Goal: Task Accomplishment & Management: Use online tool/utility

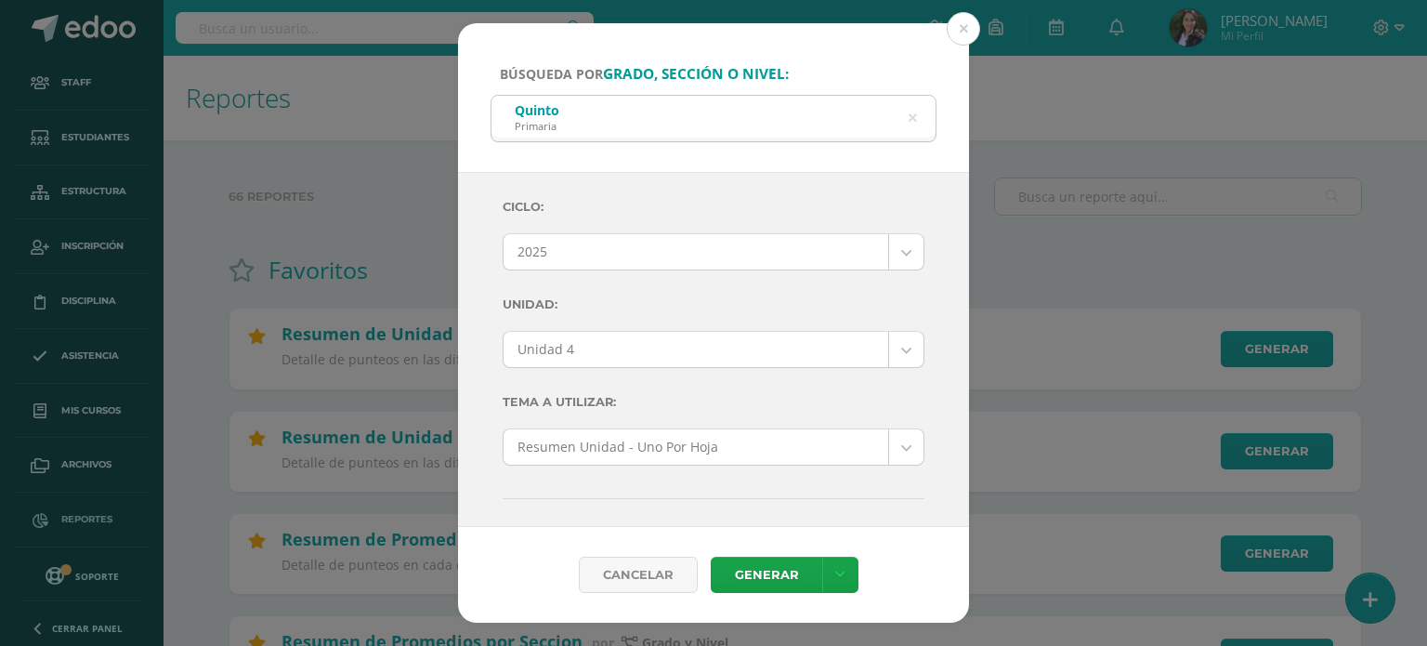
select select "Unidad 4"
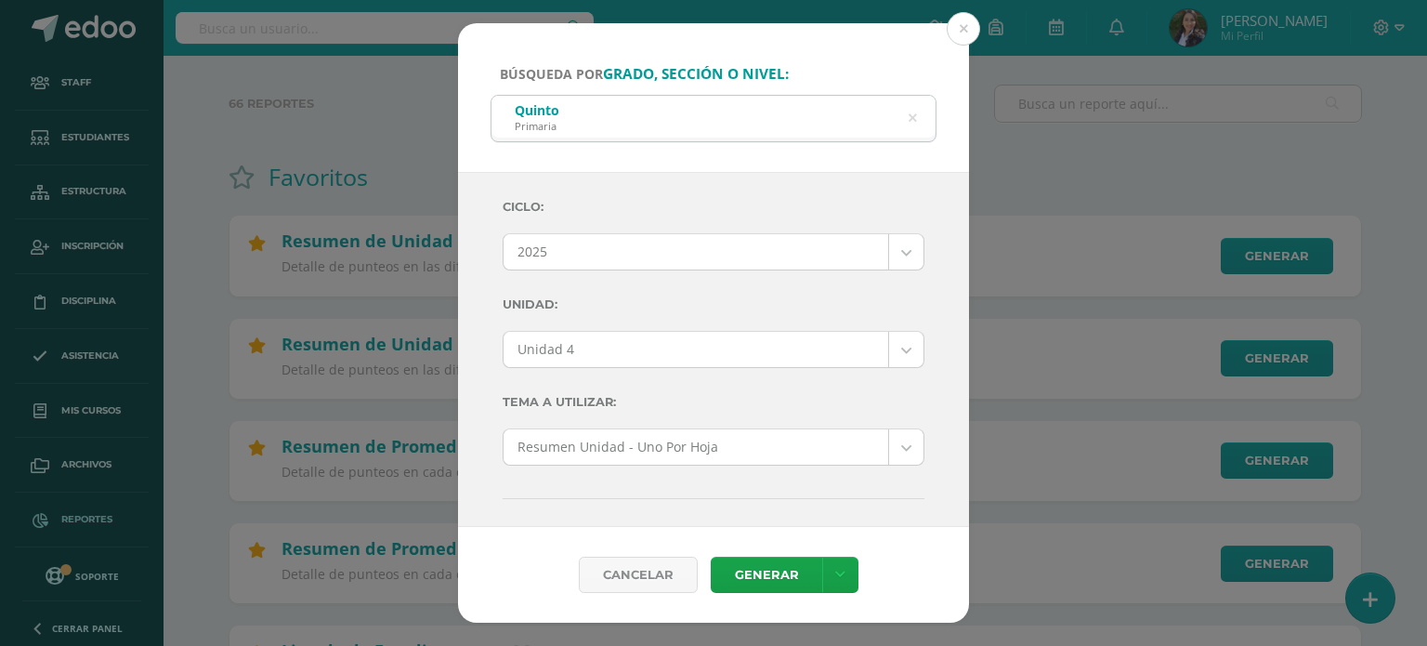
scroll to position [683, 0]
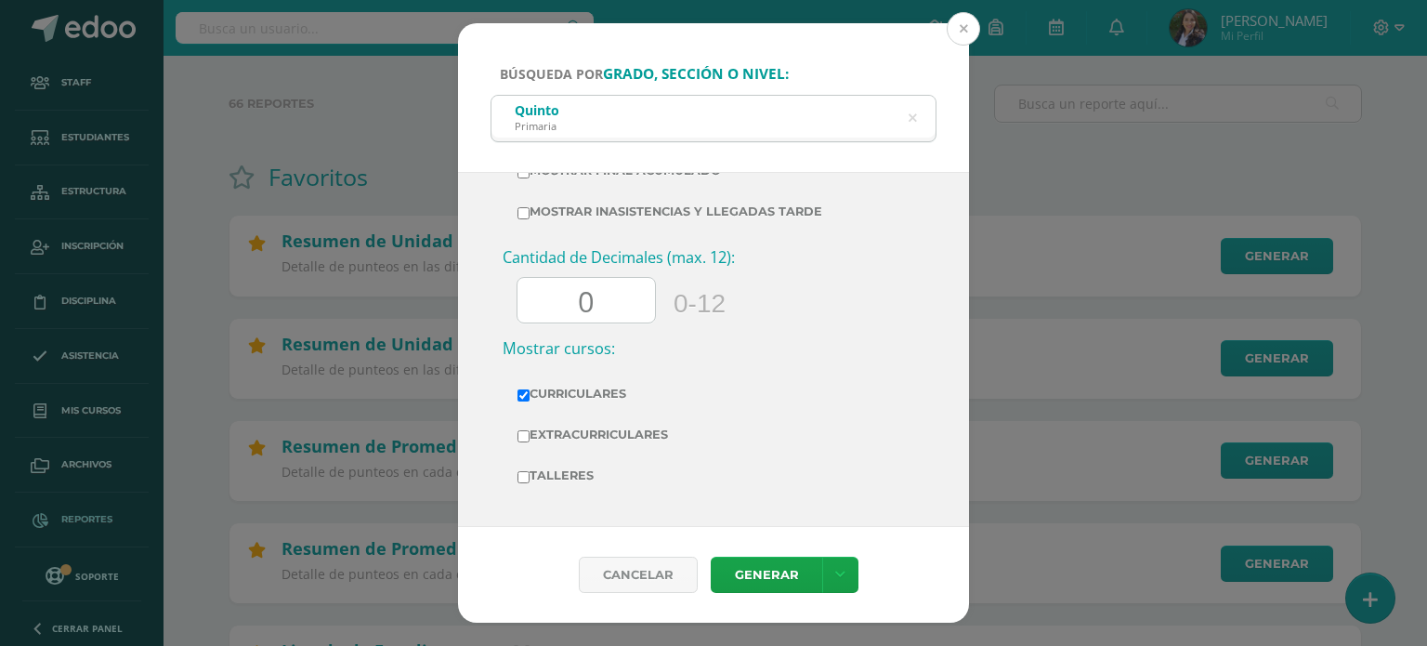
click at [969, 26] on button at bounding box center [963, 28] width 33 height 33
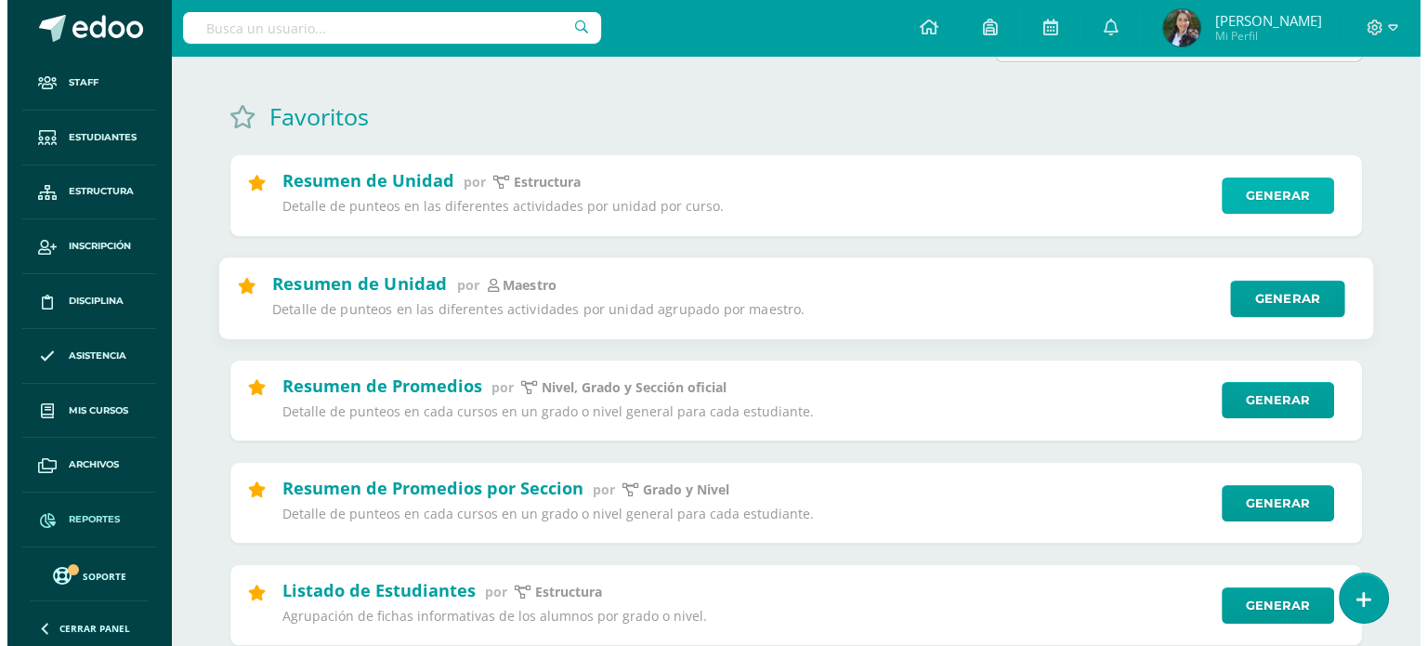
scroll to position [186, 0]
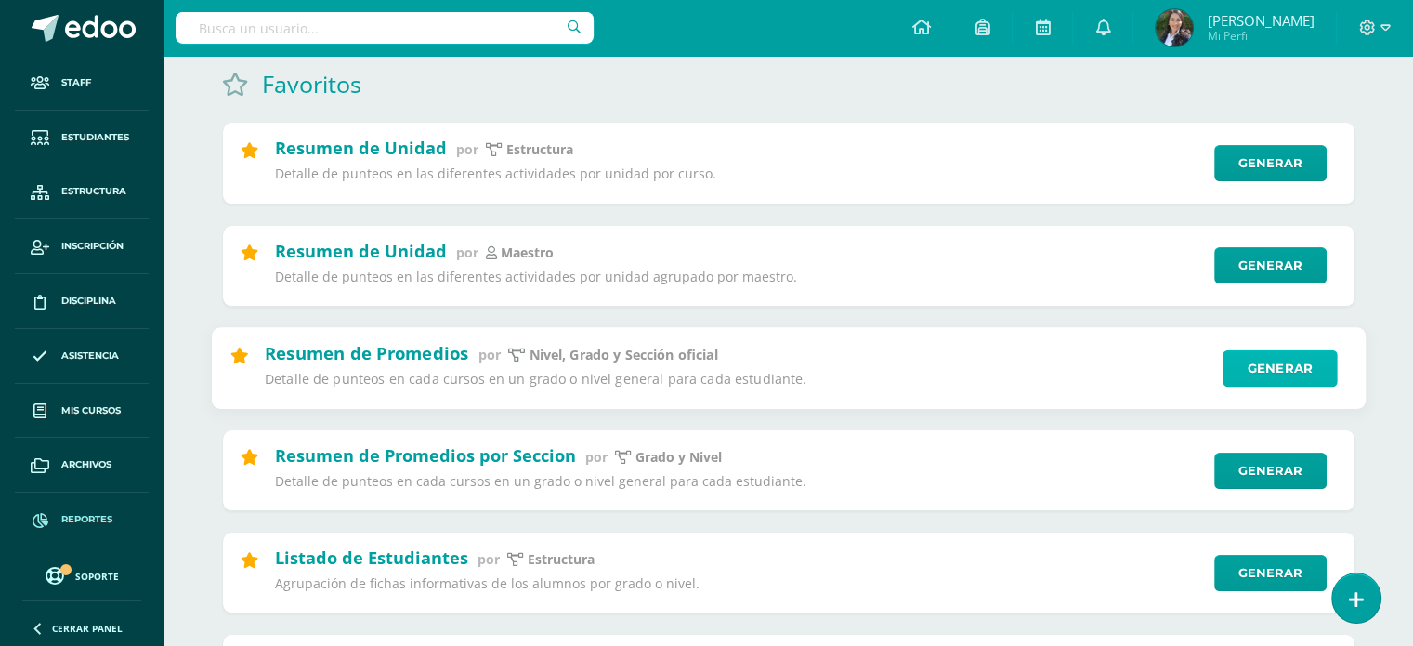
click at [1290, 362] on link "Generar" at bounding box center [1280, 367] width 114 height 37
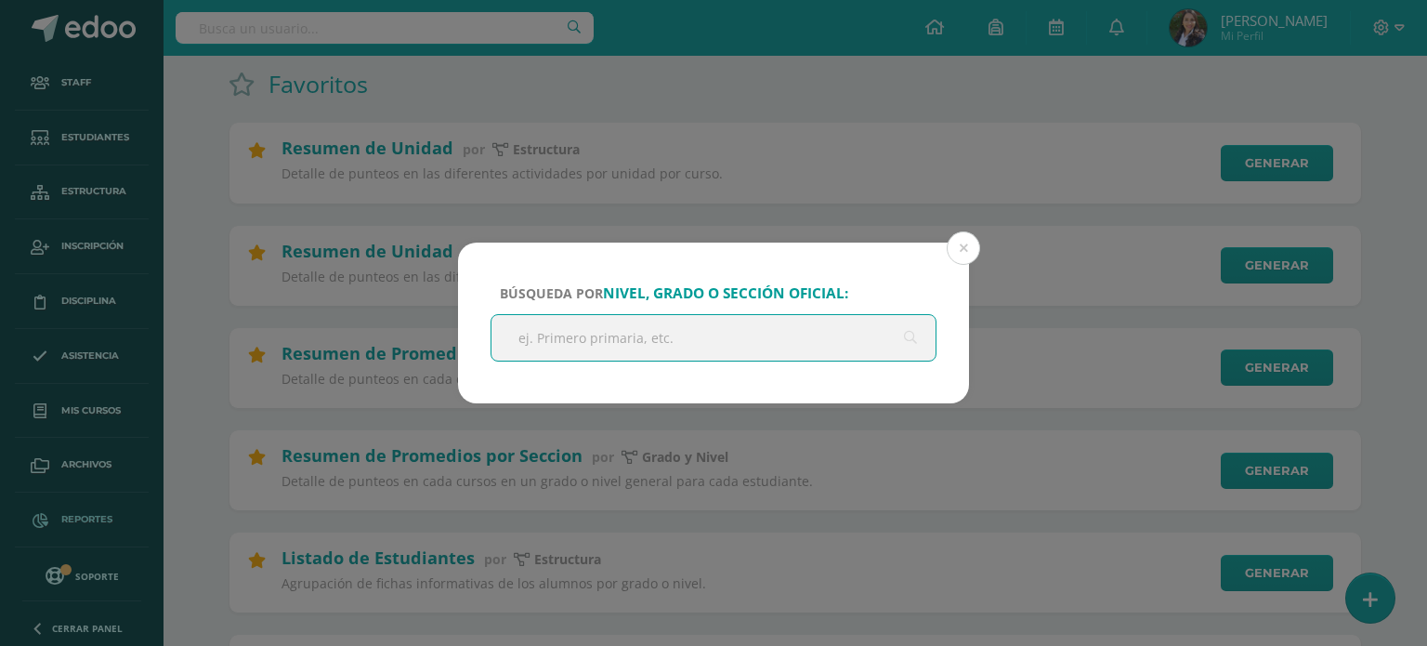
click at [604, 334] on input "text" at bounding box center [713, 338] width 444 height 46
click at [576, 334] on input "text" at bounding box center [713, 338] width 444 height 46
click at [576, 334] on input "p" at bounding box center [713, 338] width 444 height 46
type input "primero"
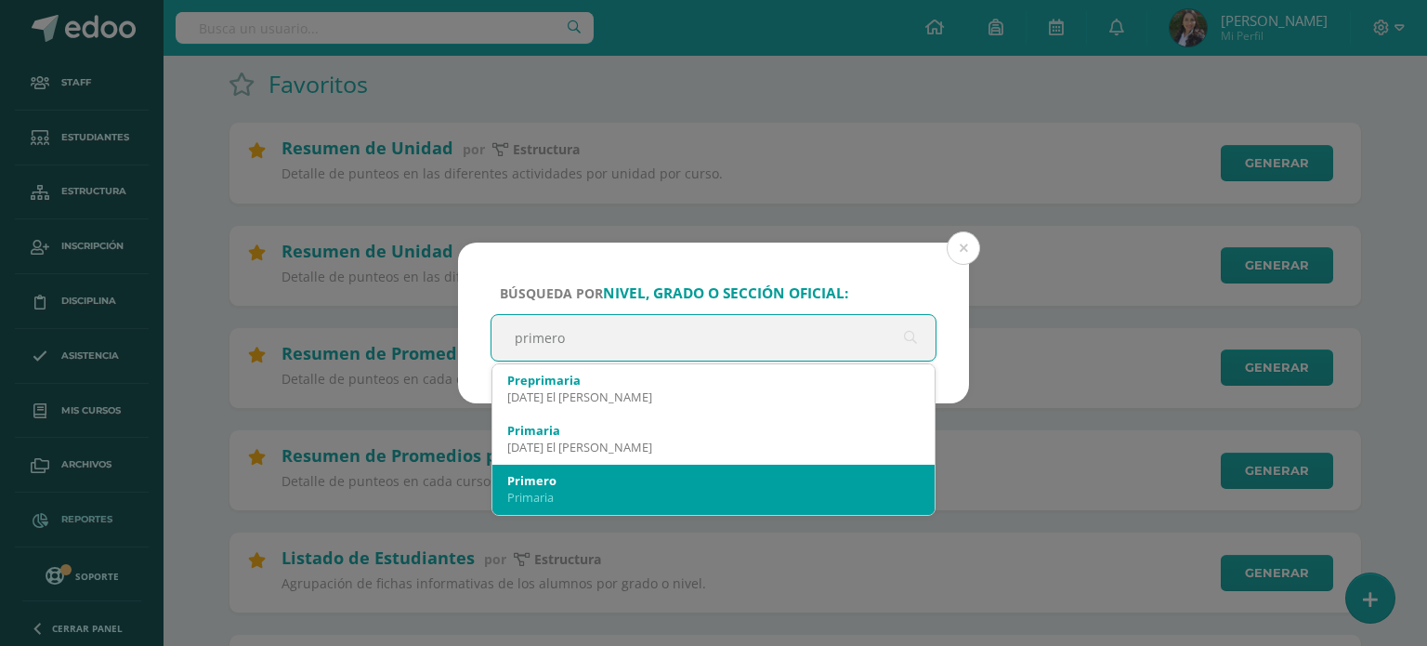
click at [570, 489] on div "Primaria" at bounding box center [713, 497] width 412 height 17
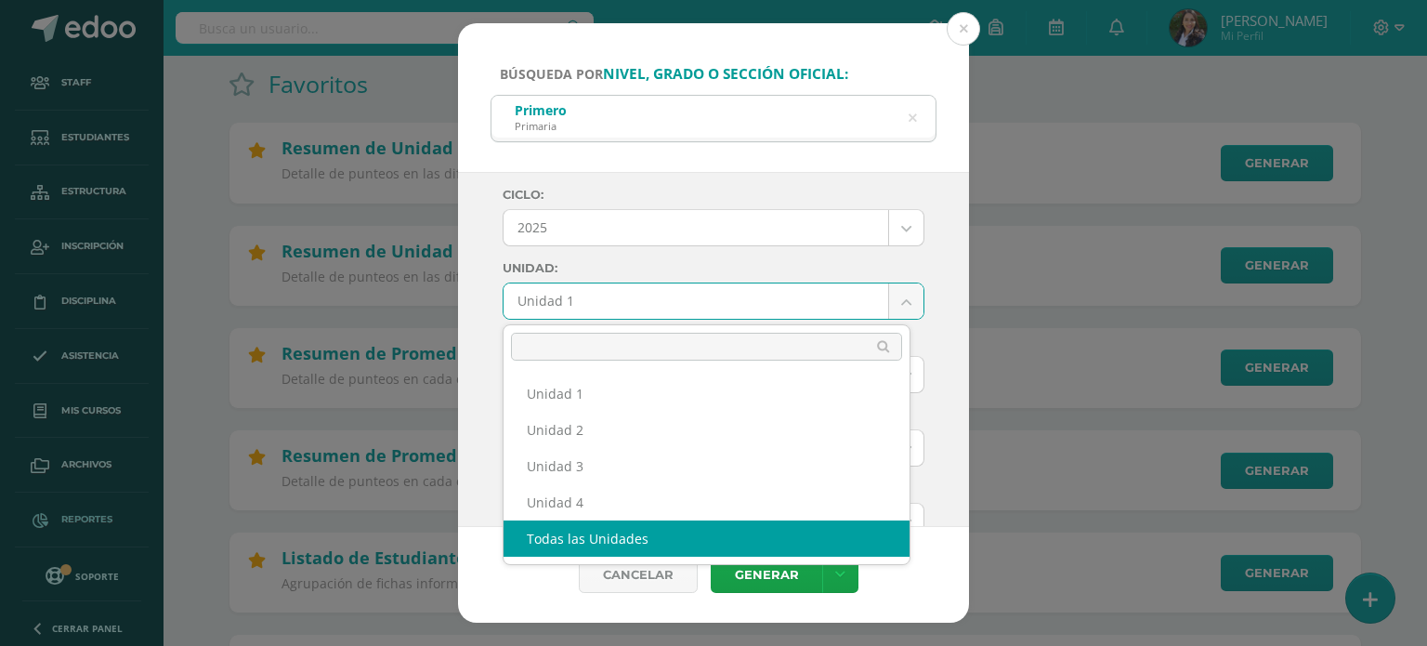
select select "all_units"
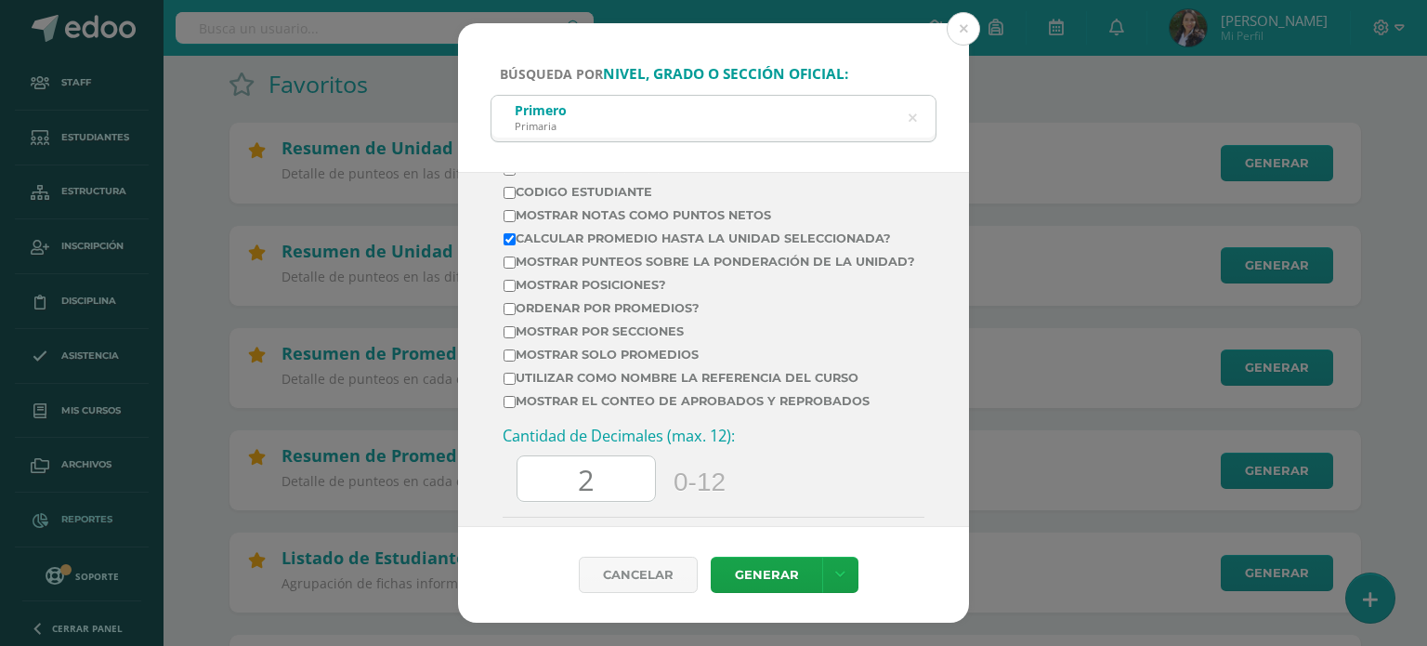
scroll to position [650, 0]
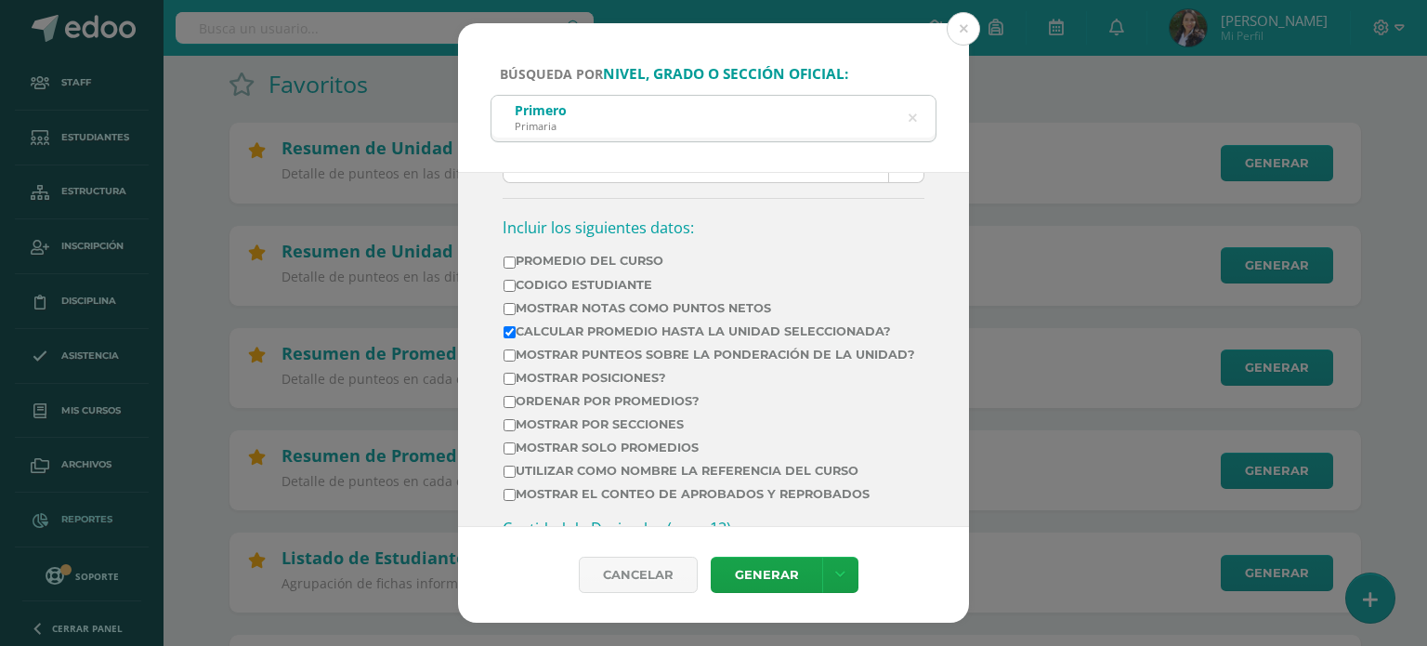
click at [508, 308] on input "Mostrar Notas Como Puntos Netos" at bounding box center [510, 309] width 12 height 12
checkbox input "true"
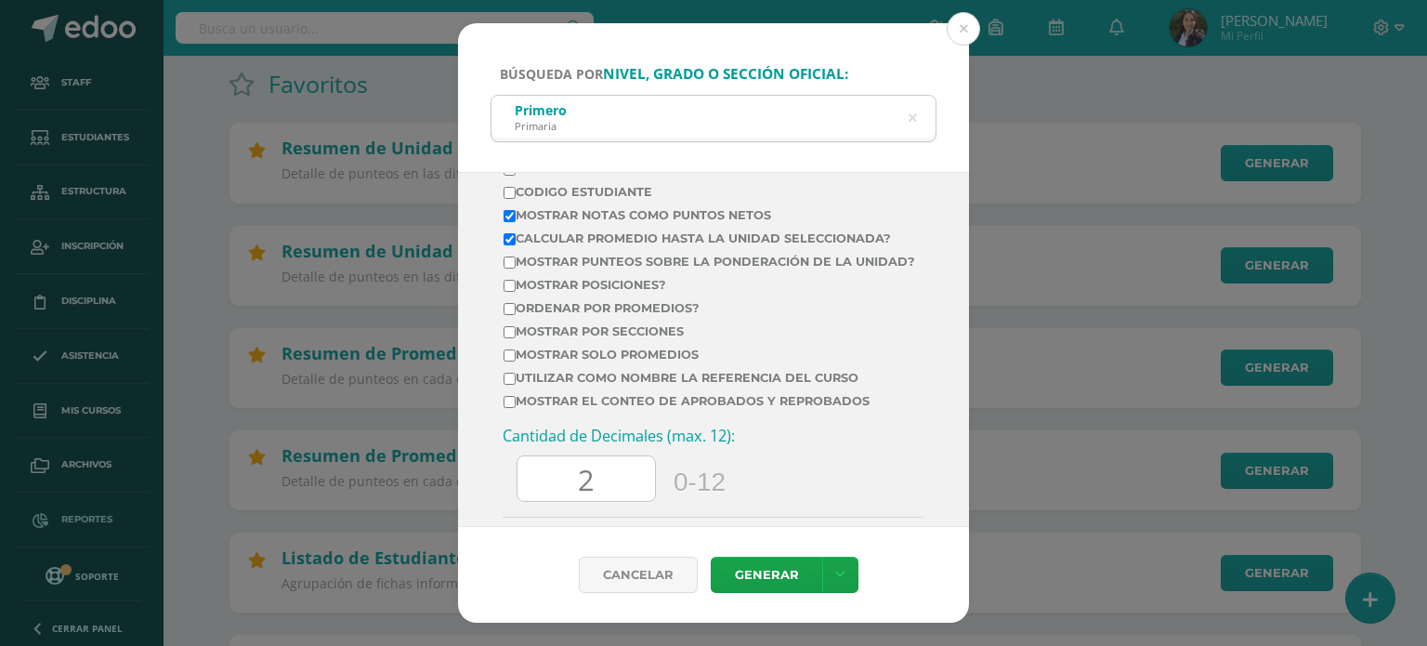
click at [513, 338] on input "Mostrar por secciones" at bounding box center [510, 332] width 12 height 12
checkbox input "true"
click at [615, 482] on input "2" at bounding box center [585, 479] width 137 height 46
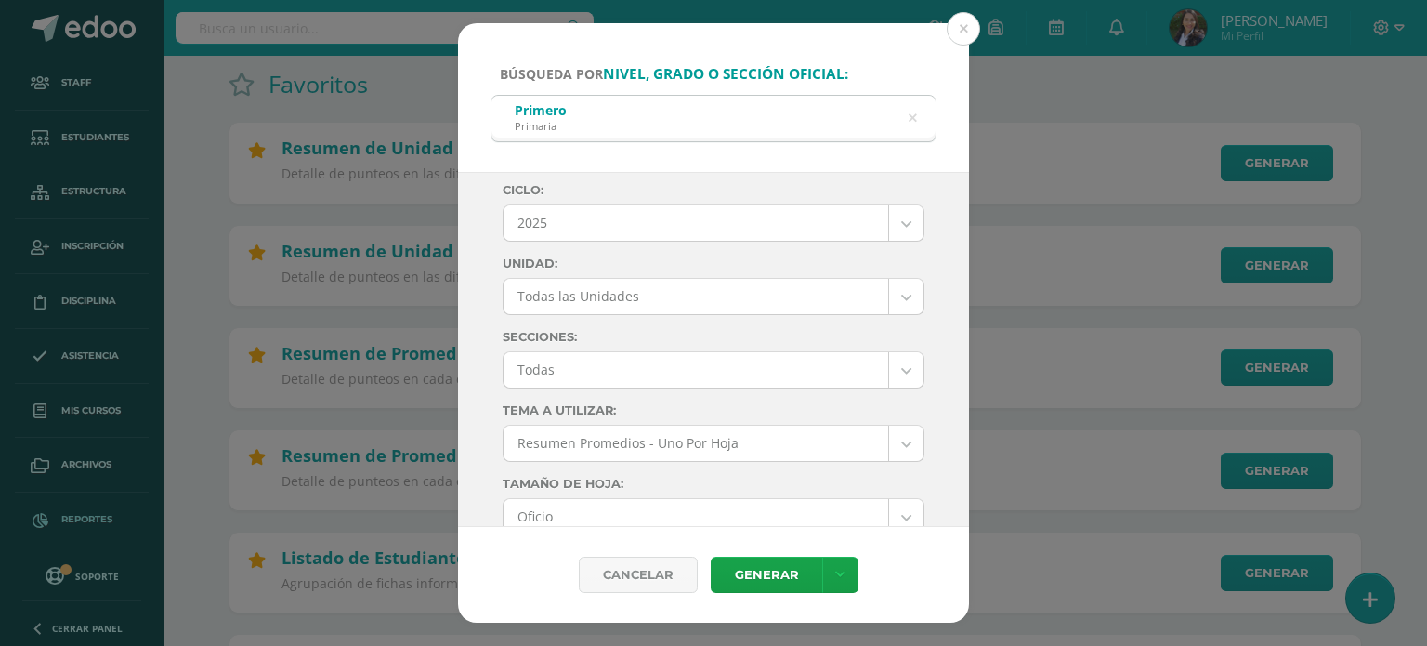
scroll to position [0, 0]
type input "0"
click at [744, 567] on link "Generar" at bounding box center [766, 575] width 111 height 36
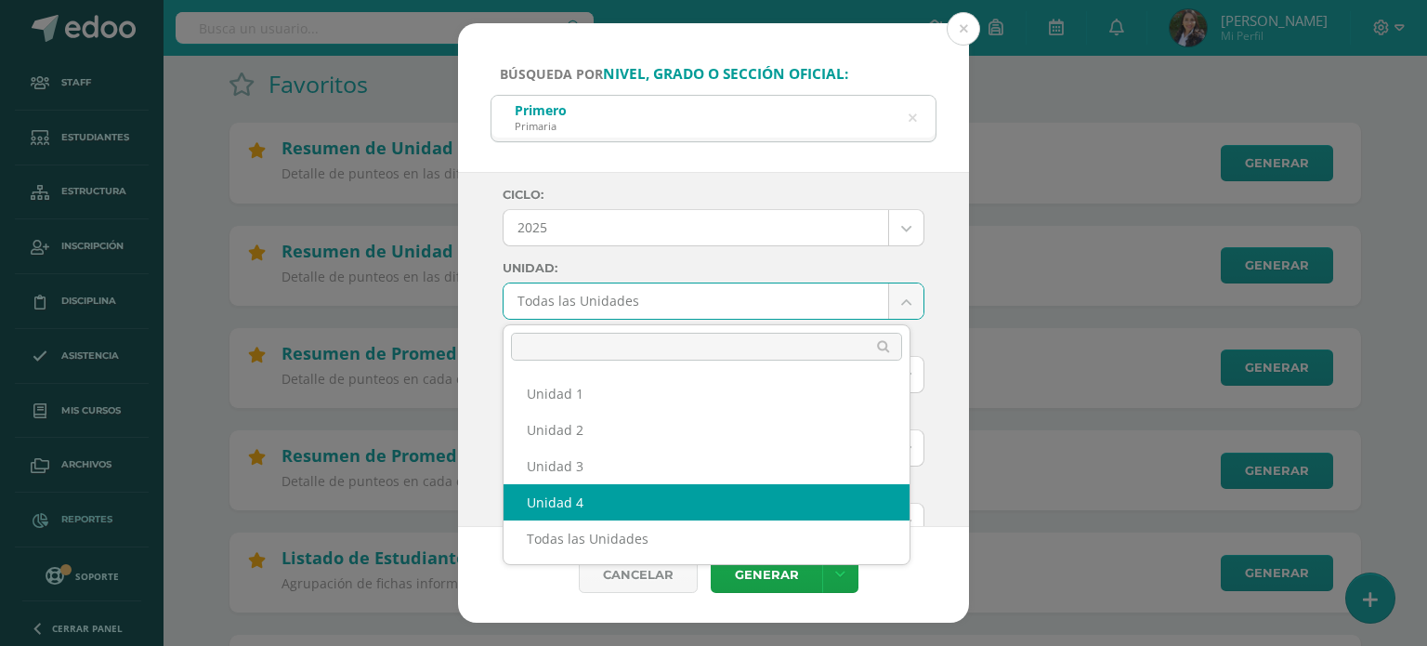
select select "Unidad 4"
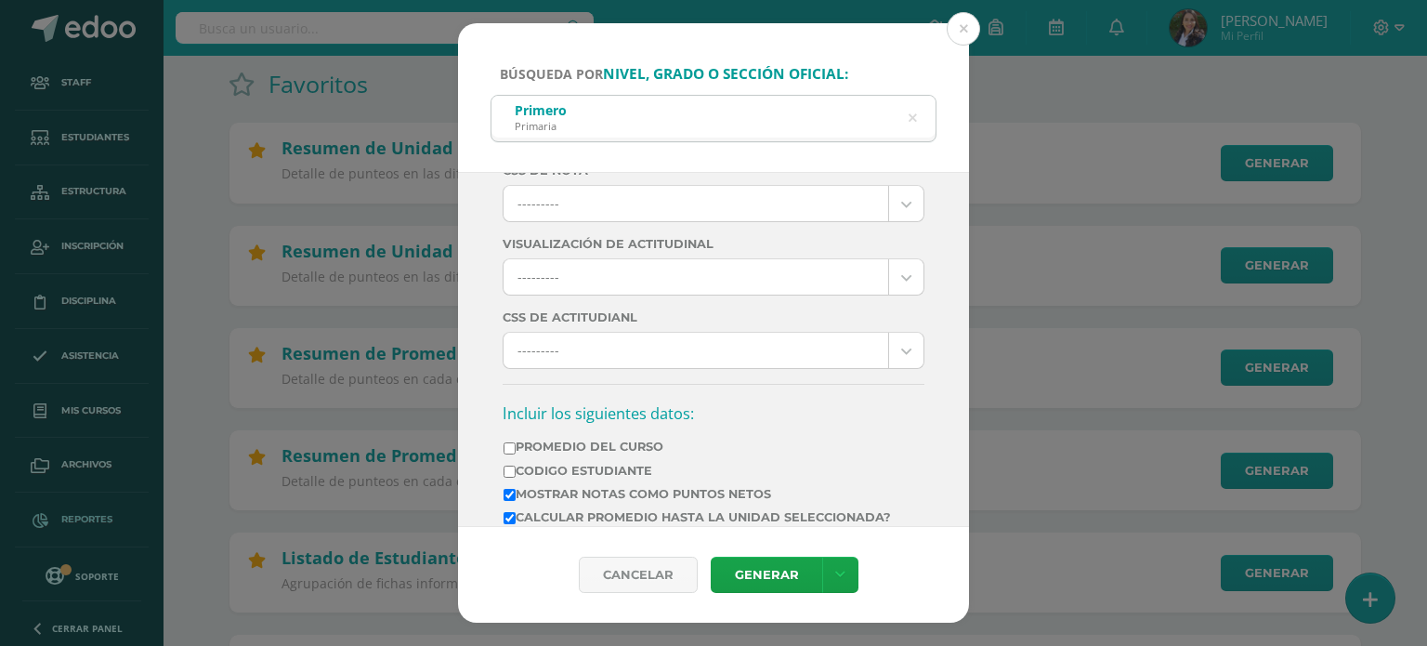
scroll to position [557, 0]
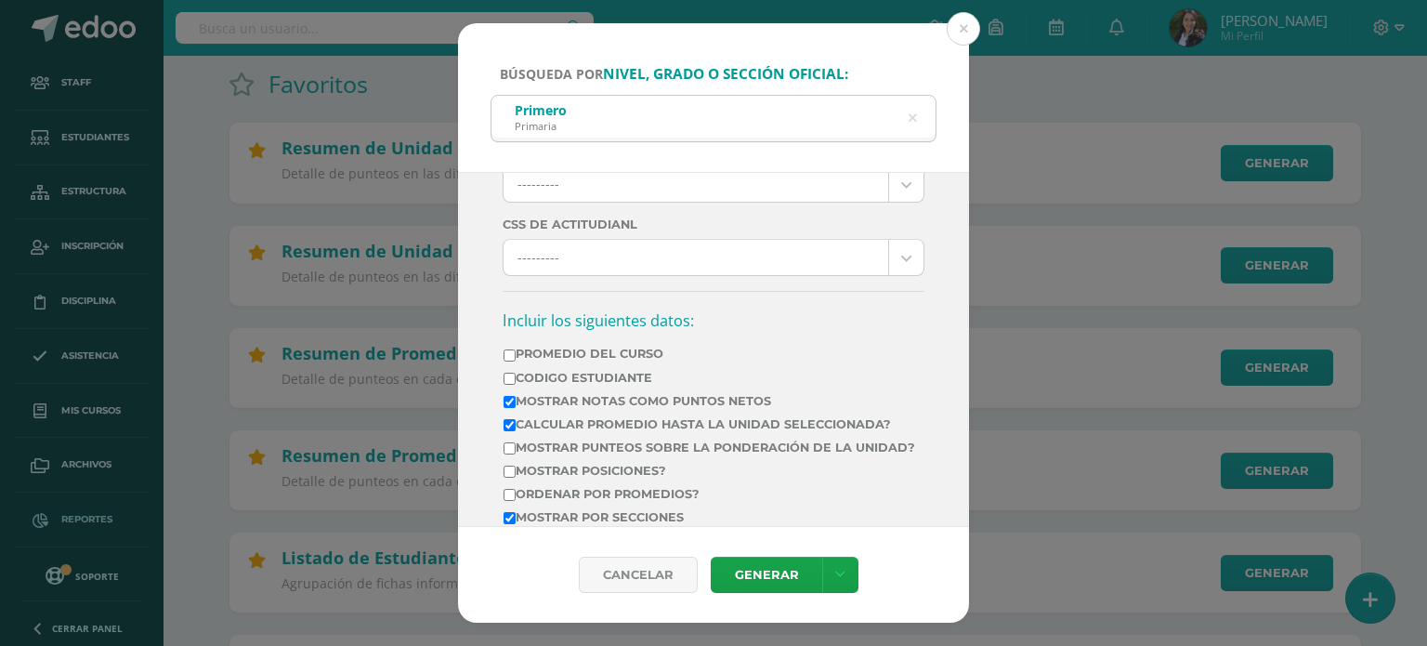
click at [507, 352] on input "Promedio del Curso" at bounding box center [510, 355] width 12 height 12
checkbox input "true"
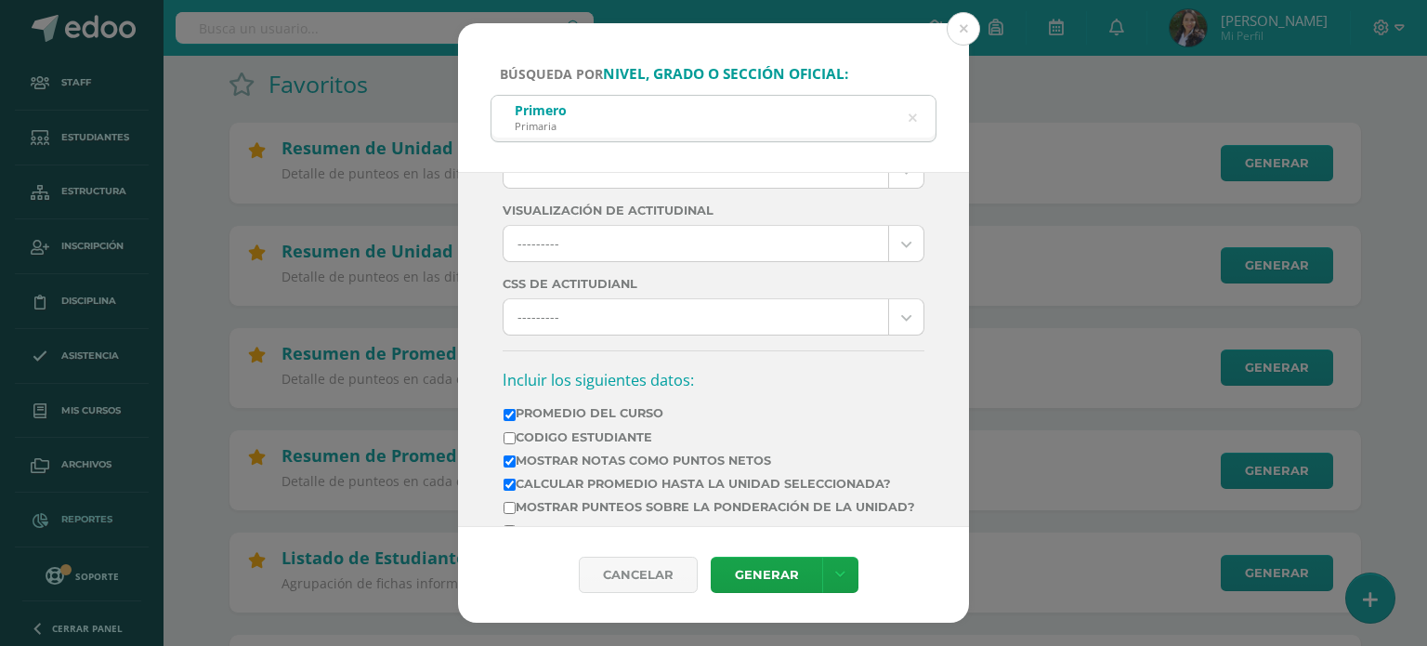
scroll to position [0, 0]
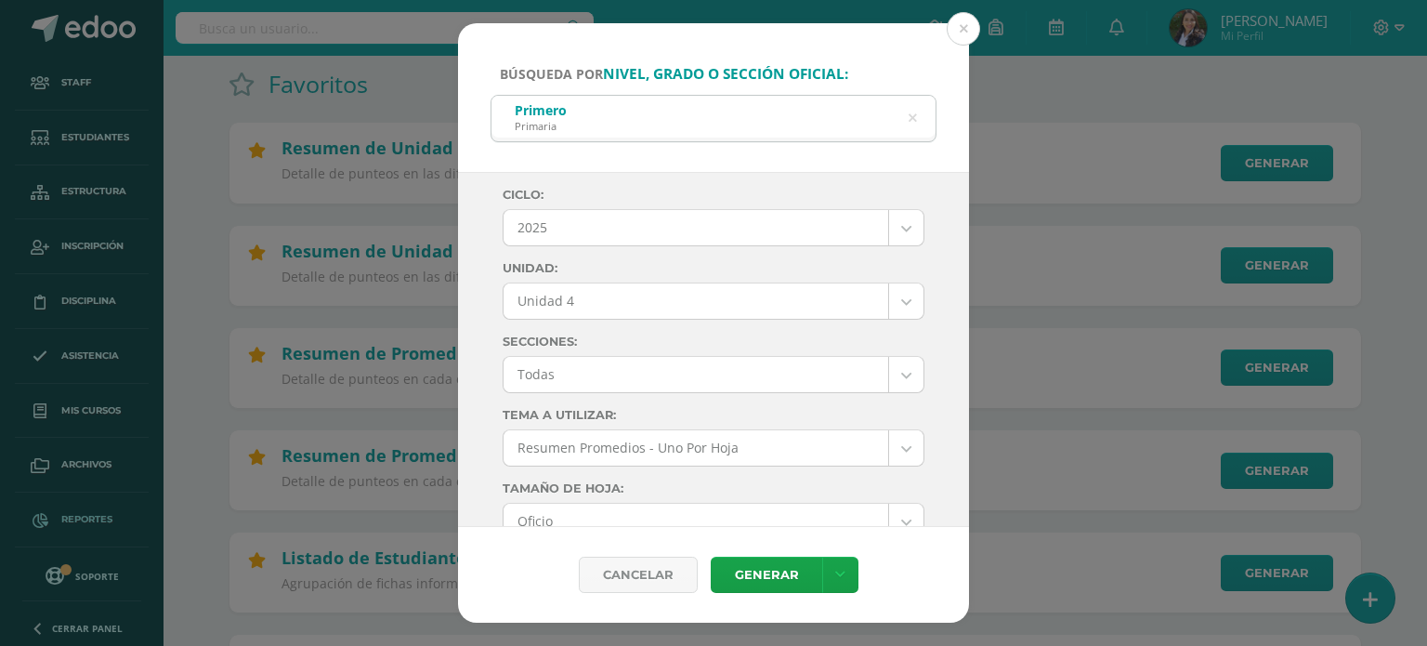
click at [772, 570] on link "Generar" at bounding box center [766, 575] width 111 height 36
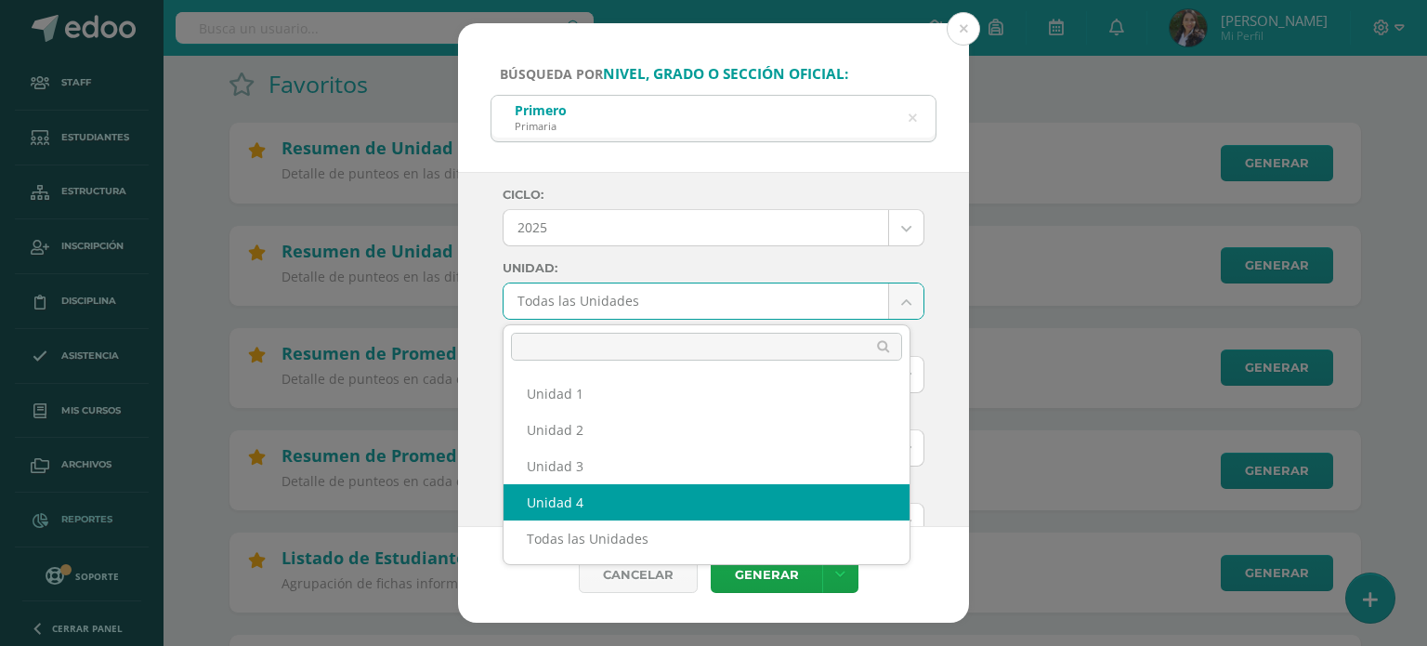
select select "Unidad 4"
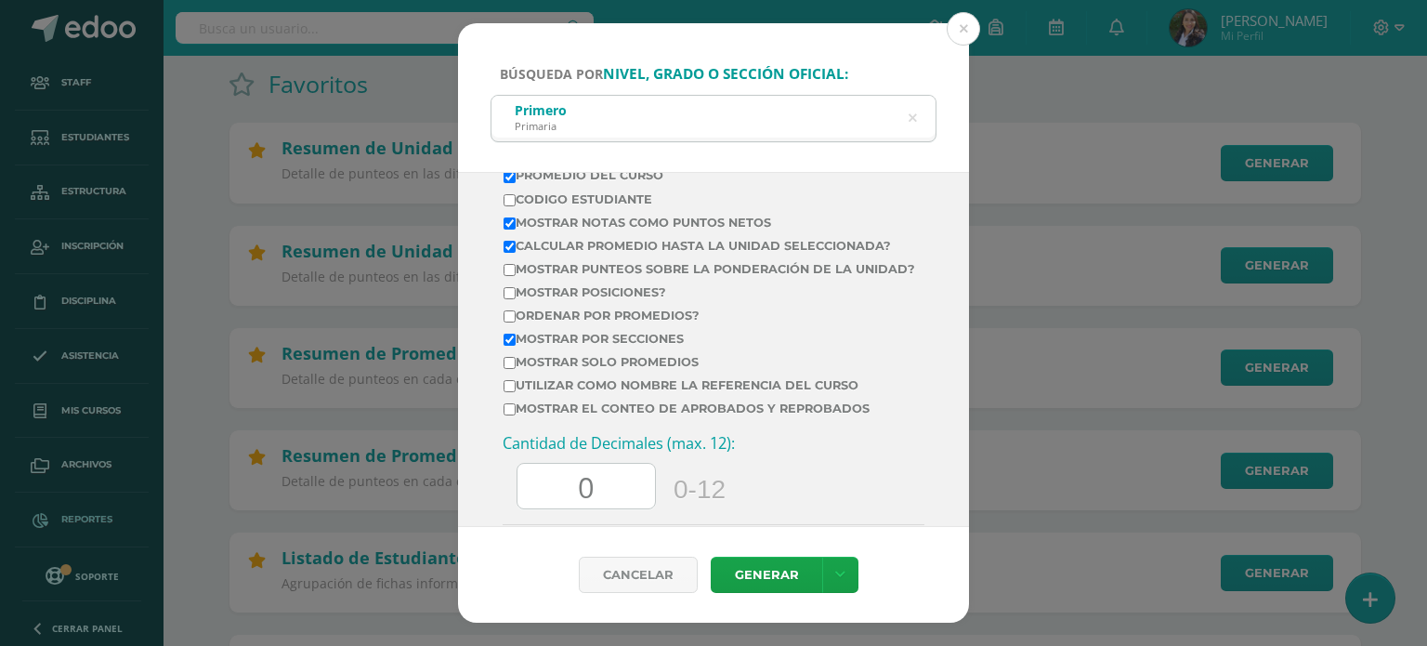
scroll to position [743, 0]
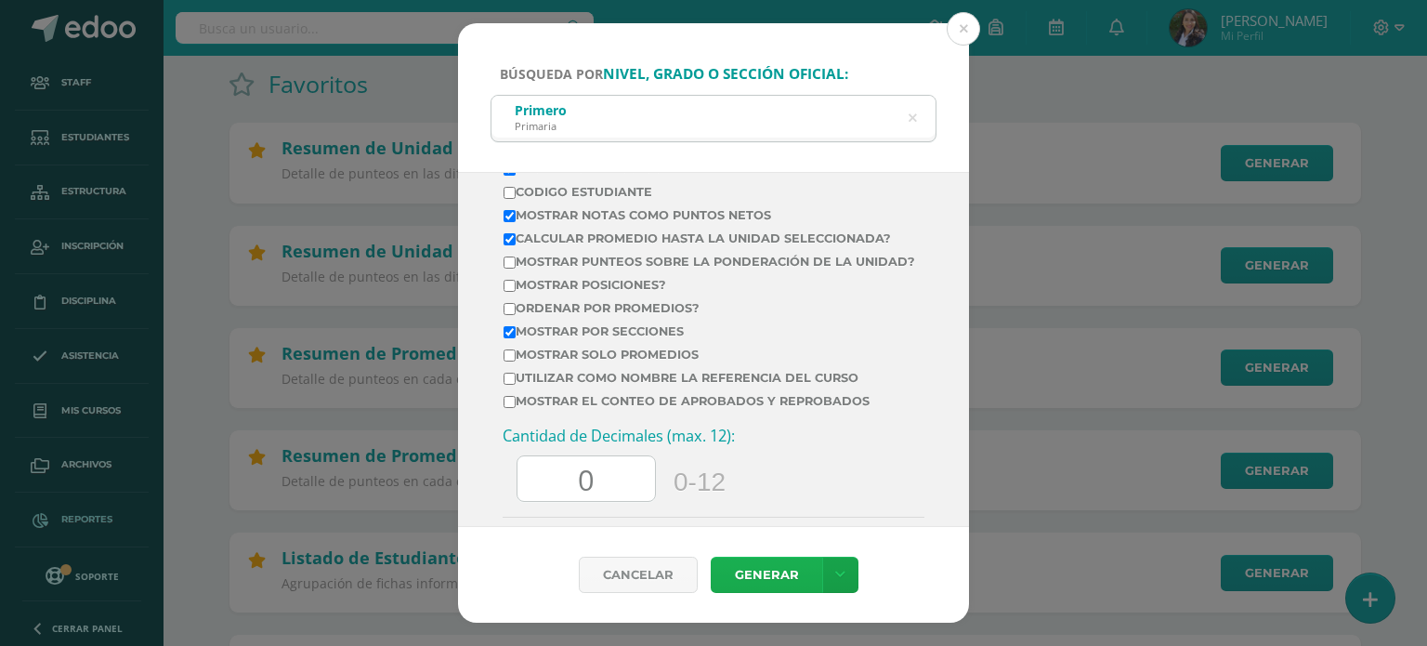
click at [769, 562] on link "Generar" at bounding box center [766, 575] width 111 height 36
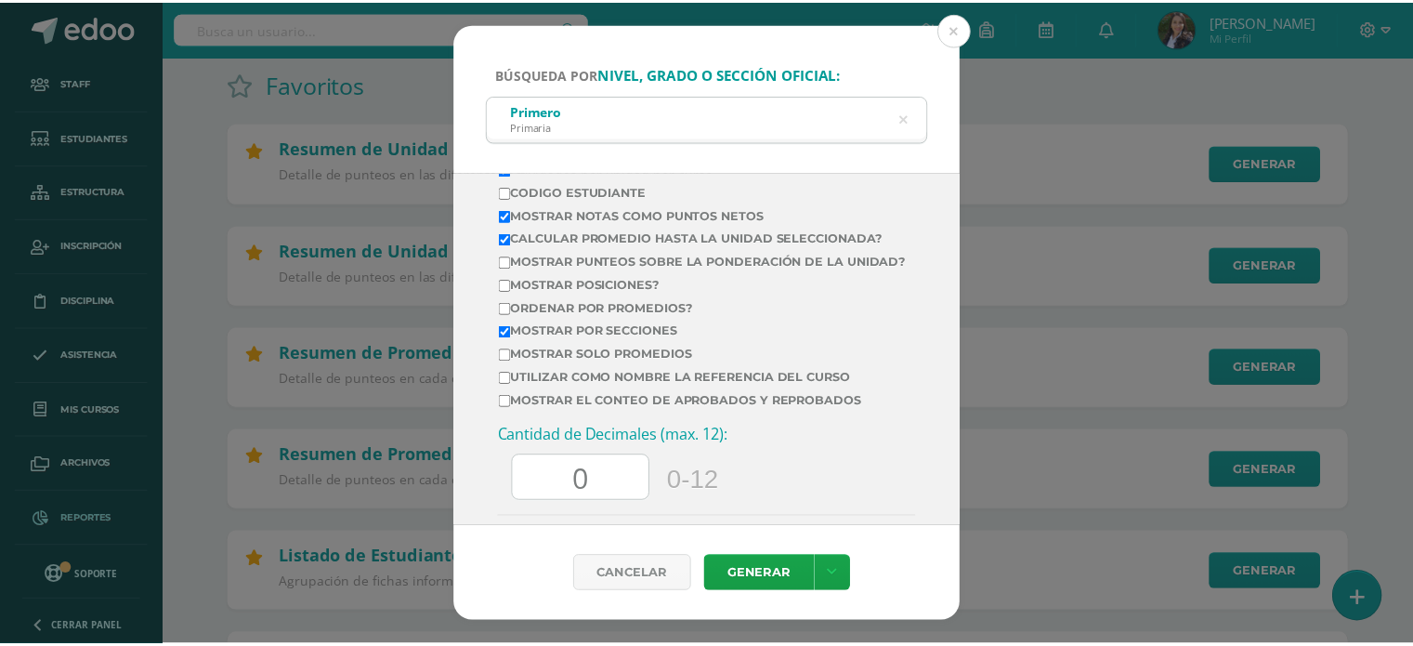
scroll to position [650, 0]
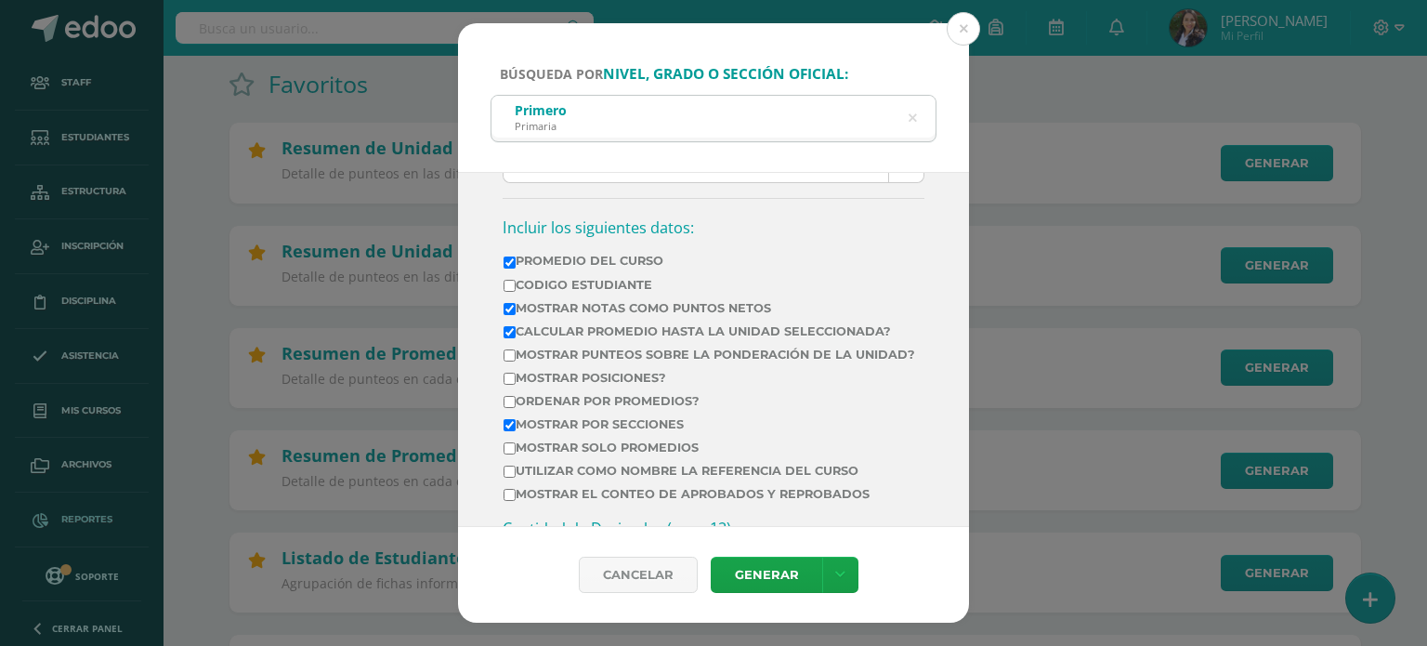
click at [508, 254] on label "Promedio del Curso" at bounding box center [710, 261] width 412 height 14
click at [508, 256] on input "Promedio del Curso" at bounding box center [510, 262] width 12 height 12
checkbox input "false"
click at [773, 571] on link "Generar" at bounding box center [766, 575] width 111 height 36
click at [970, 27] on button at bounding box center [963, 28] width 33 height 33
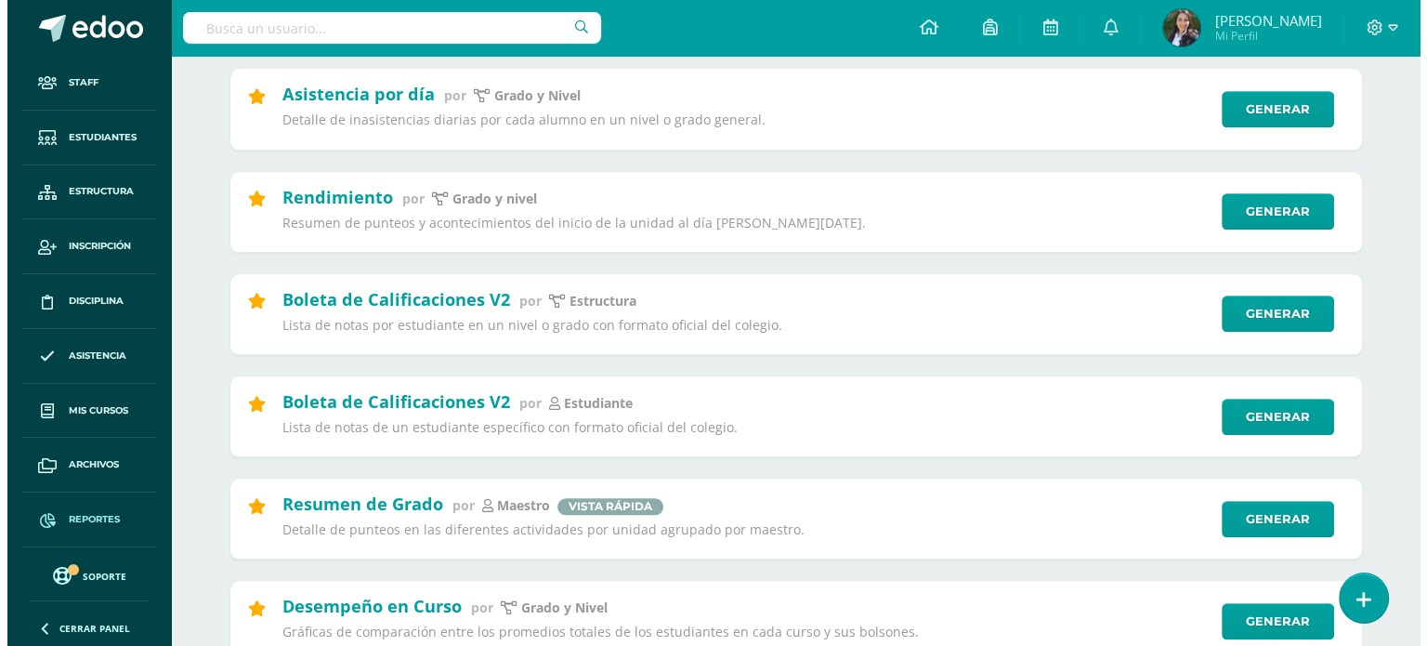
scroll to position [1951, 0]
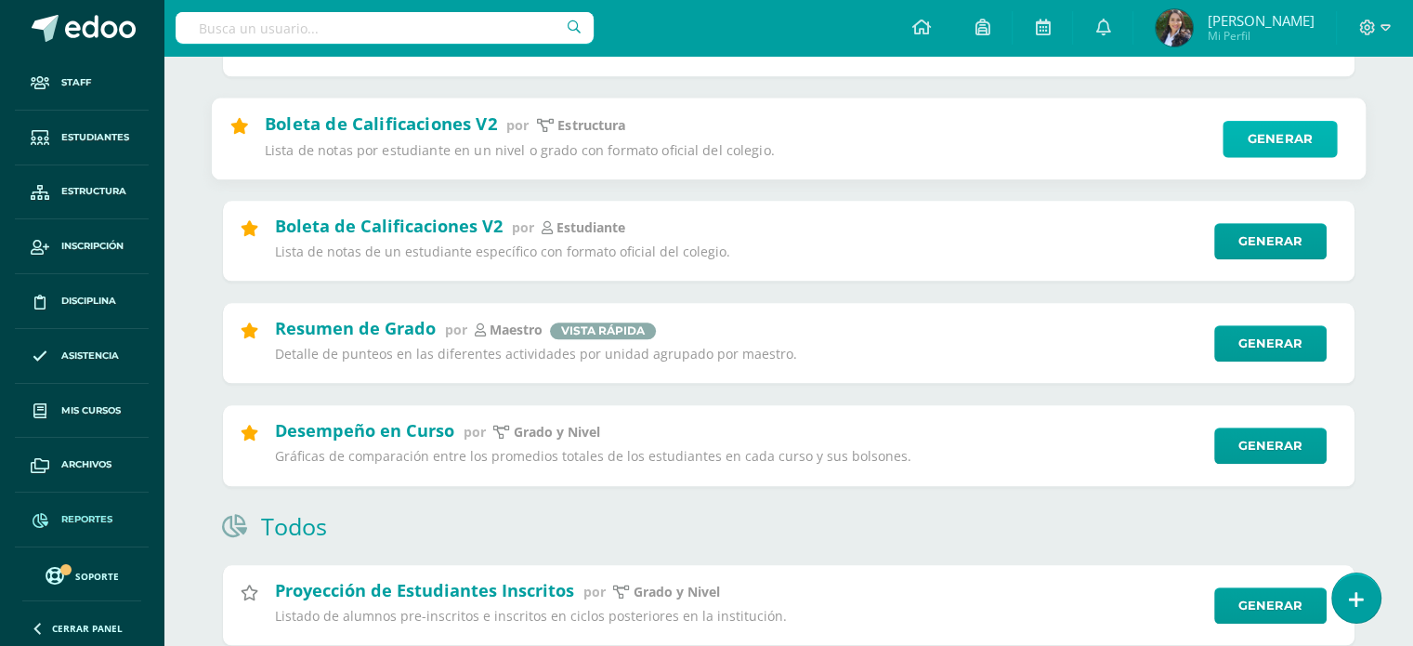
click at [1274, 144] on link "Generar" at bounding box center [1280, 138] width 114 height 37
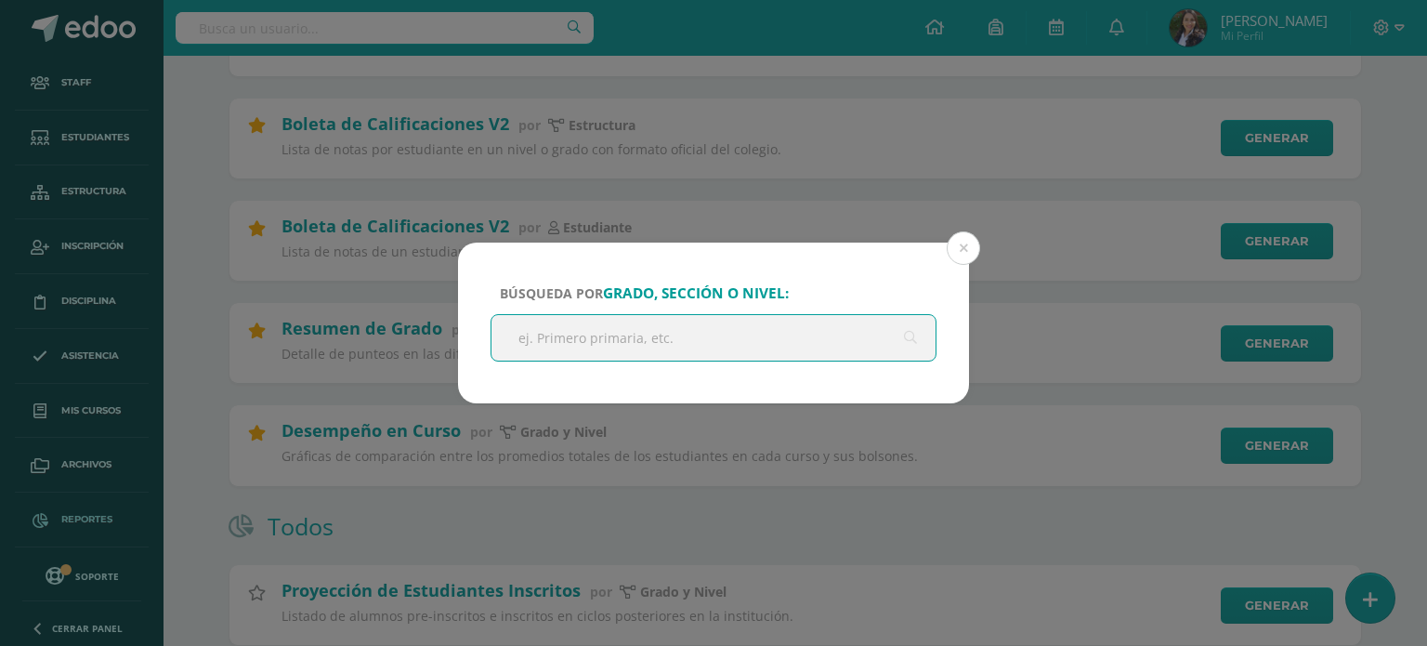
click at [658, 334] on input "text" at bounding box center [713, 338] width 444 height 46
type input "primero"
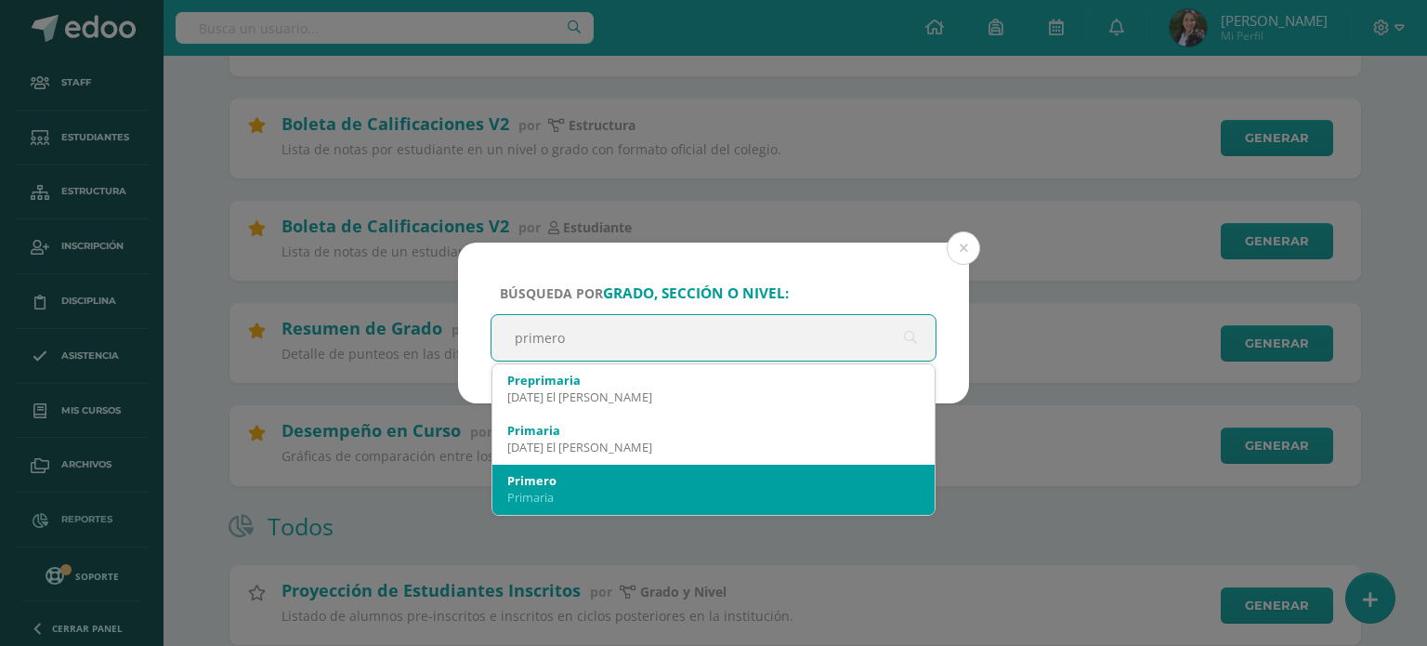
click at [524, 497] on div "Primaria" at bounding box center [713, 497] width 412 height 17
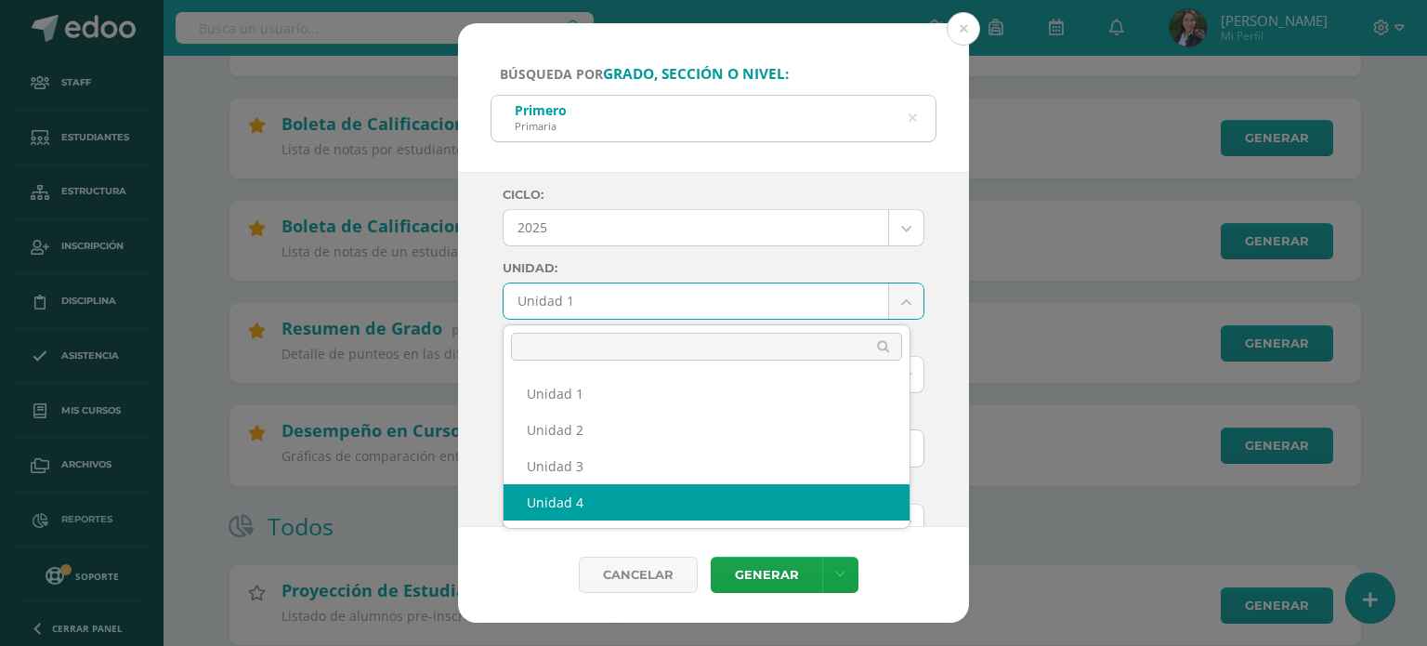
select select "Unidad 4"
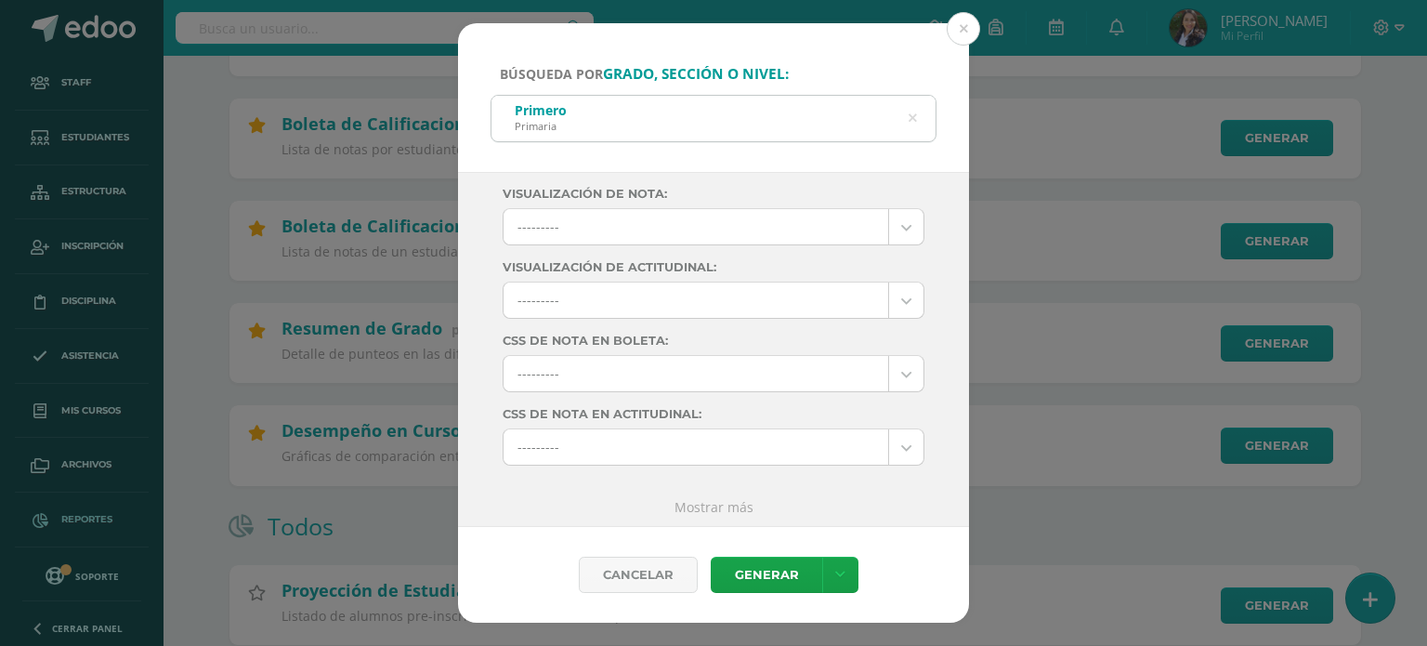
scroll to position [298, 0]
click at [775, 579] on link "Generar" at bounding box center [766, 575] width 111 height 36
click at [911, 115] on icon at bounding box center [912, 118] width 47 height 8
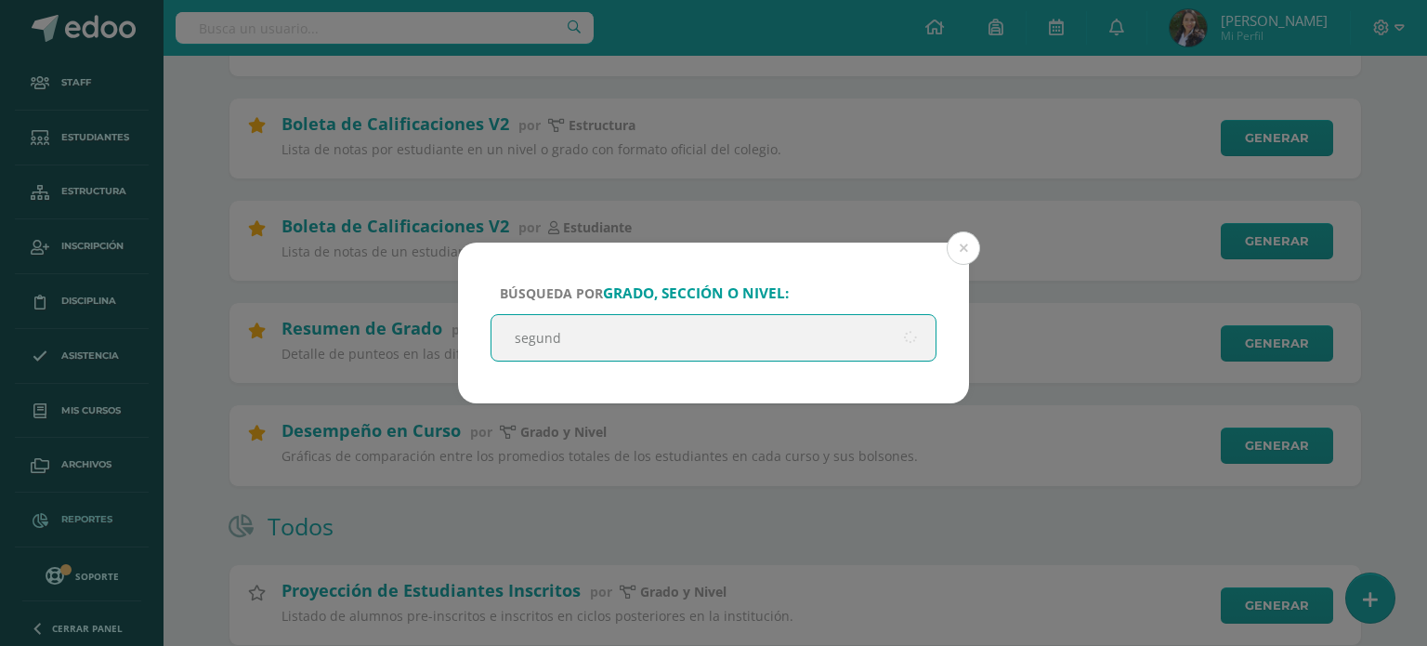
type input "segundo"
click at [661, 337] on input "segundo" at bounding box center [713, 338] width 444 height 46
click at [908, 339] on input "segundo" at bounding box center [713, 338] width 444 height 46
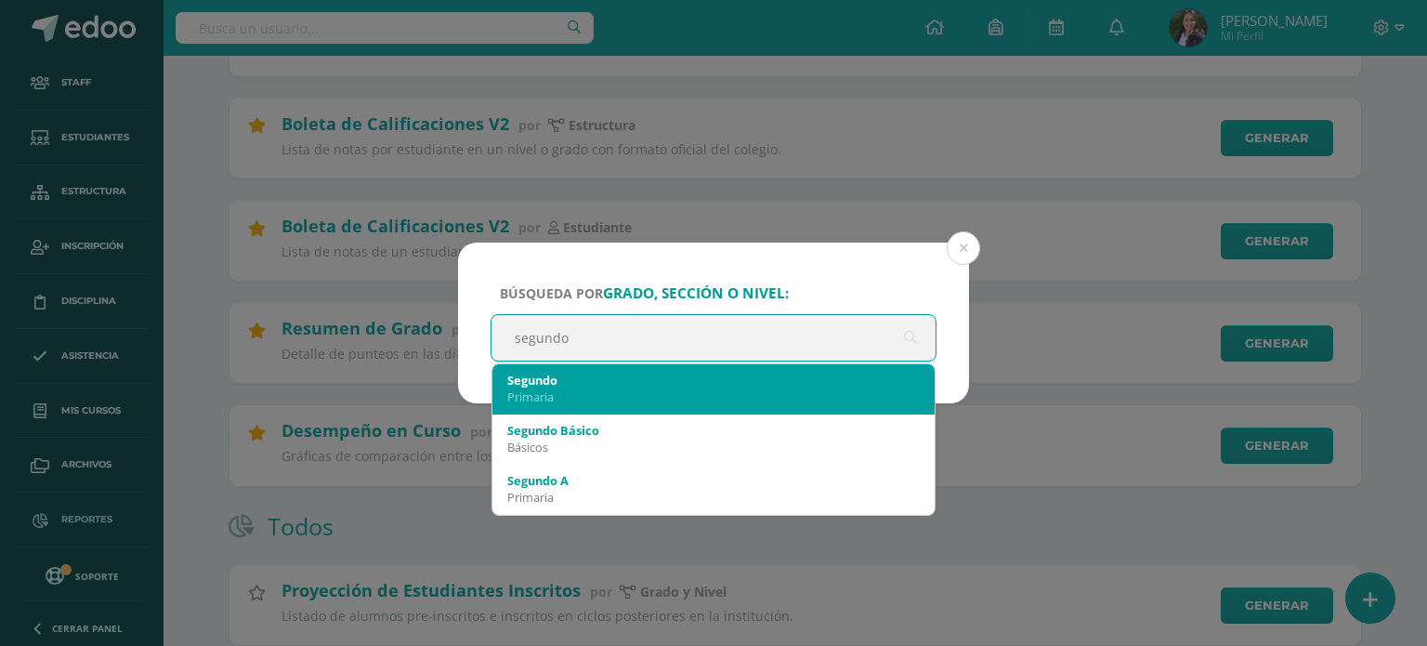
click at [550, 385] on div "Segundo" at bounding box center [713, 380] width 412 height 17
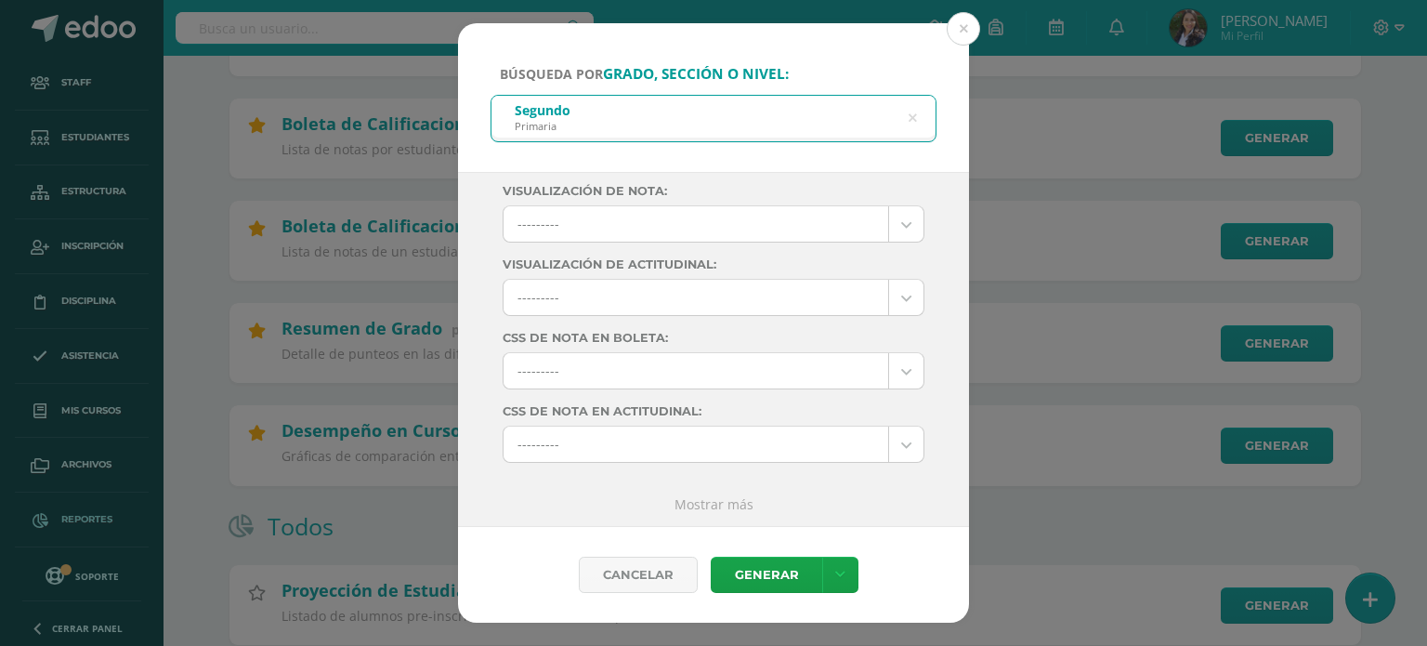
scroll to position [0, 0]
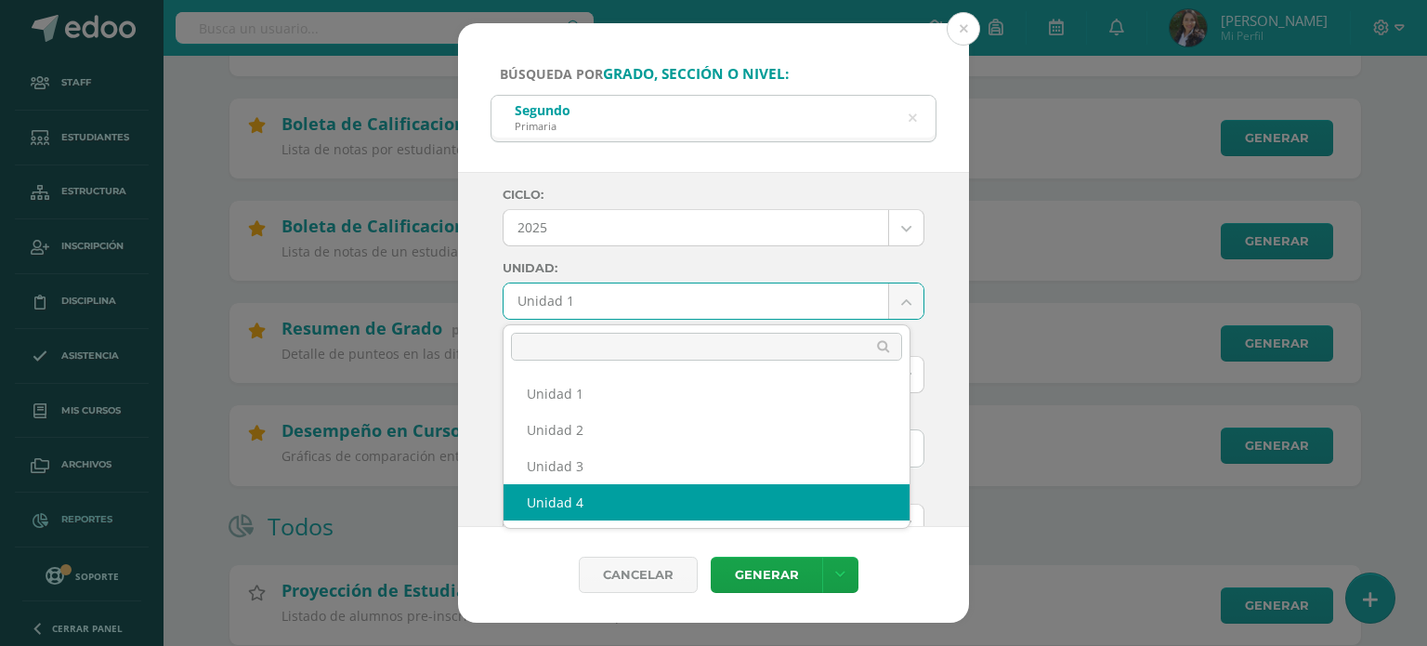
select select "Unidad 4"
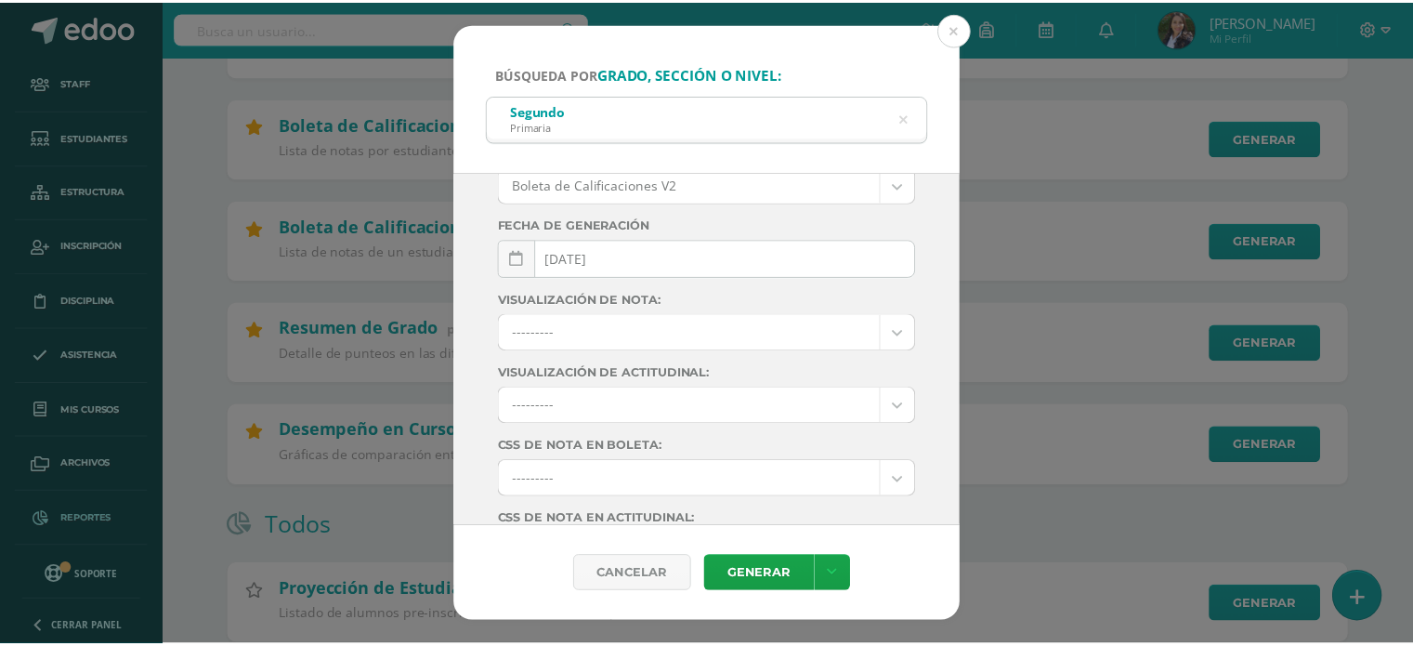
scroll to position [298, 0]
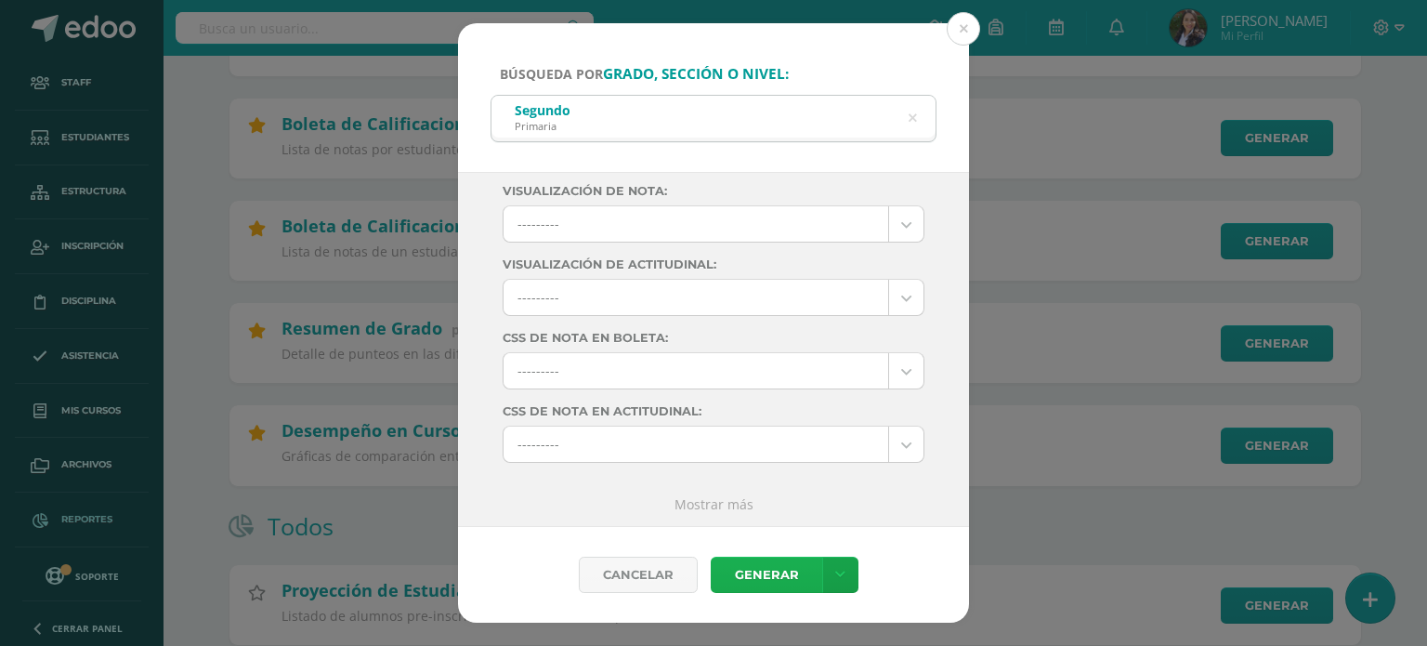
click at [773, 575] on link "Generar" at bounding box center [766, 575] width 111 height 36
click at [968, 22] on button at bounding box center [963, 28] width 33 height 33
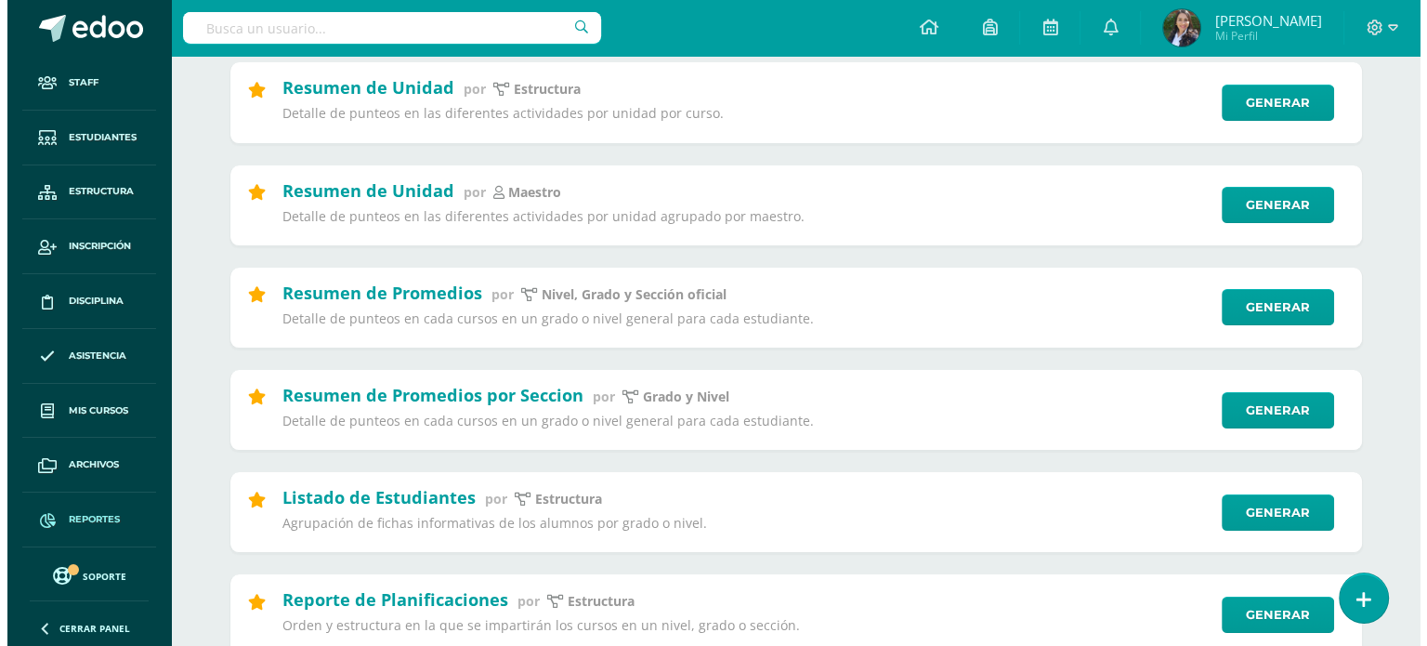
scroll to position [279, 0]
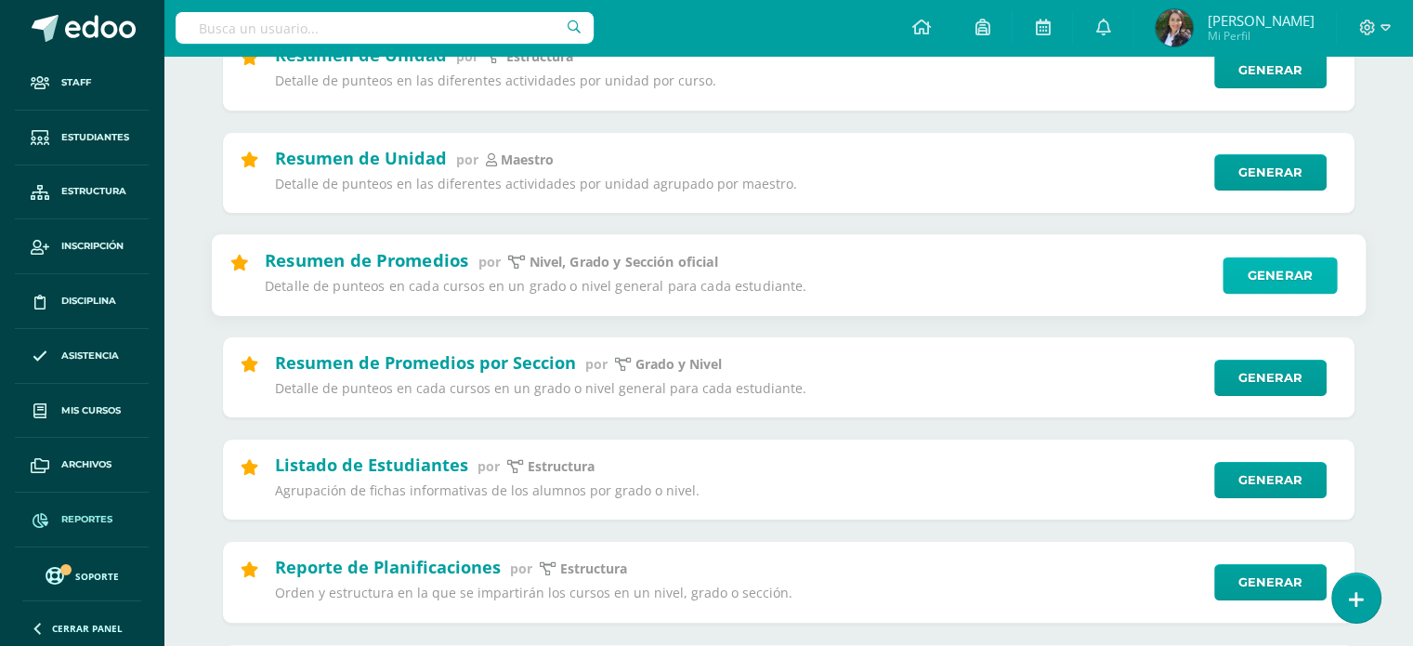
click at [1256, 271] on link "Generar" at bounding box center [1280, 274] width 114 height 37
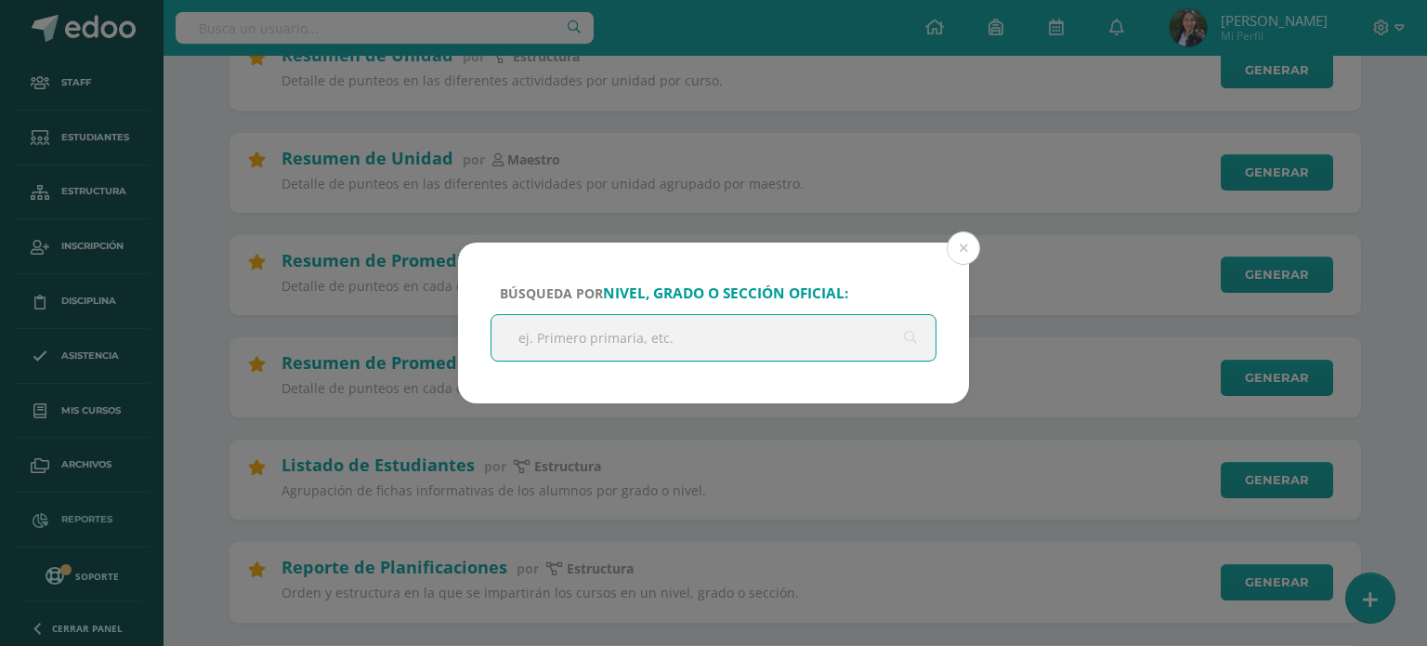
click at [741, 328] on input "text" at bounding box center [713, 338] width 444 height 46
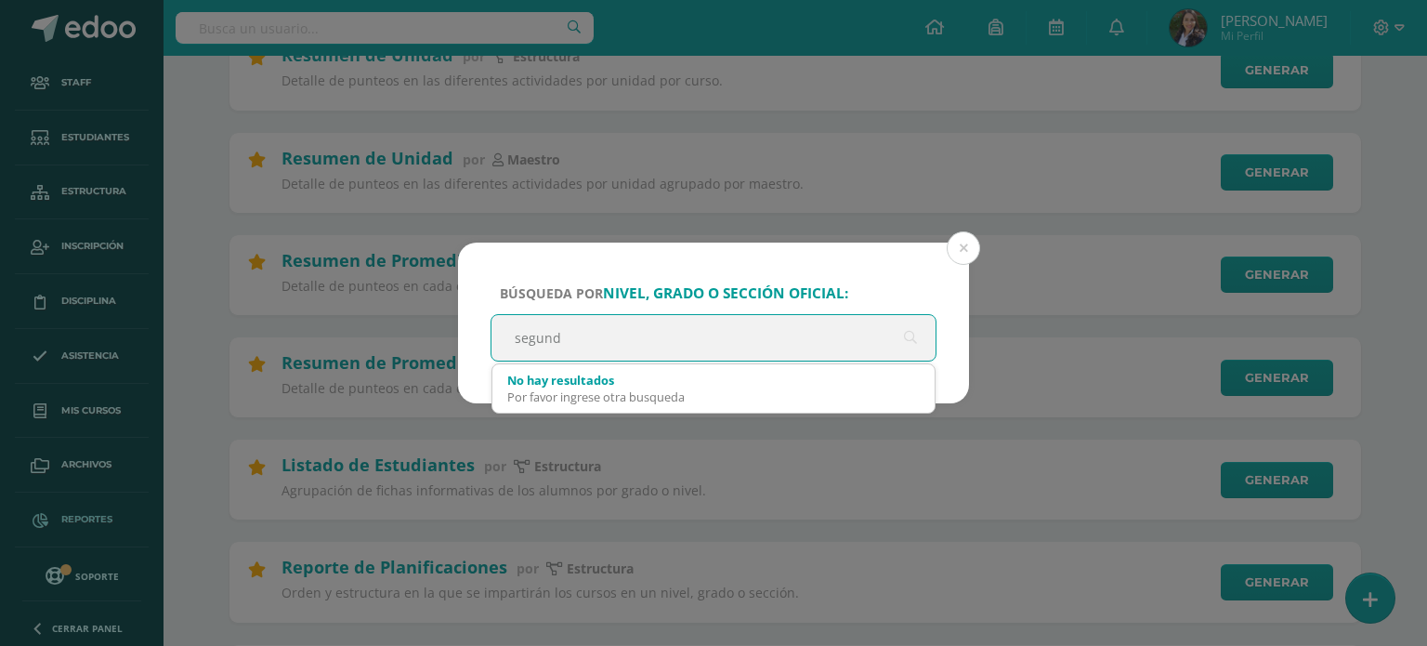
type input "segundo"
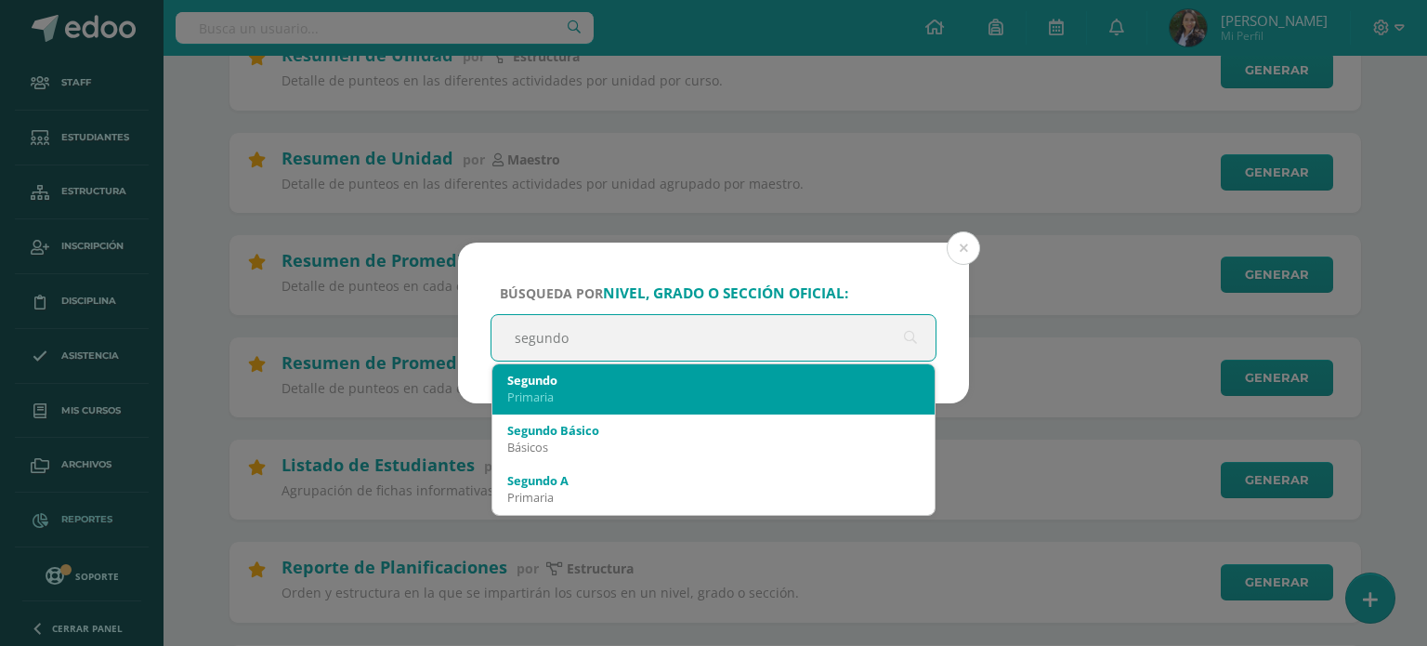
click at [662, 382] on div "Segundo" at bounding box center [713, 380] width 412 height 17
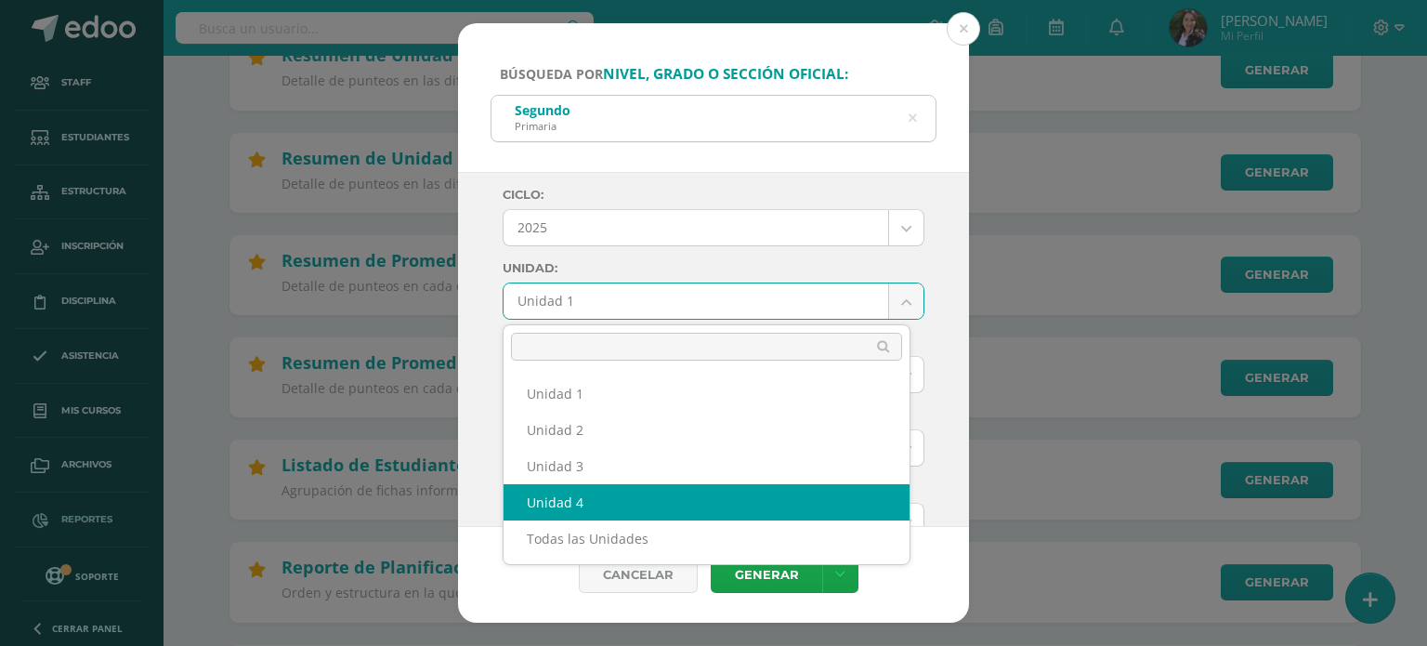
select select "Unidad 4"
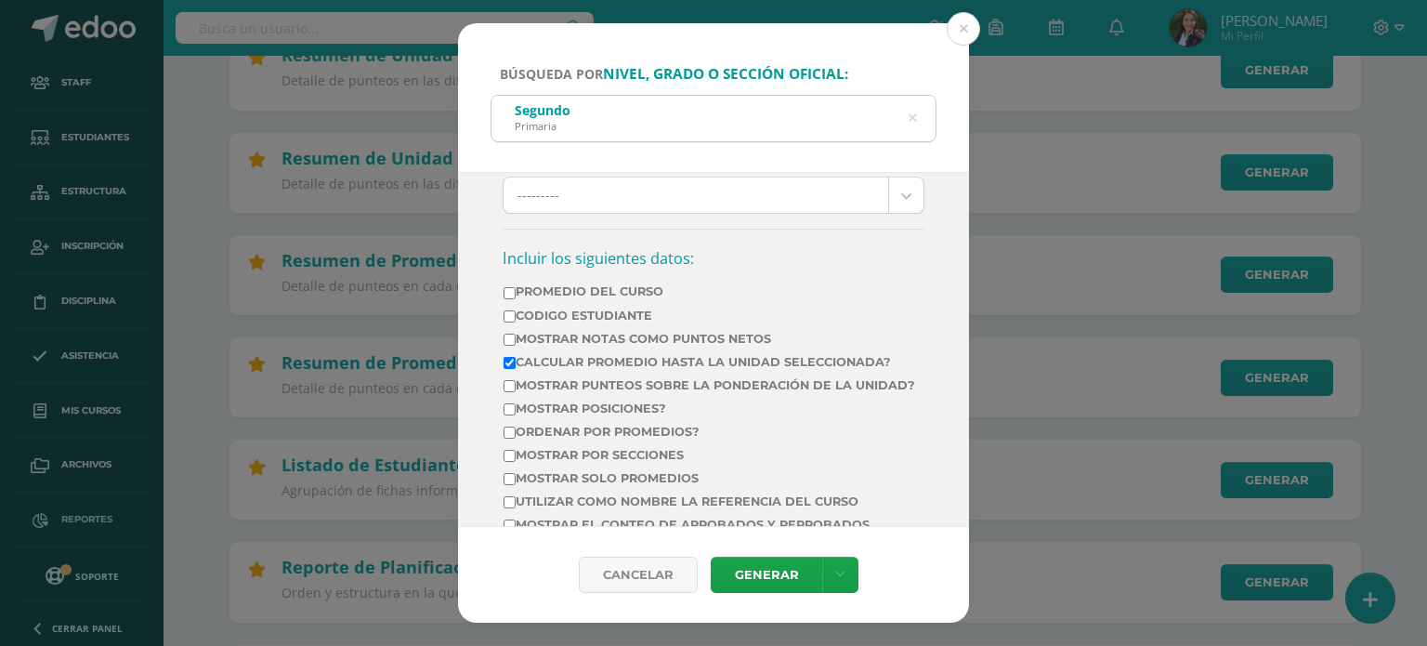
scroll to position [650, 0]
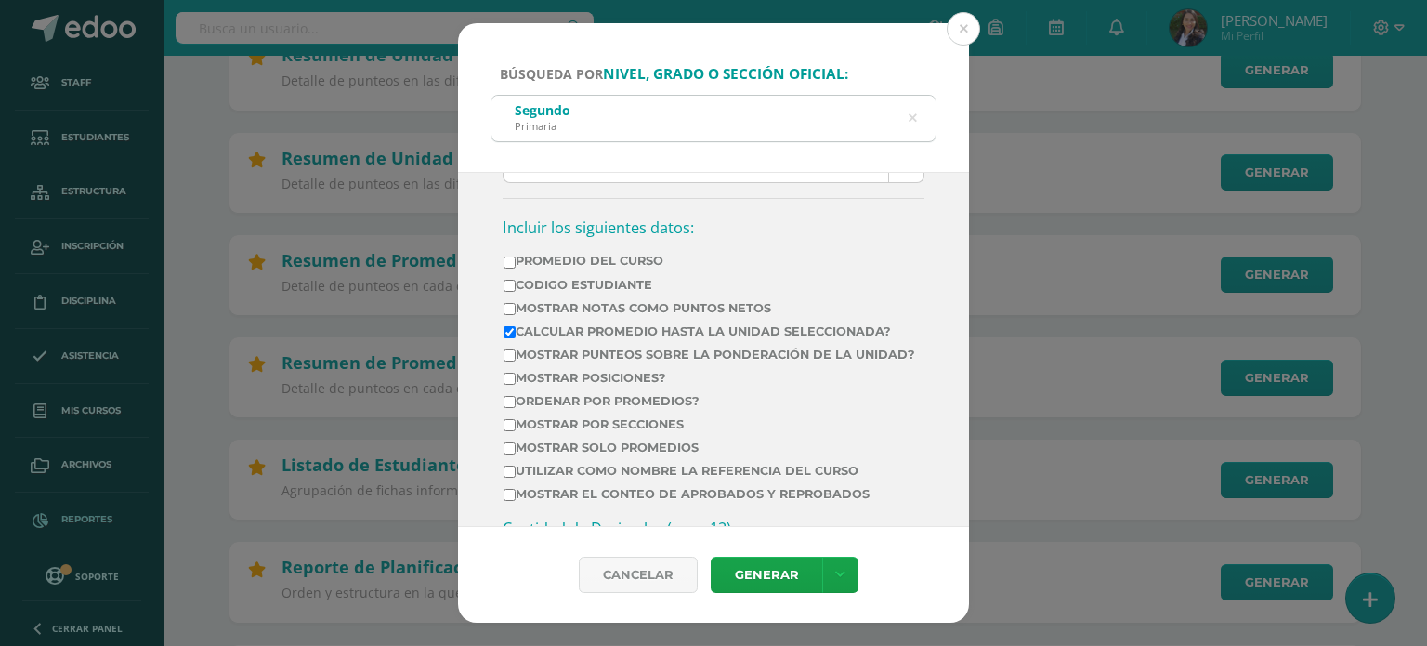
click at [513, 301] on label "Mostrar Notas Como Puntos Netos" at bounding box center [710, 308] width 412 height 14
click at [513, 303] on input "Mostrar Notas Como Puntos Netos" at bounding box center [510, 309] width 12 height 12
checkbox input "true"
click at [506, 431] on input "Mostrar por secciones" at bounding box center [510, 425] width 12 height 12
checkbox input "true"
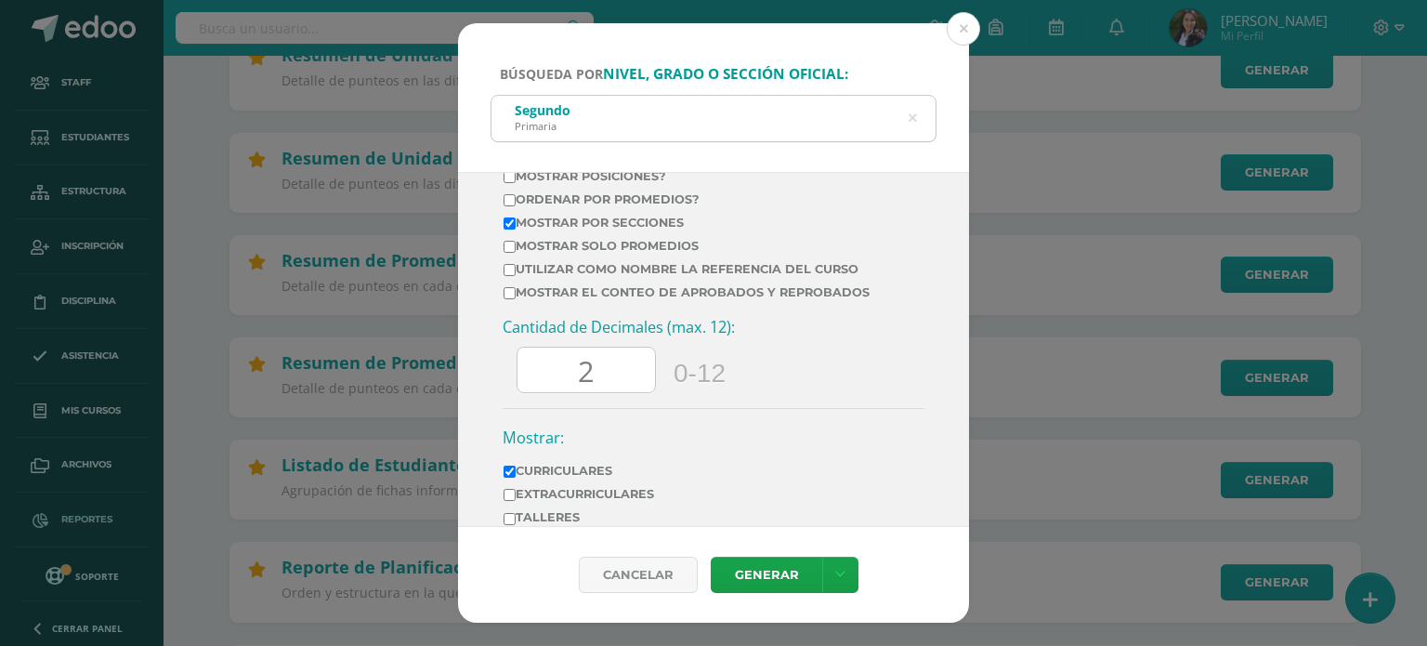
scroll to position [962, 0]
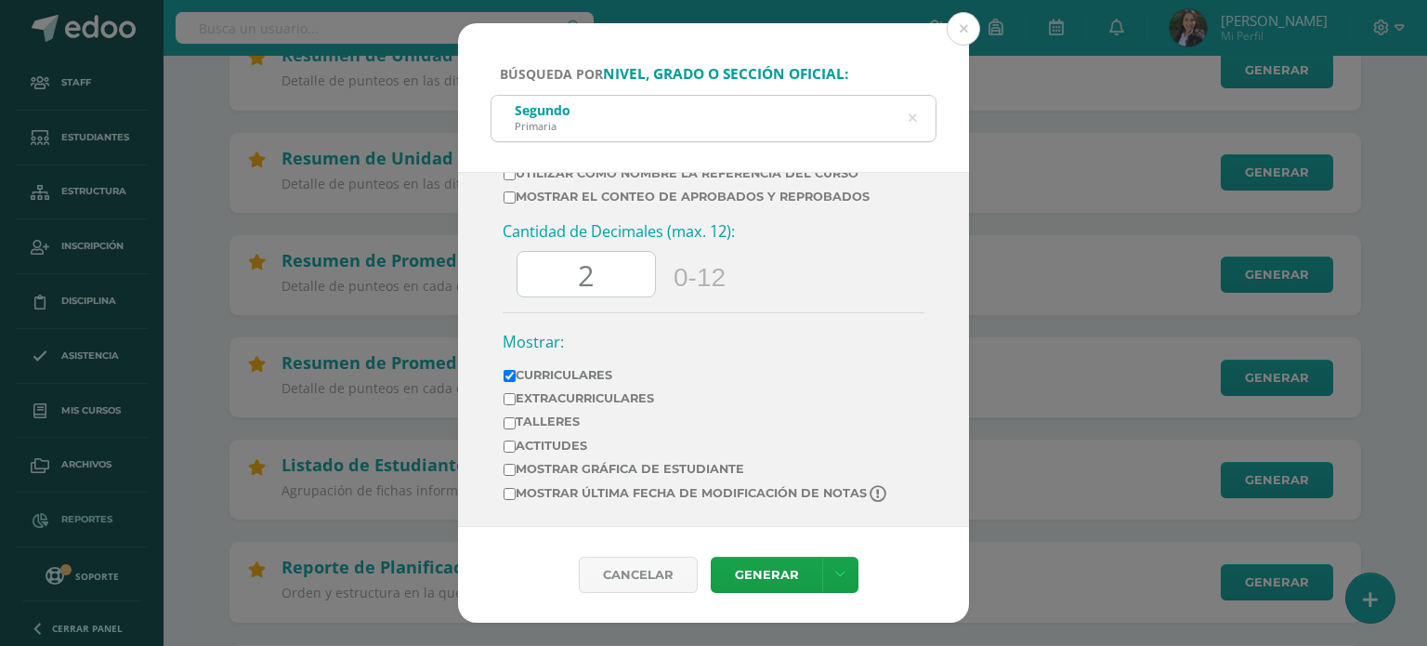
click at [604, 271] on input "2" at bounding box center [585, 275] width 137 height 46
type input "0"
click at [751, 569] on link "Generar" at bounding box center [766, 575] width 111 height 36
click at [910, 121] on icon at bounding box center [913, 118] width 8 height 47
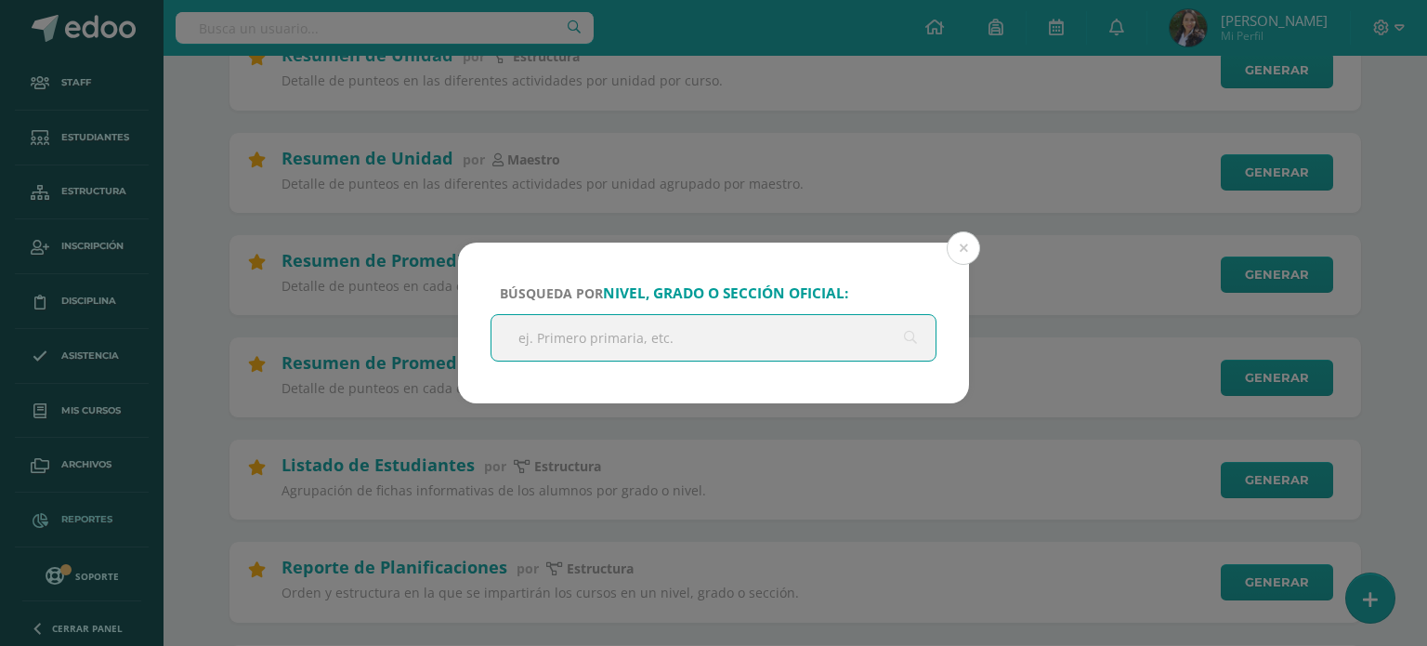
click at [556, 331] on input "text" at bounding box center [713, 338] width 444 height 46
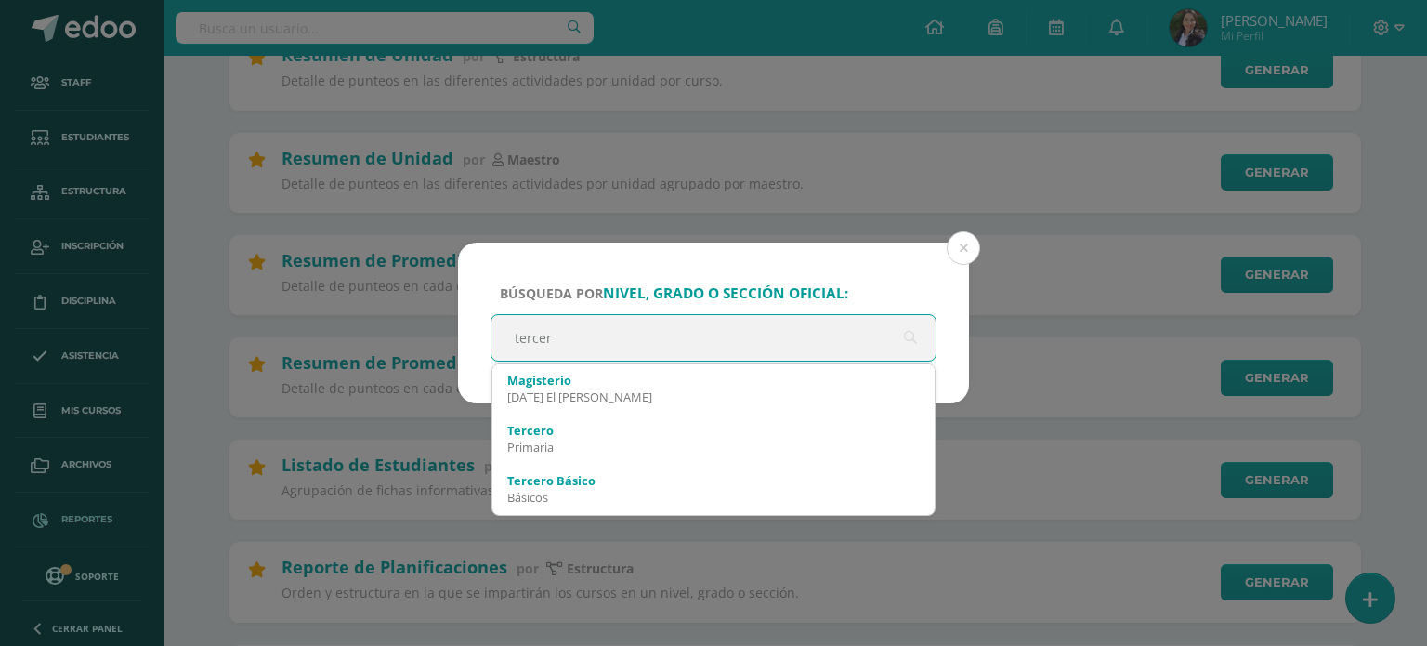
type input "tercero"
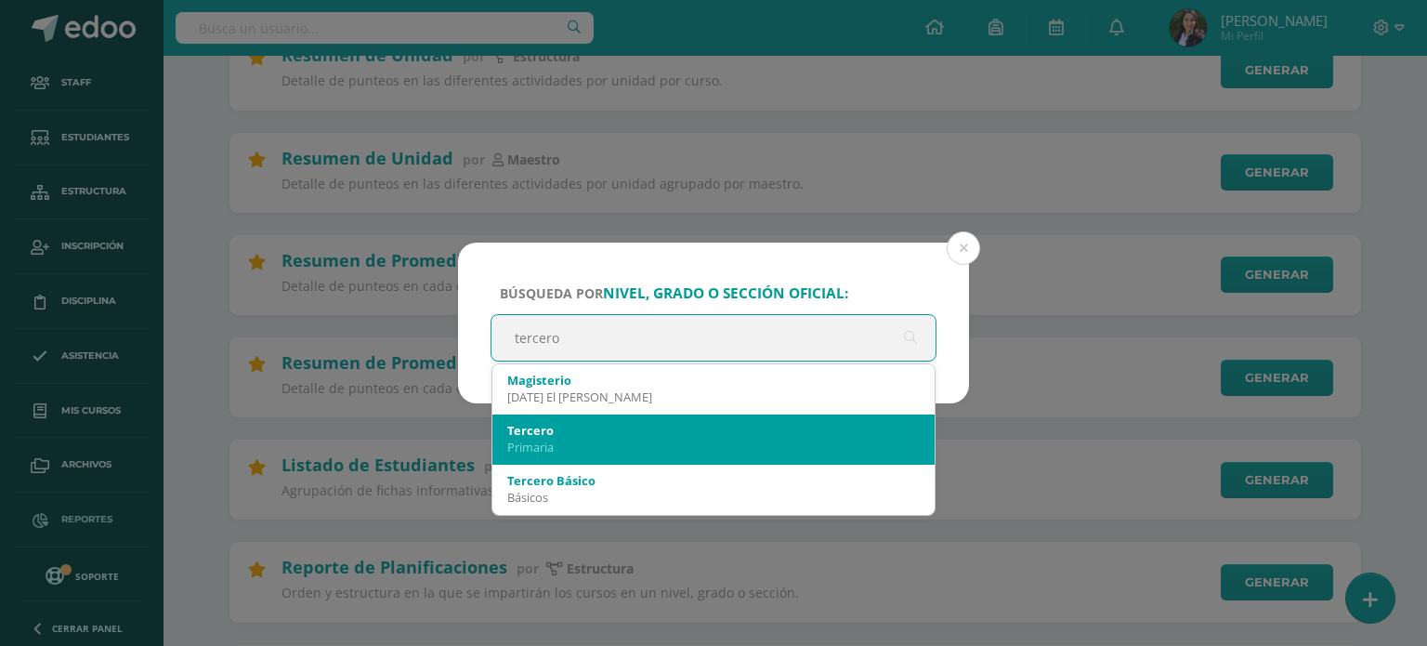
click at [549, 433] on div "Tercero" at bounding box center [713, 430] width 412 height 17
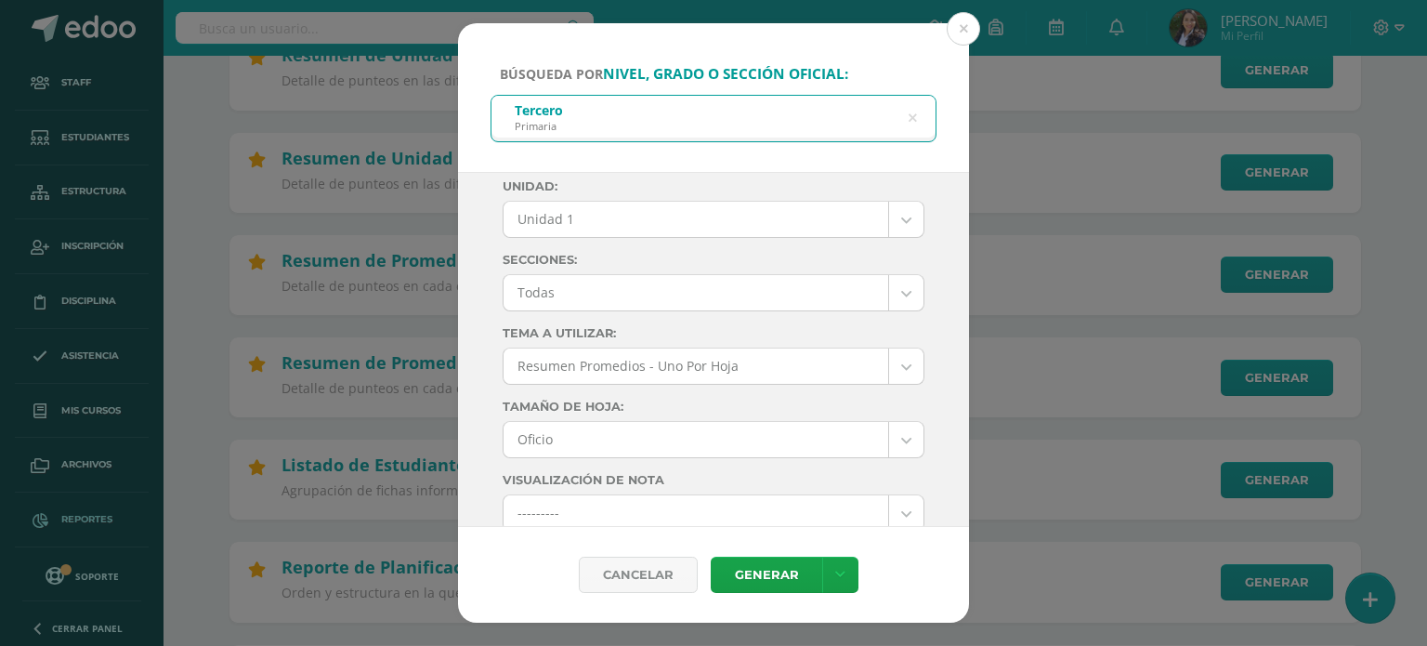
scroll to position [0, 0]
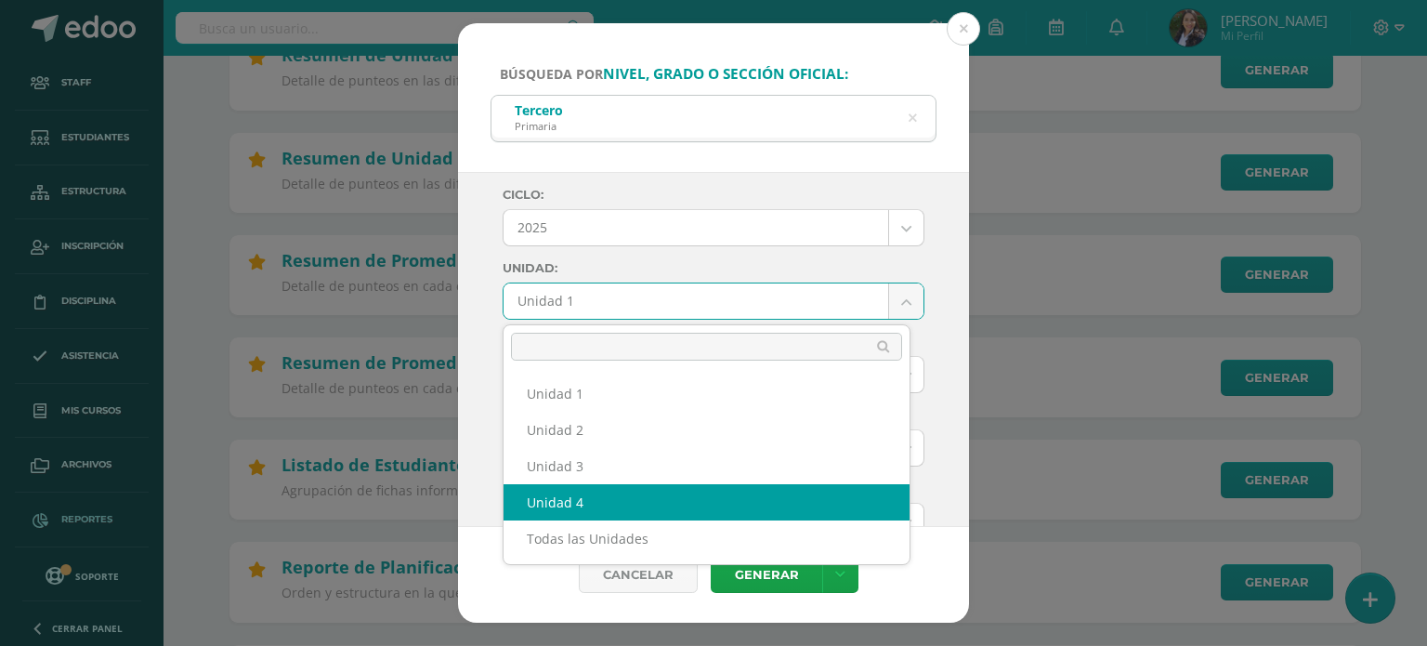
select select "Unidad 4"
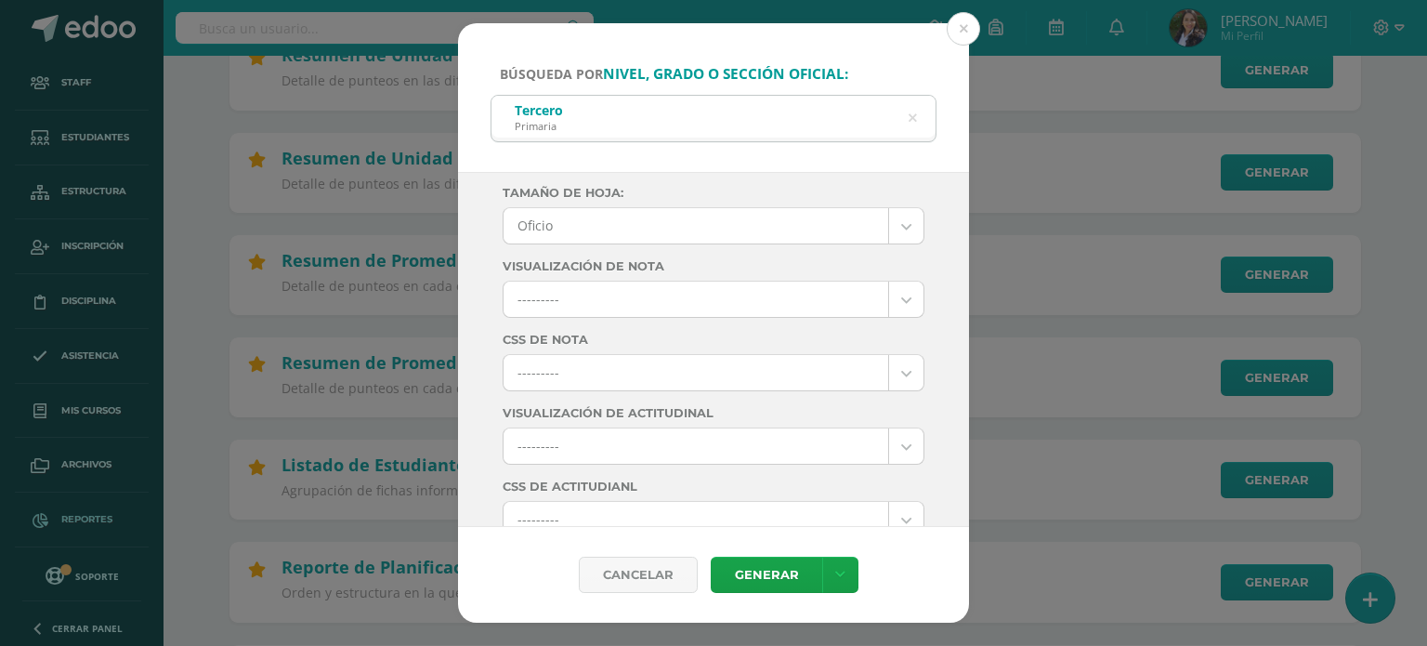
scroll to position [557, 0]
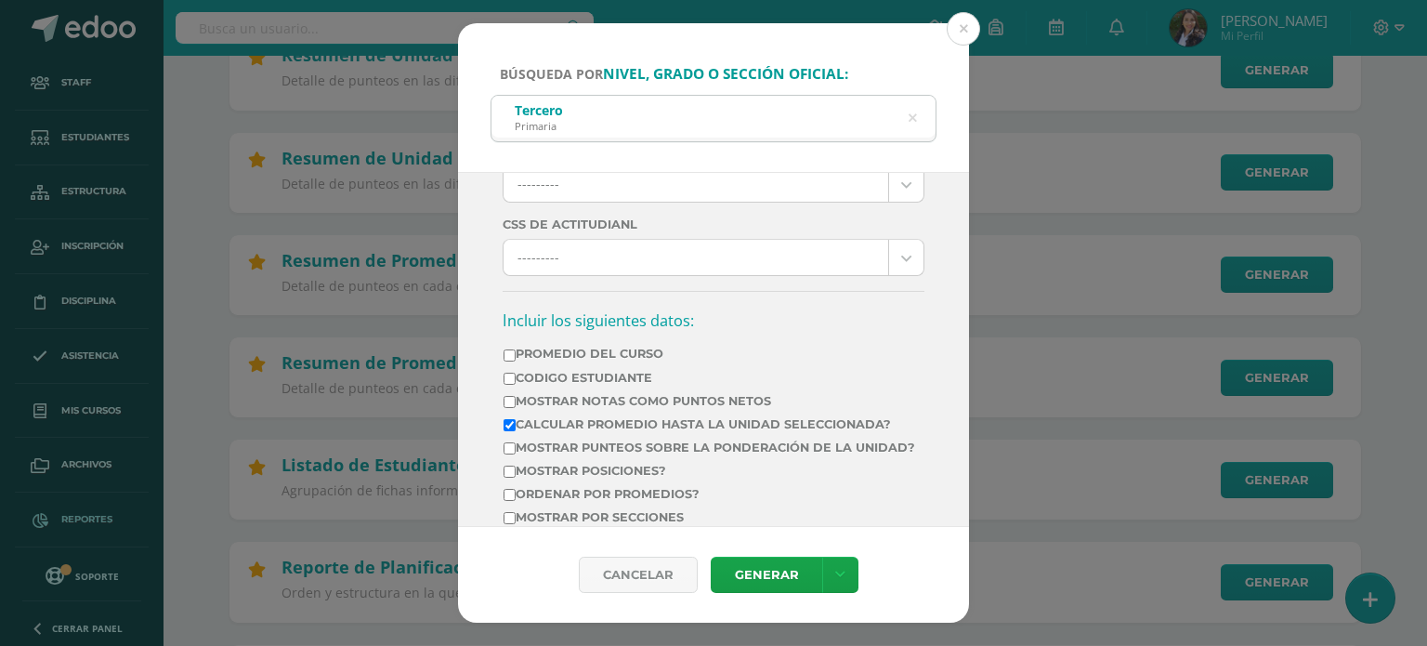
click at [503, 398] on td "Mostrar Notas Como Puntos Netos" at bounding box center [709, 404] width 413 height 23
click at [508, 399] on input "Mostrar Notas Como Puntos Netos" at bounding box center [510, 402] width 12 height 12
checkbox input "true"
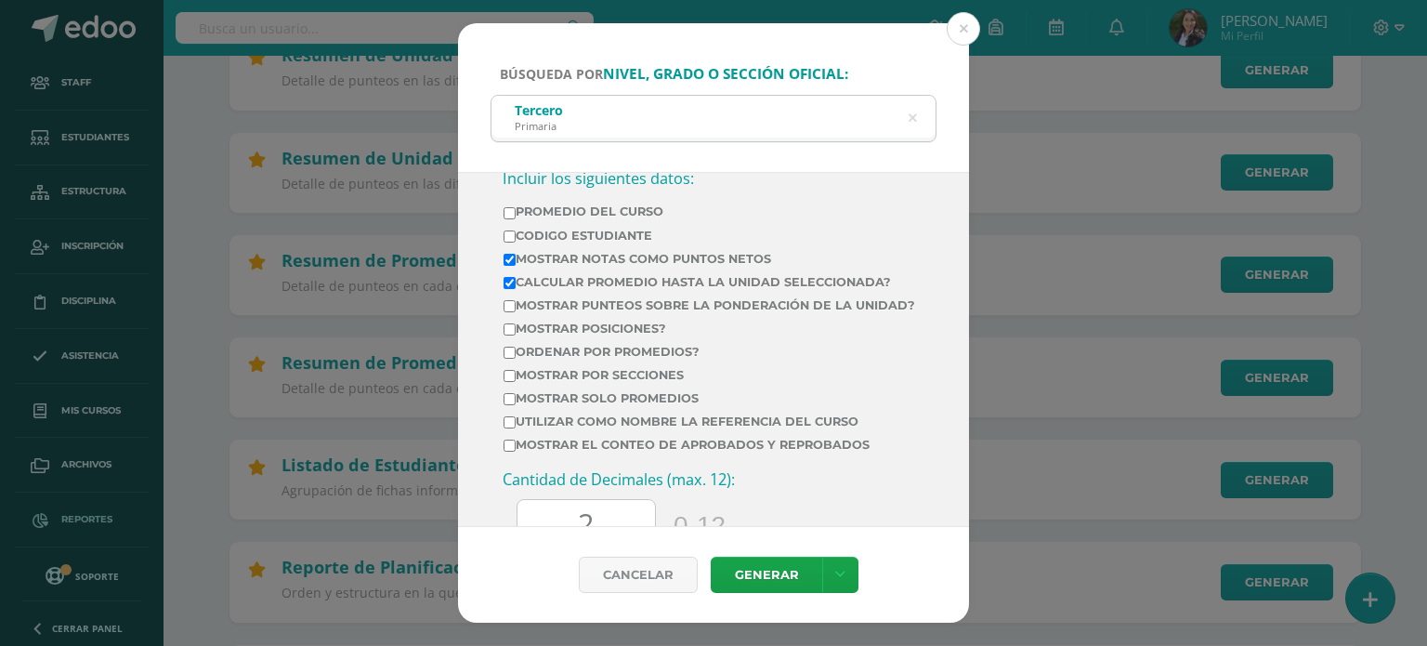
scroll to position [743, 0]
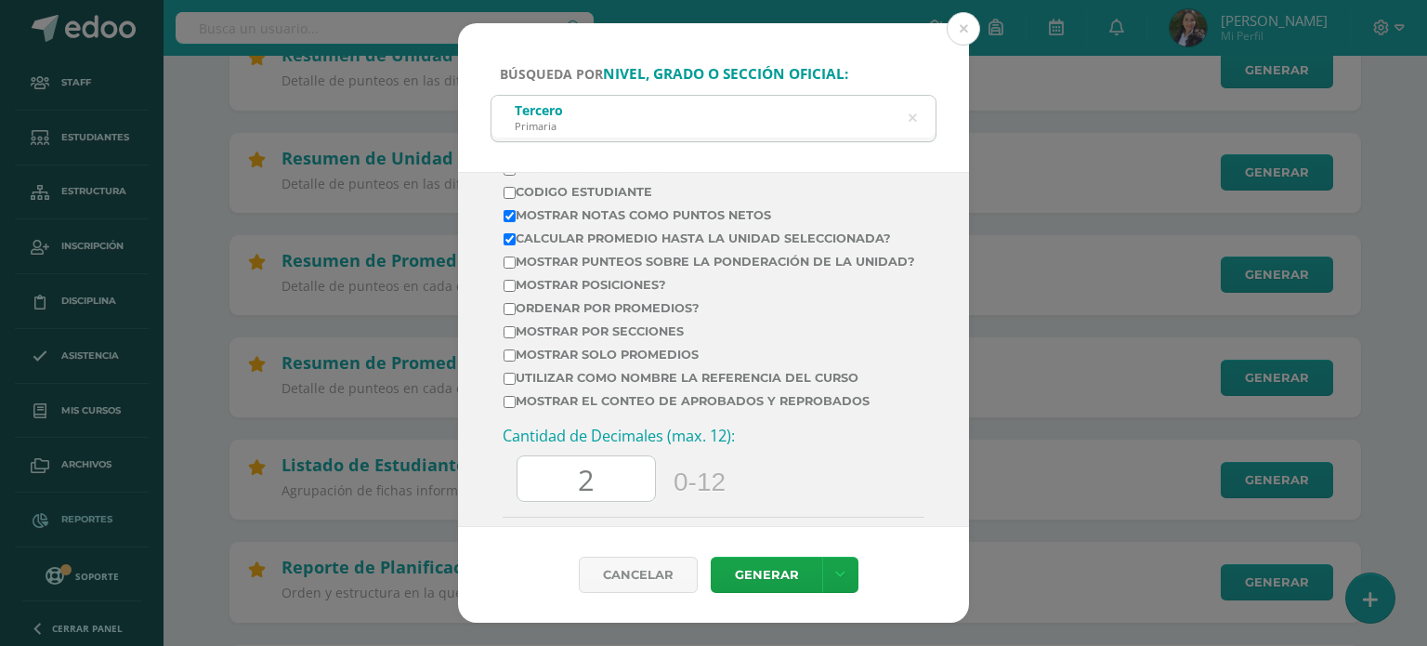
click at [508, 338] on input "Mostrar por secciones" at bounding box center [510, 332] width 12 height 12
checkbox input "true"
click at [622, 498] on input "2" at bounding box center [585, 479] width 137 height 46
type input "0"
click at [753, 572] on link "Generar" at bounding box center [766, 575] width 111 height 36
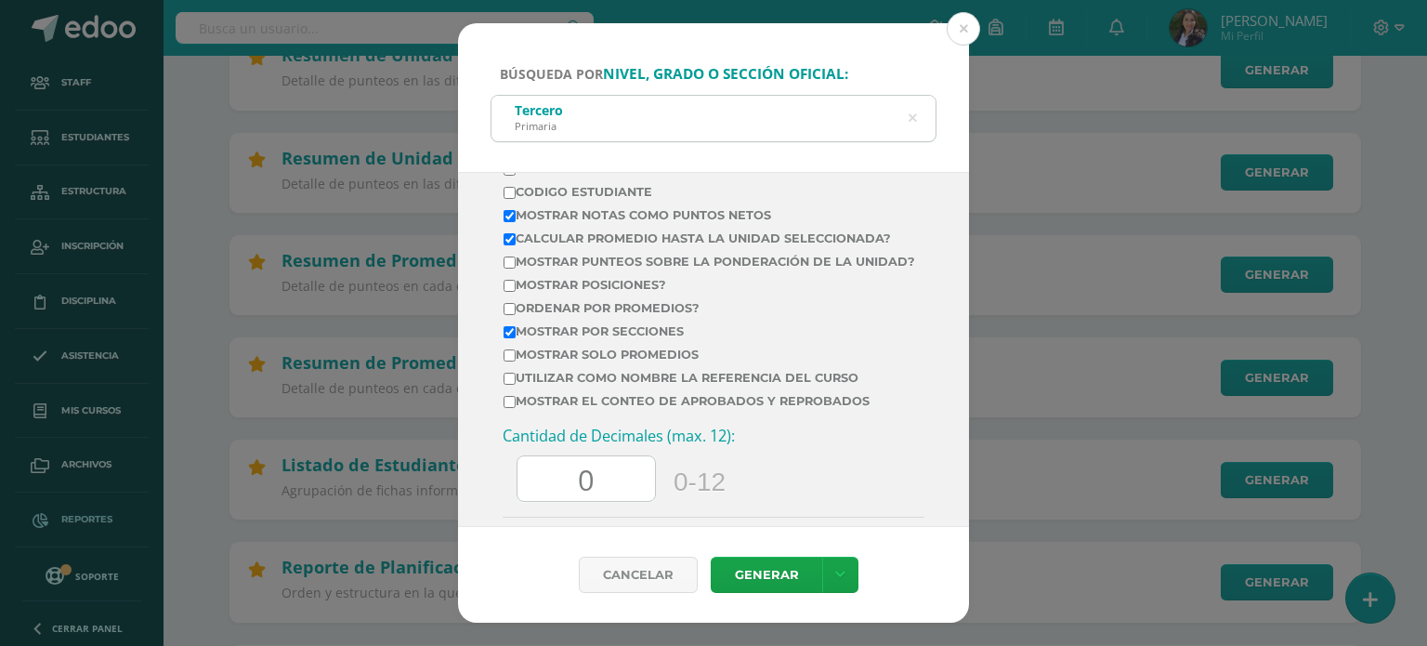
click at [910, 111] on icon at bounding box center [913, 118] width 8 height 47
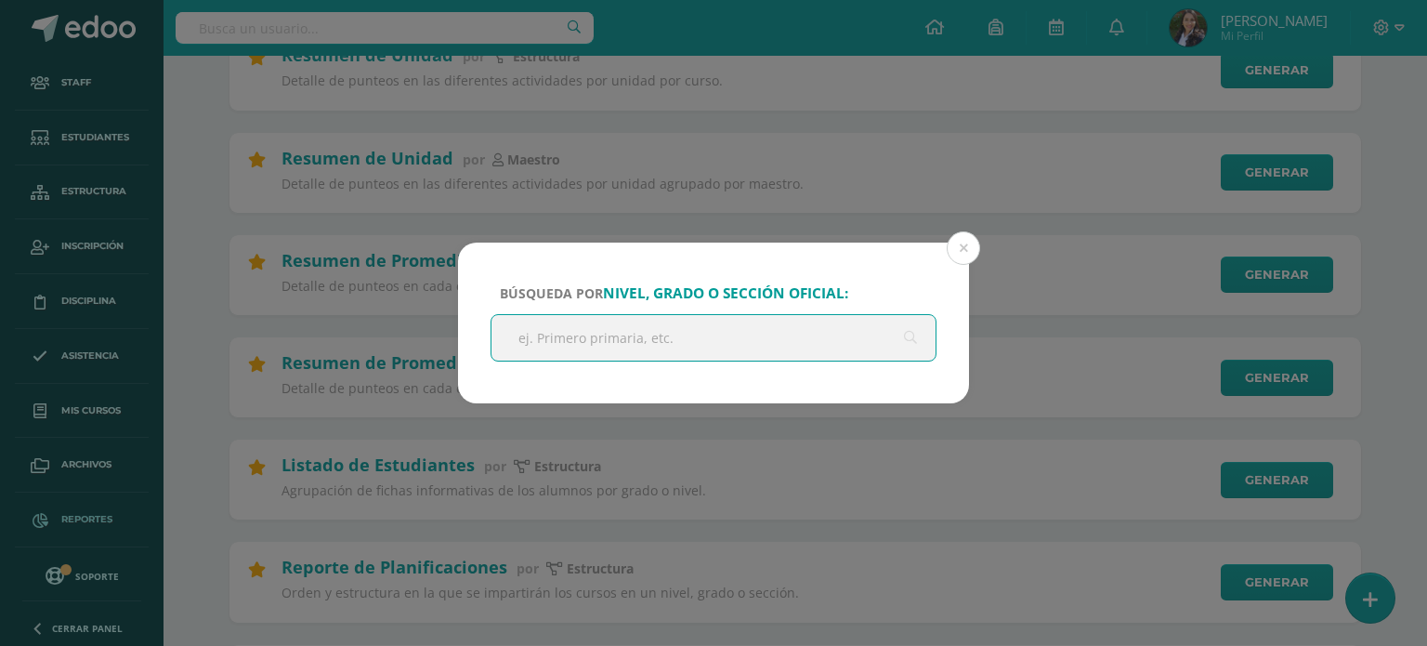
click at [626, 334] on input "text" at bounding box center [713, 338] width 444 height 46
type input "cuarto"
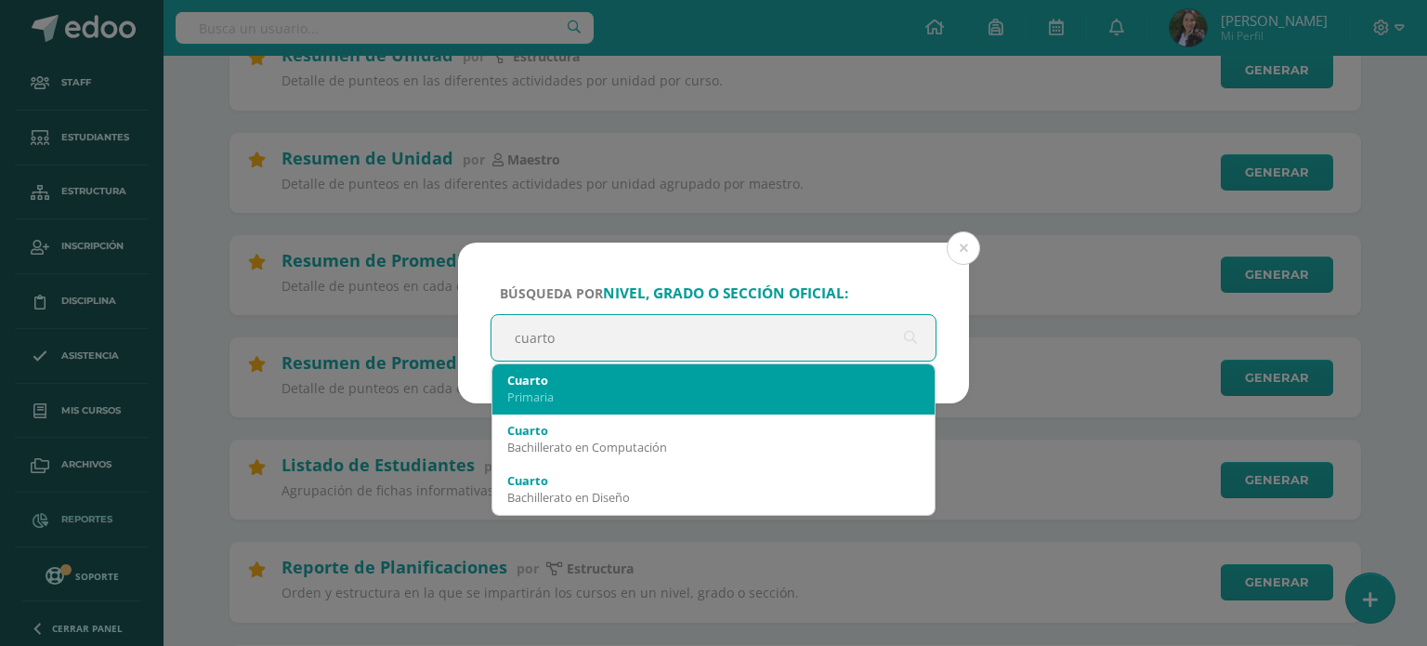
click at [607, 373] on div "Cuarto" at bounding box center [713, 380] width 412 height 17
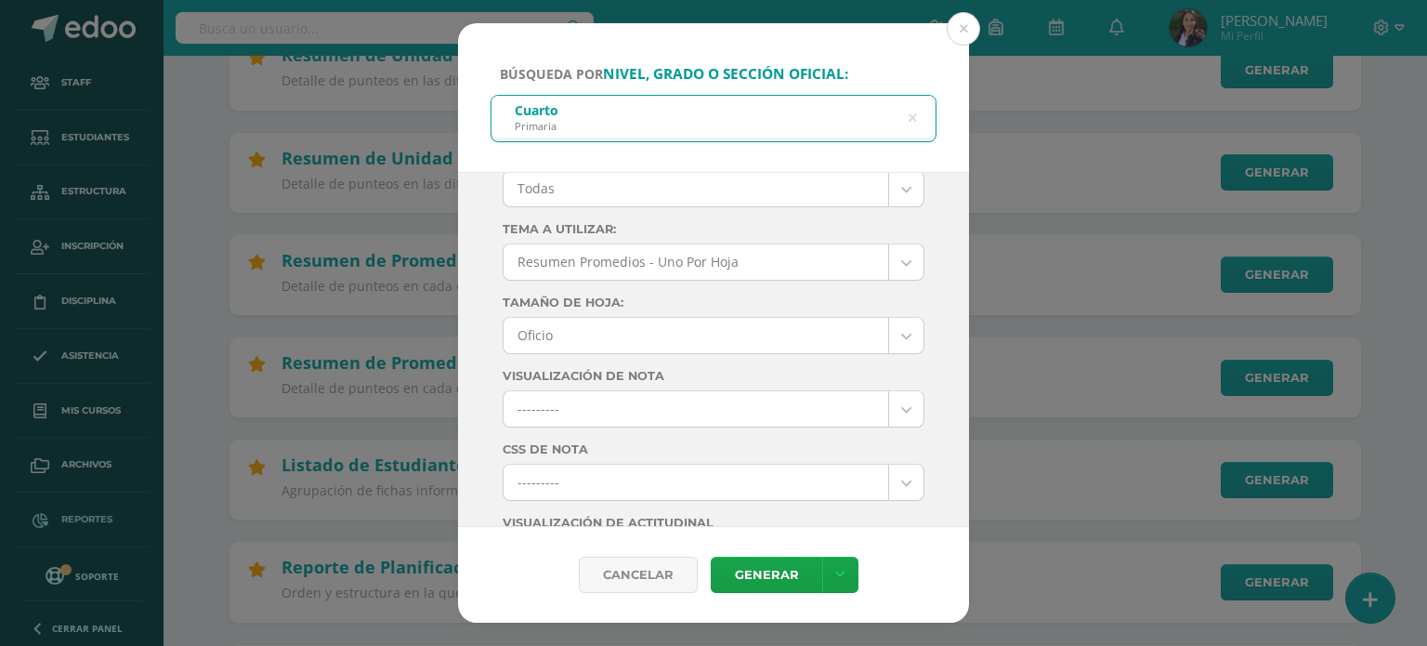
scroll to position [0, 0]
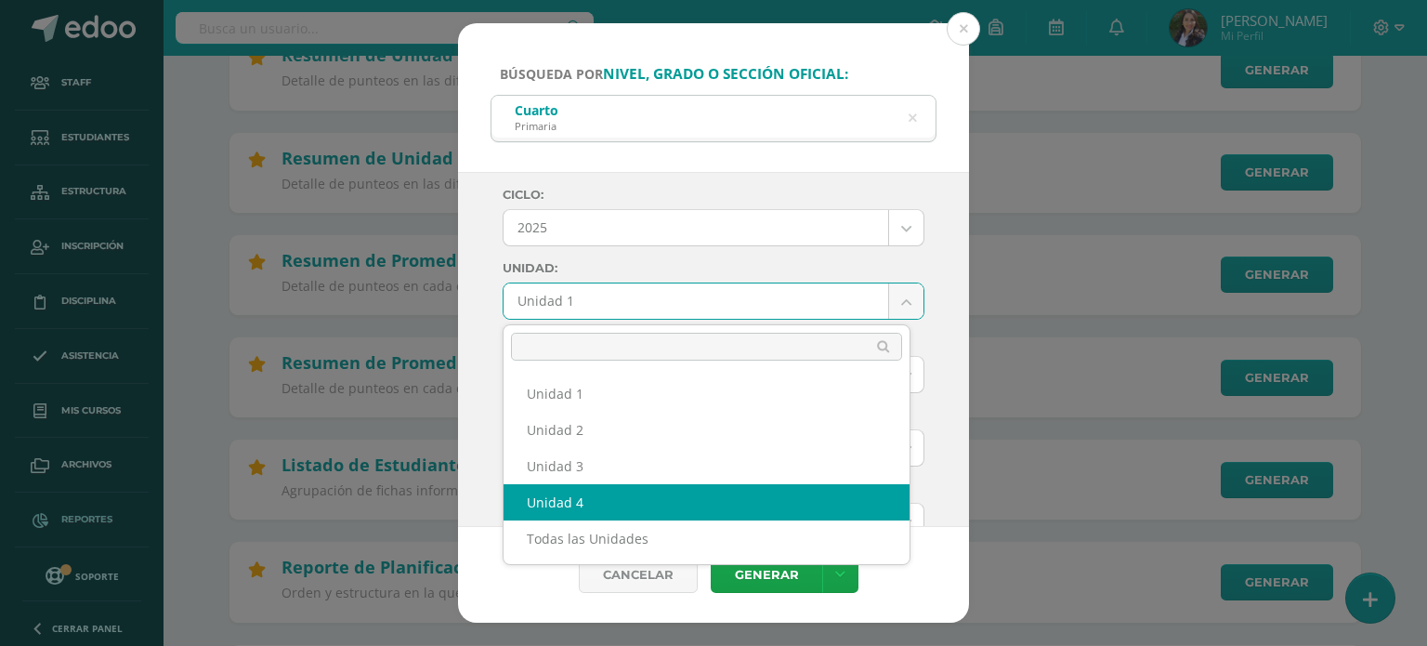
select select "Unidad 4"
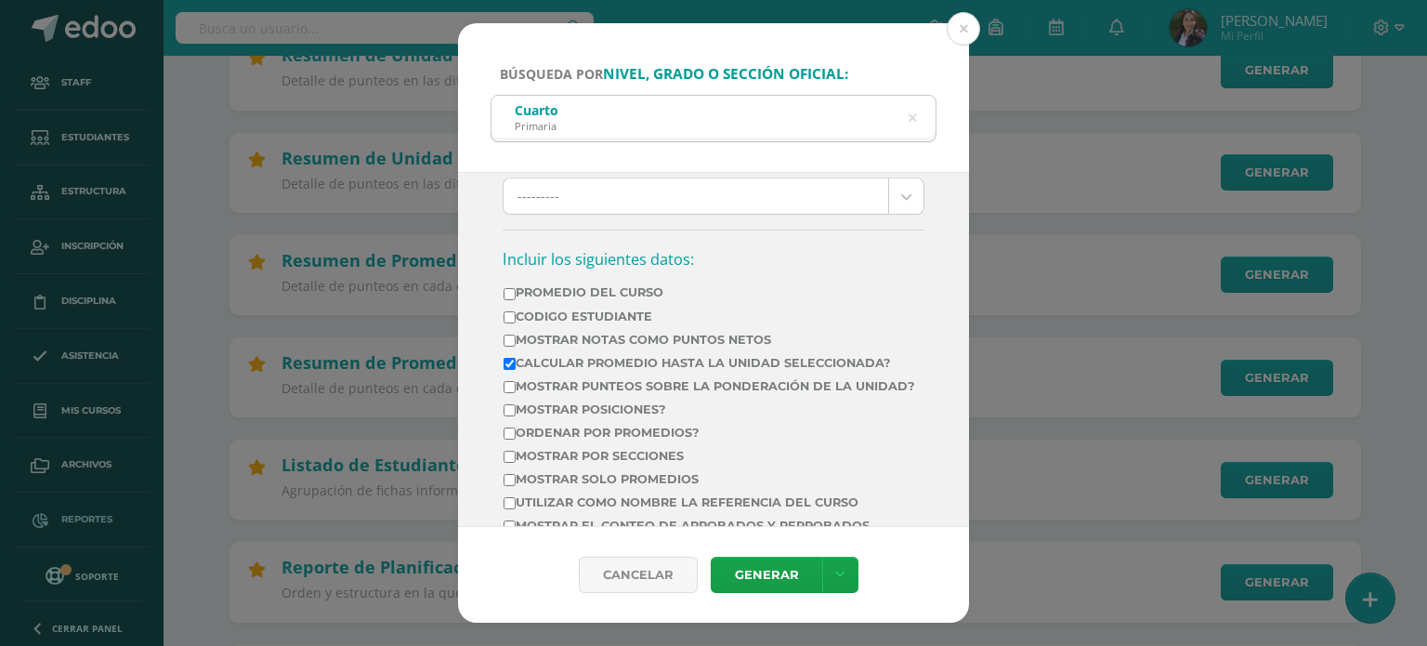
scroll to position [650, 0]
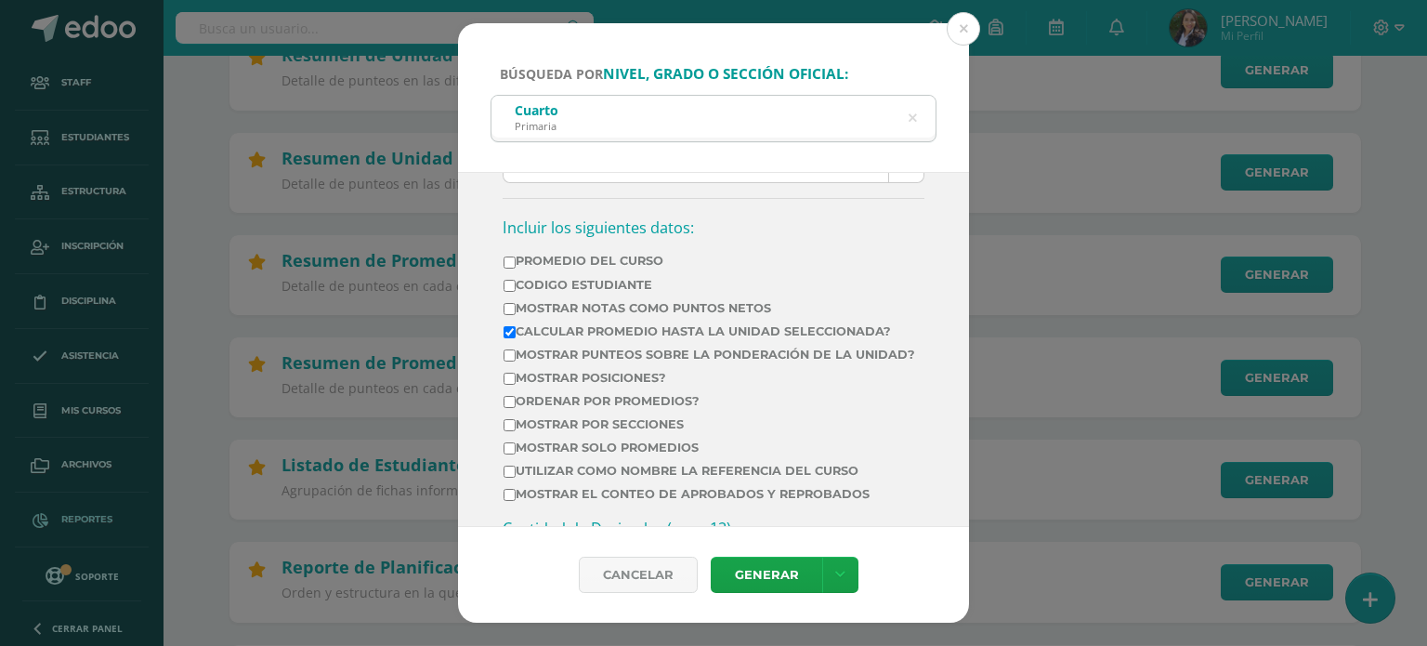
click at [508, 308] on input "Mostrar Notas Como Puntos Netos" at bounding box center [510, 309] width 12 height 12
checkbox input "true"
click at [513, 431] on input "Mostrar por secciones" at bounding box center [510, 425] width 12 height 12
checkbox input "true"
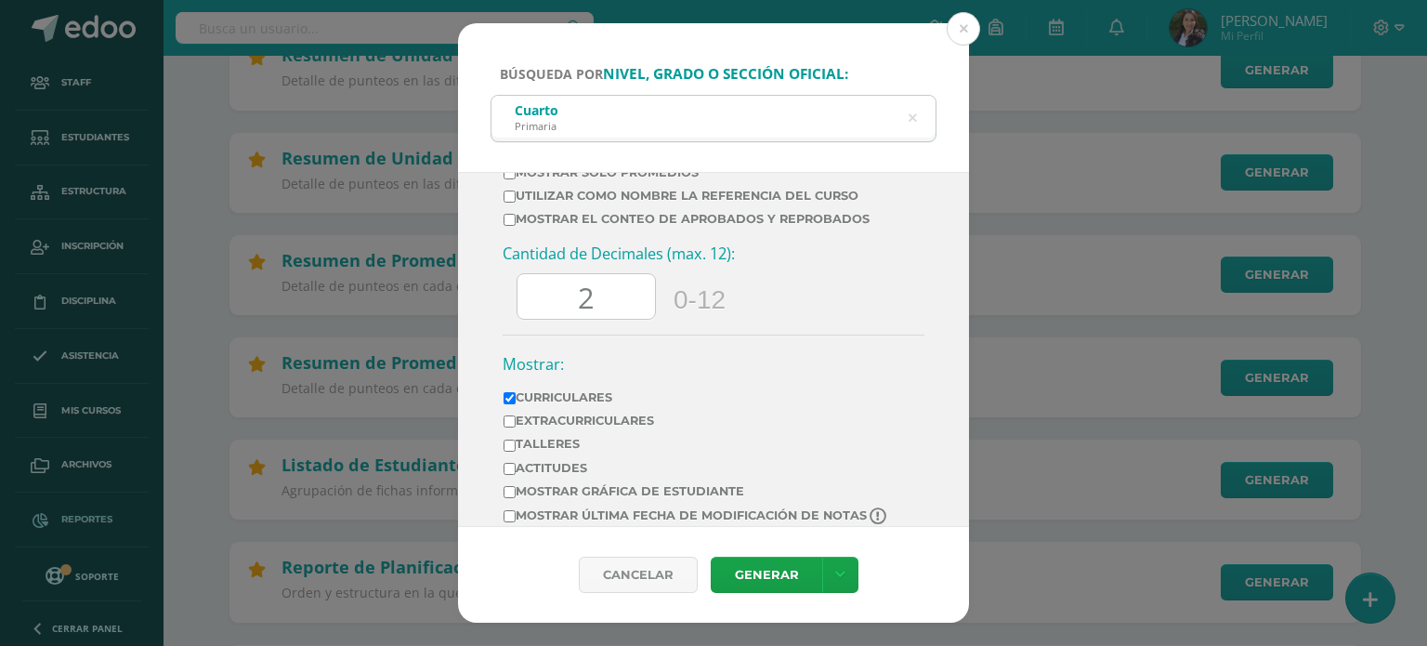
scroll to position [929, 0]
click at [595, 315] on input "2" at bounding box center [585, 293] width 137 height 46
type input "-2"
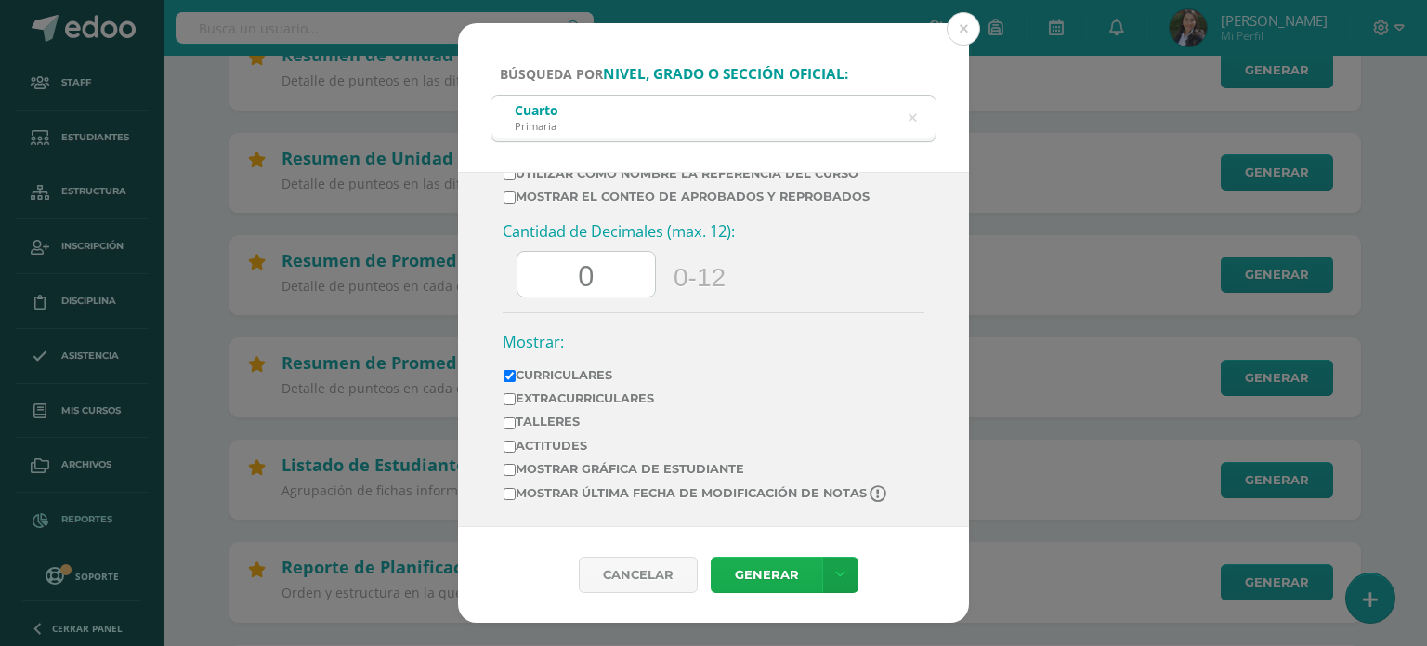
type input "0"
click at [762, 577] on link "Generar" at bounding box center [766, 575] width 111 height 36
click at [914, 120] on icon at bounding box center [913, 118] width 8 height 47
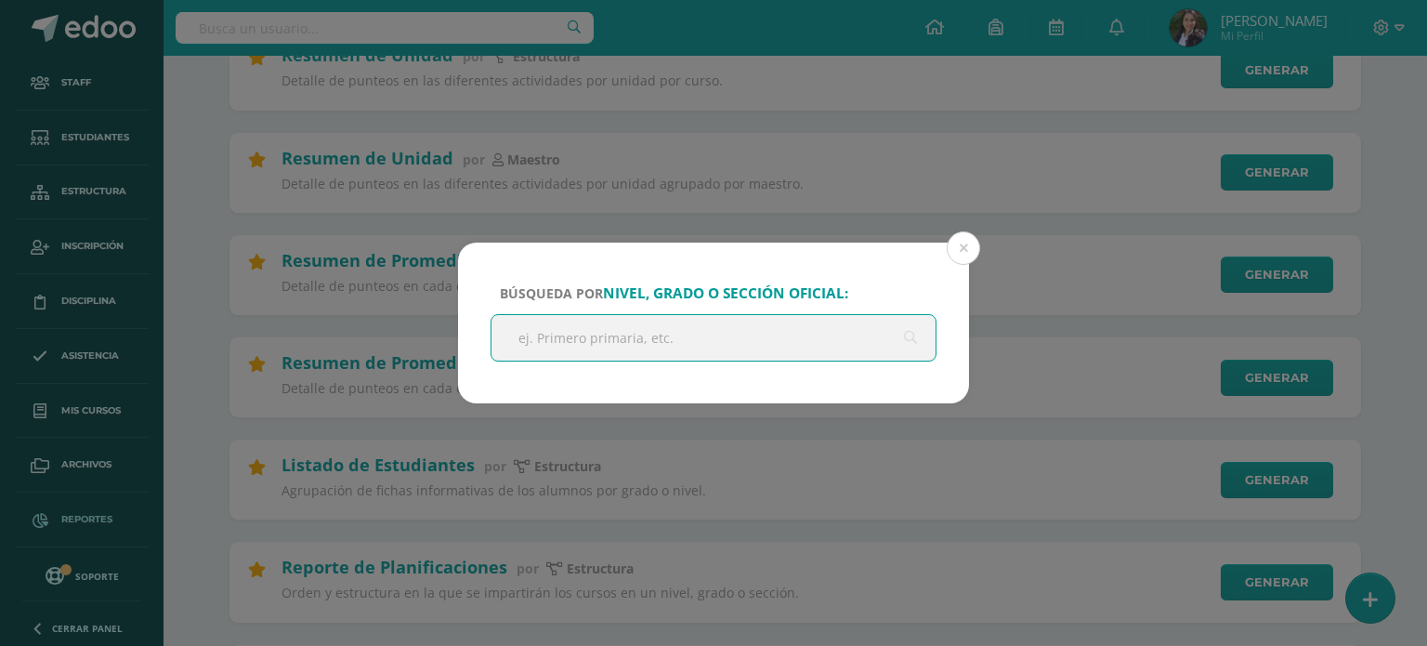
click at [660, 330] on input "text" at bounding box center [713, 338] width 444 height 46
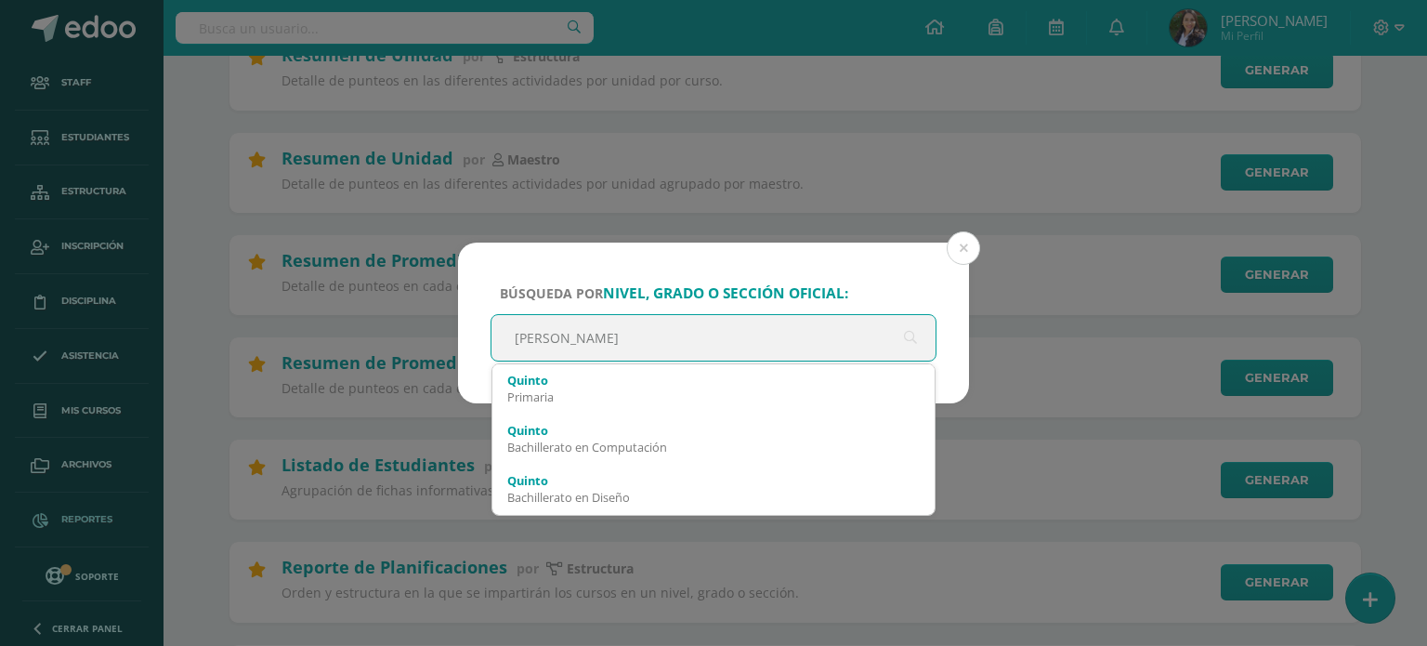
type input "quinto"
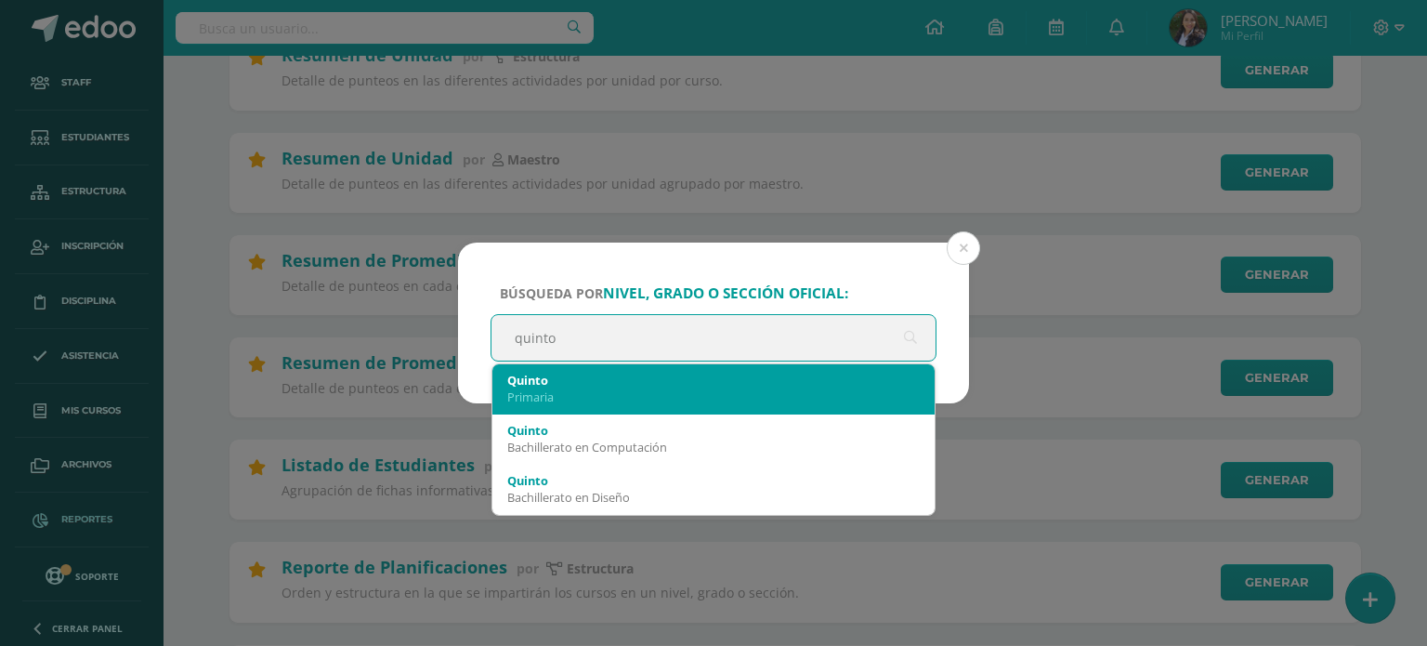
click at [643, 388] on div "Primaria" at bounding box center [713, 396] width 412 height 17
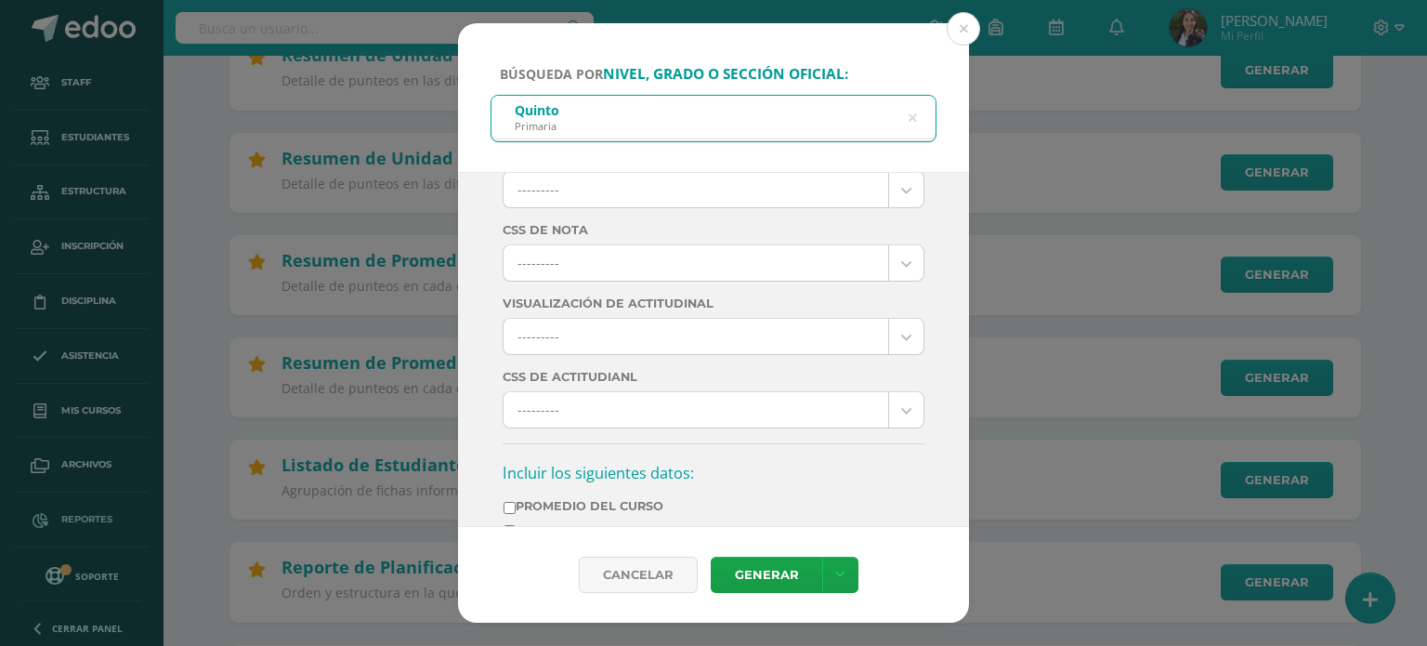
scroll to position [0, 0]
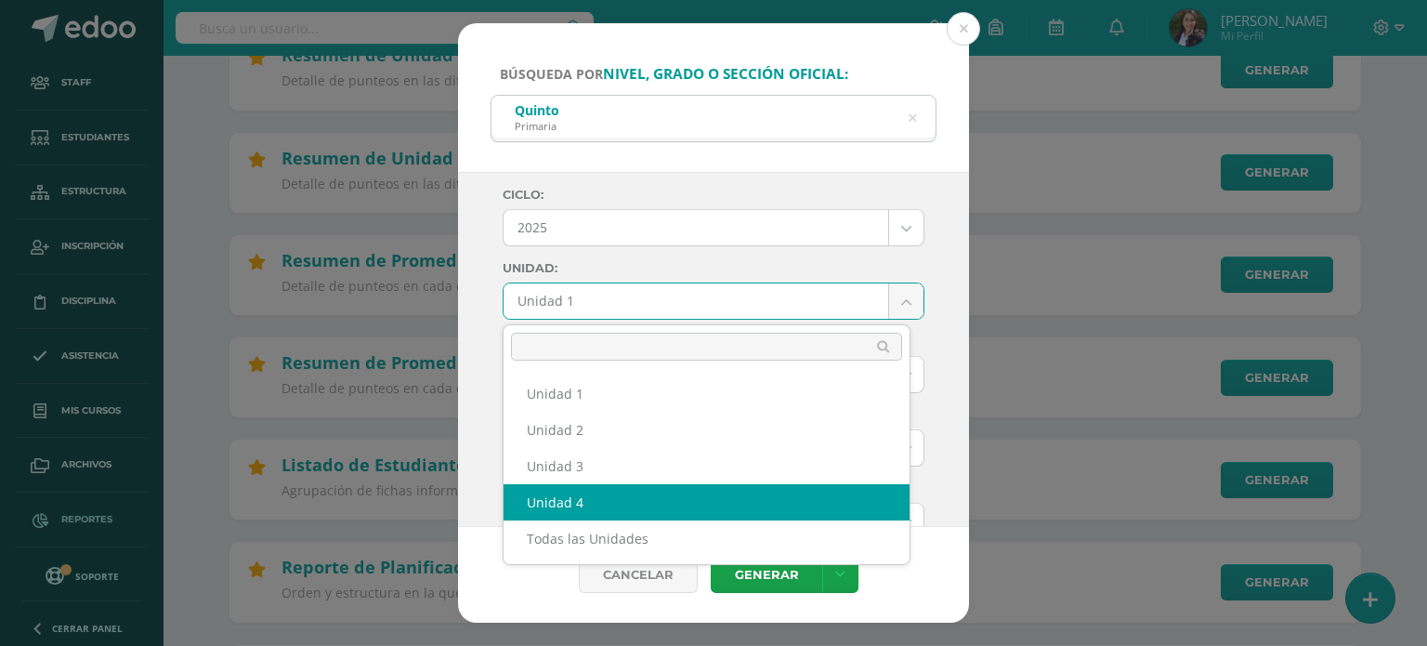
select select "Unidad 4"
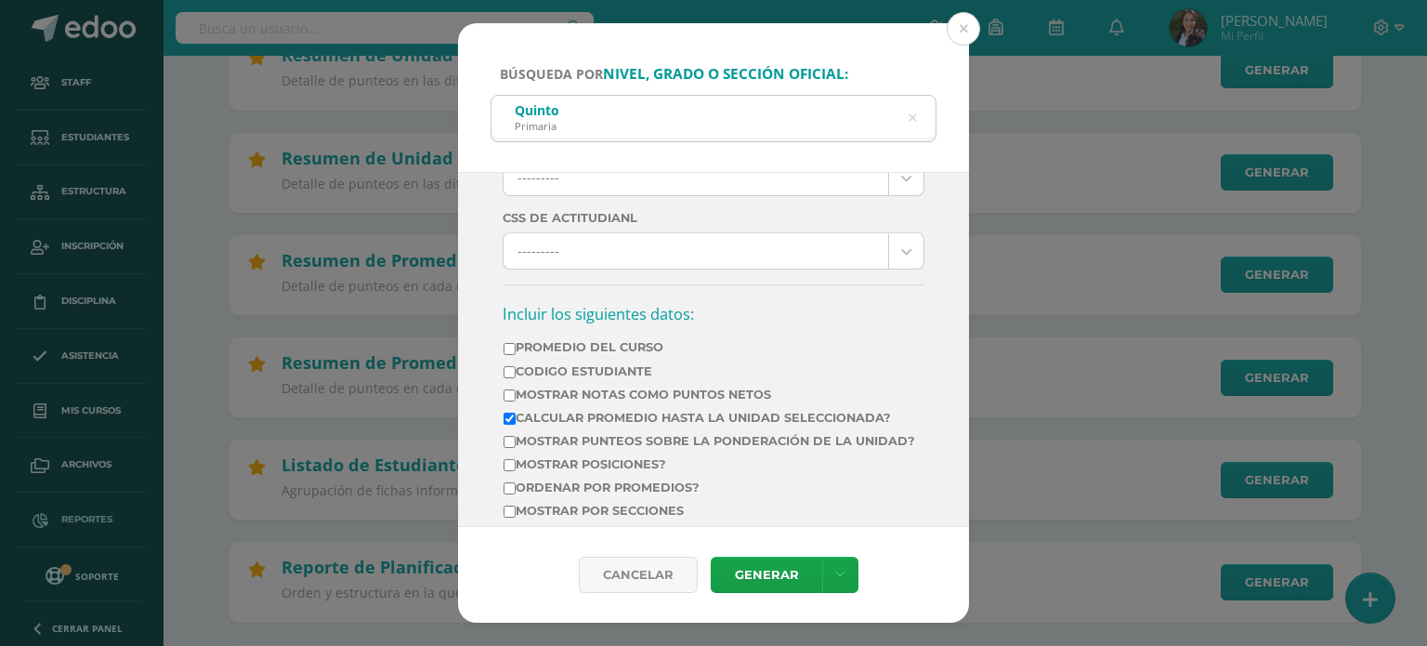
scroll to position [650, 0]
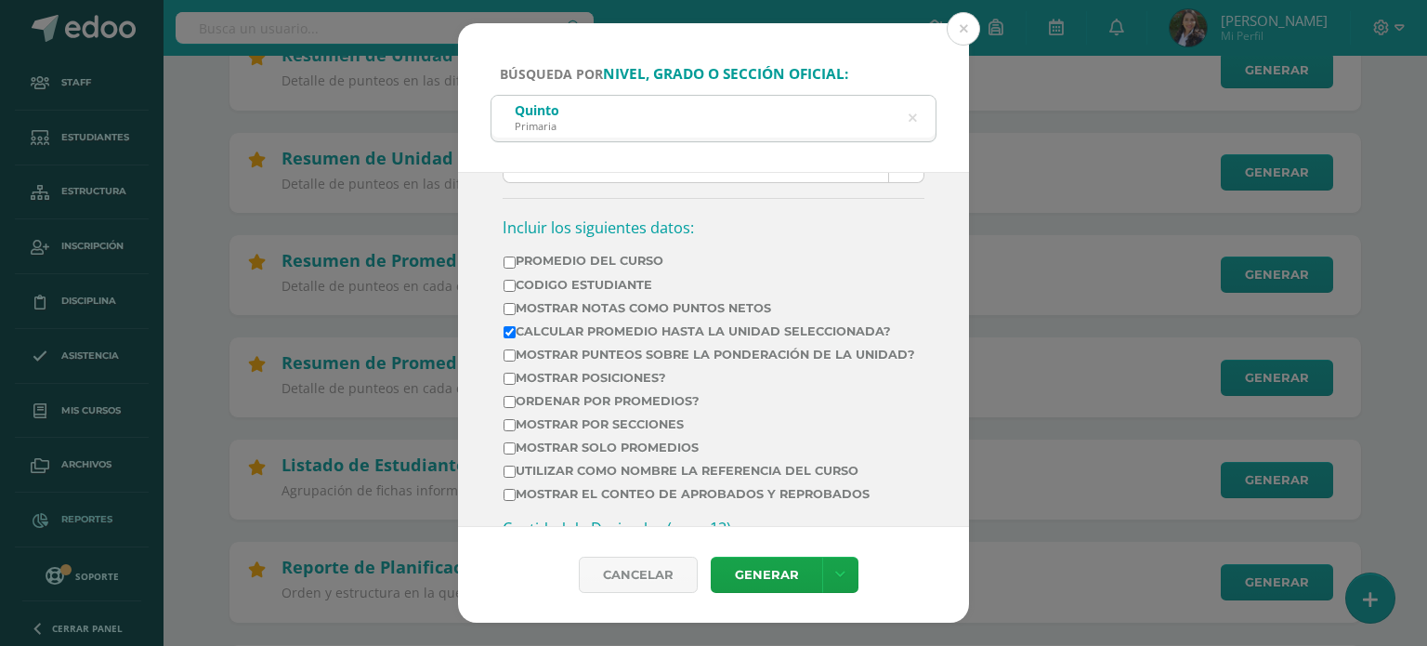
click at [513, 301] on label "Mostrar Notas Como Puntos Netos" at bounding box center [710, 308] width 412 height 14
click at [513, 303] on input "Mostrar Notas Como Puntos Netos" at bounding box center [510, 309] width 12 height 12
checkbox input "true"
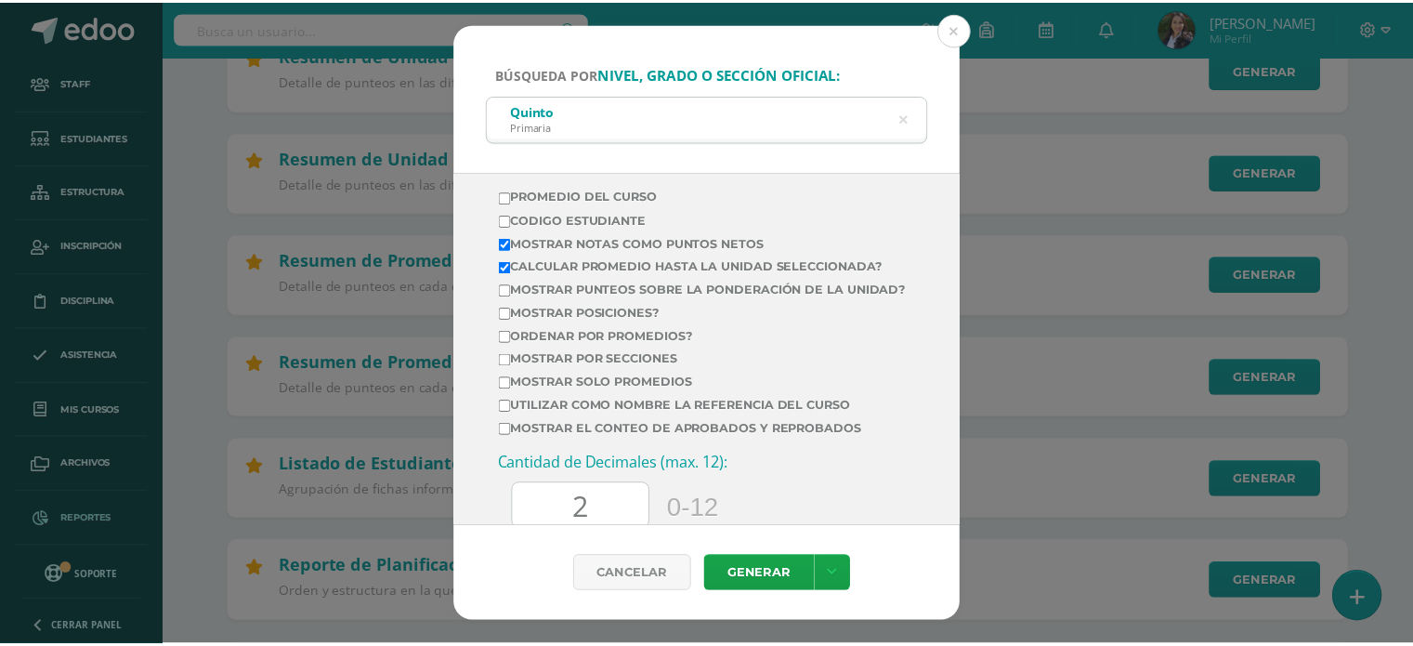
scroll to position [743, 0]
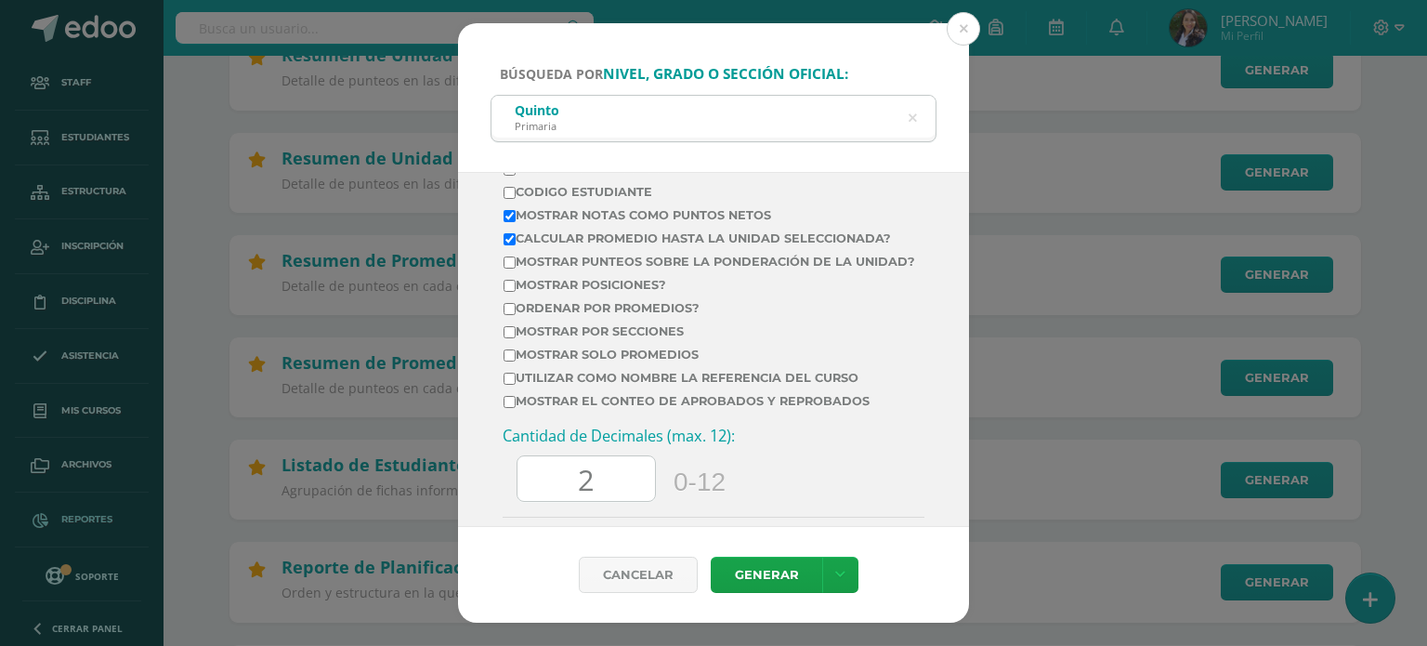
click at [509, 338] on input "Mostrar por secciones" at bounding box center [510, 332] width 12 height 12
checkbox input "true"
click at [602, 492] on input "2" at bounding box center [585, 479] width 137 height 46
type input "0"
click at [781, 573] on link "Generar" at bounding box center [766, 575] width 111 height 36
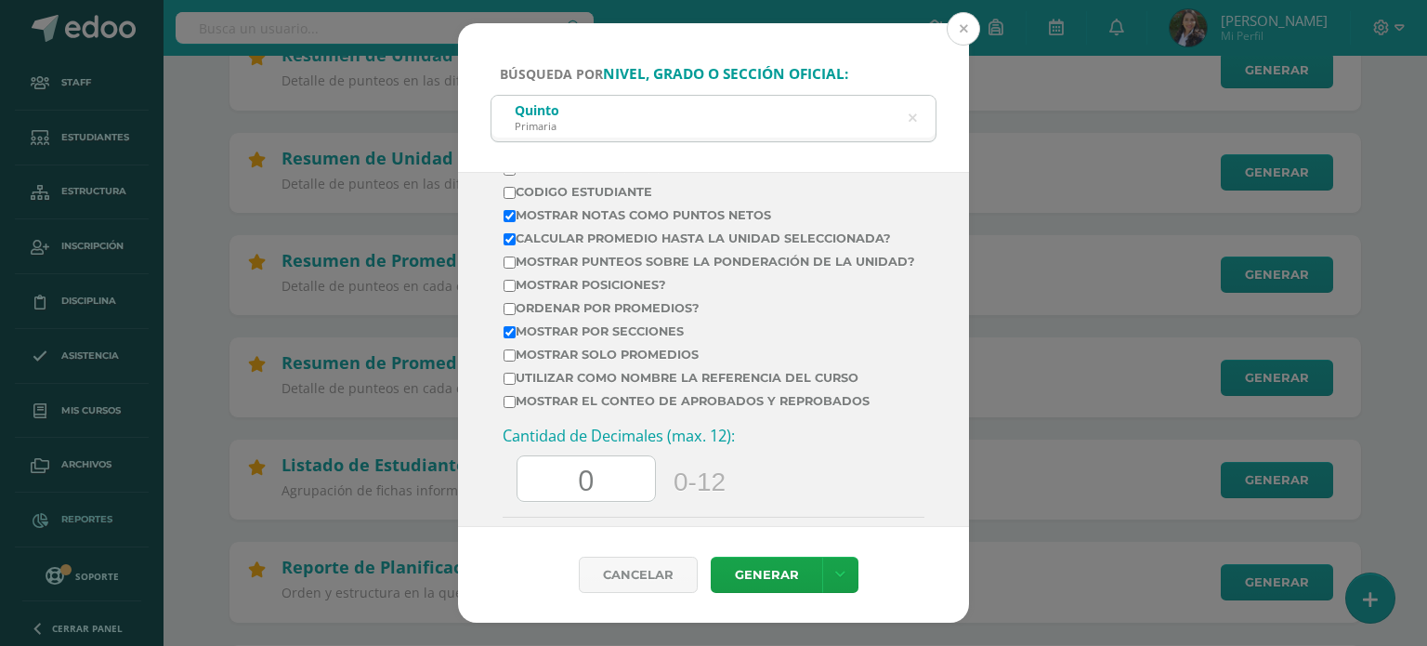
click at [952, 25] on button at bounding box center [963, 28] width 33 height 33
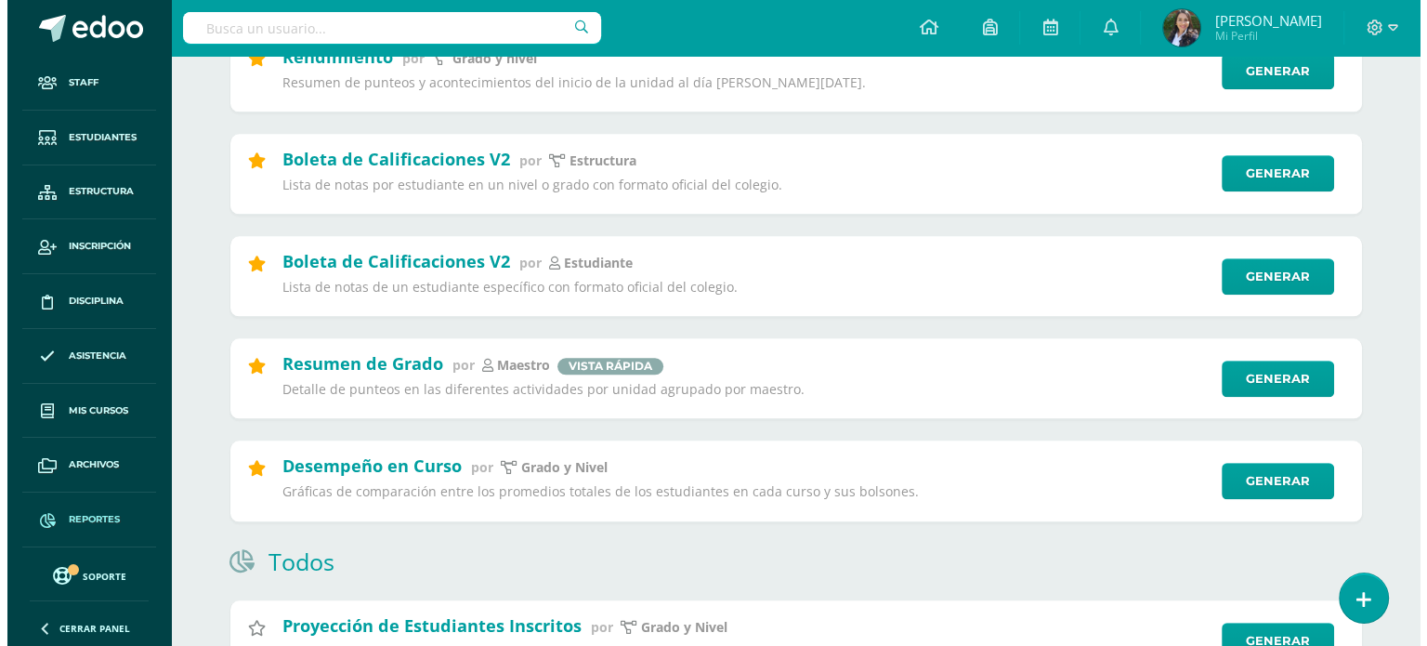
scroll to position [1951, 0]
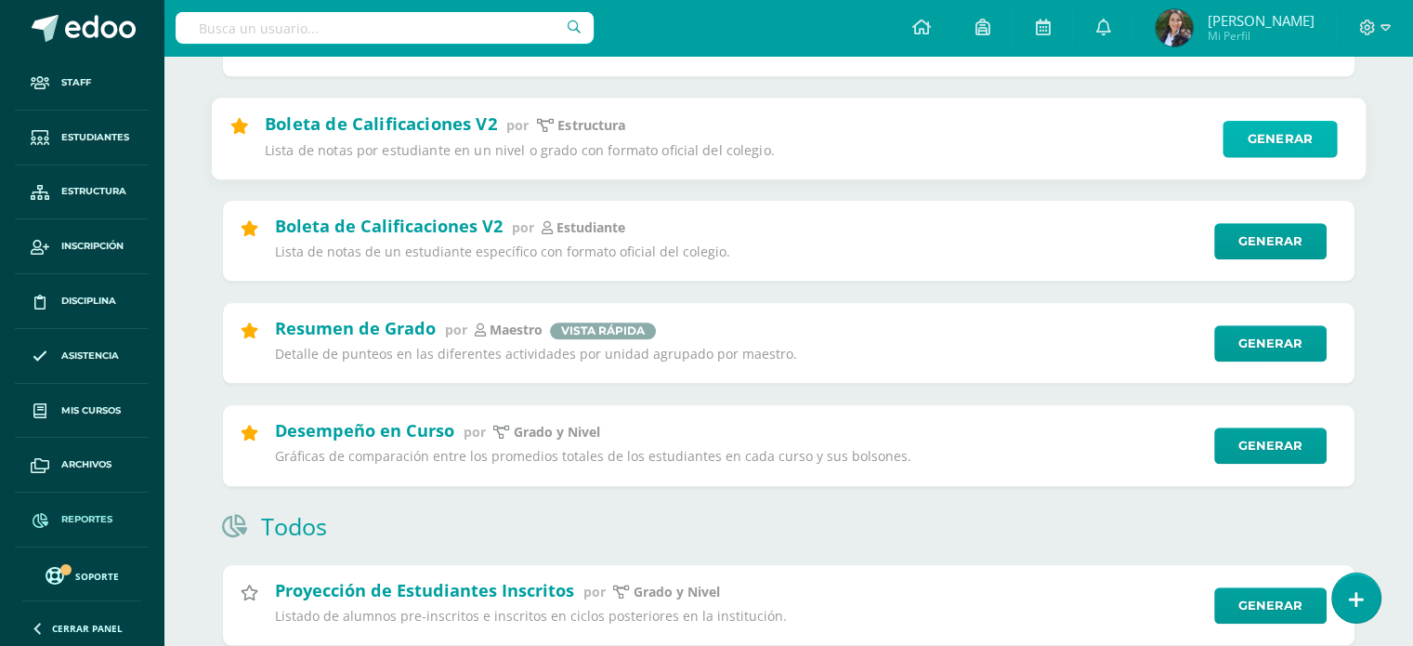
click at [1291, 142] on link "Generar" at bounding box center [1280, 138] width 114 height 37
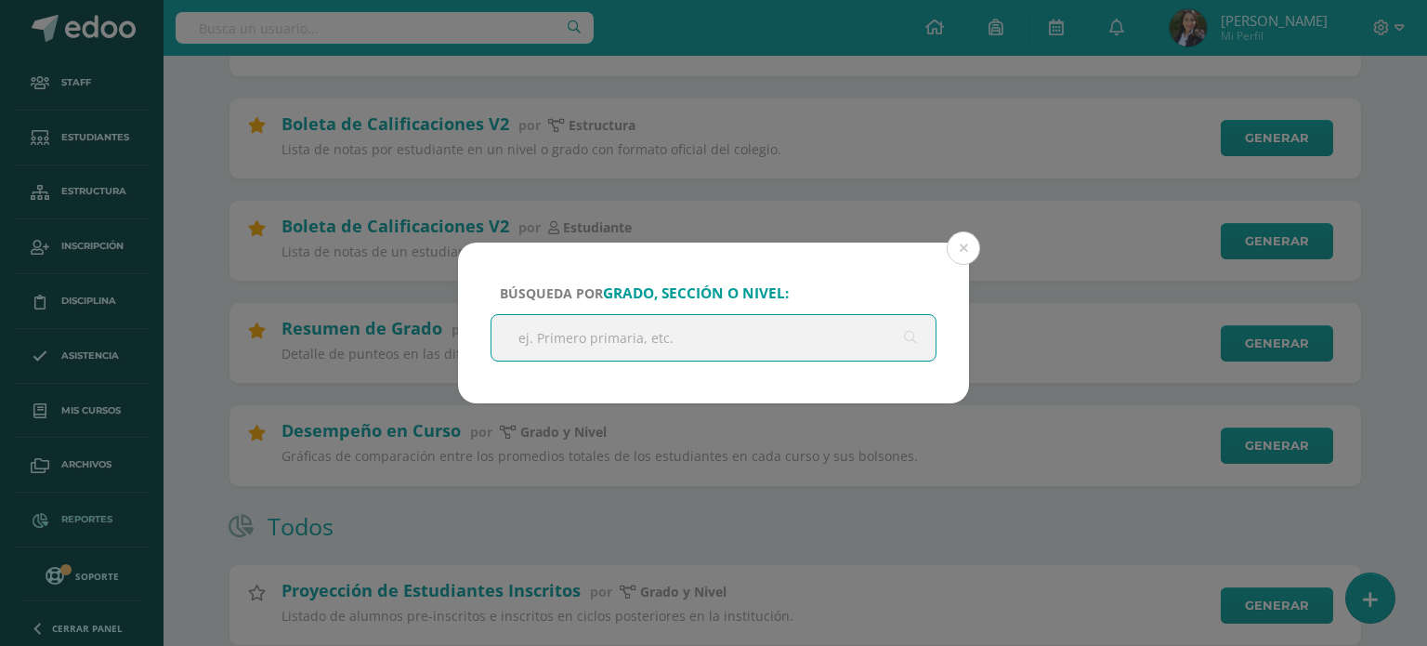
click at [595, 329] on input "text" at bounding box center [713, 338] width 444 height 46
type input "tercero"
click at [596, 345] on input "tercero" at bounding box center [713, 338] width 444 height 46
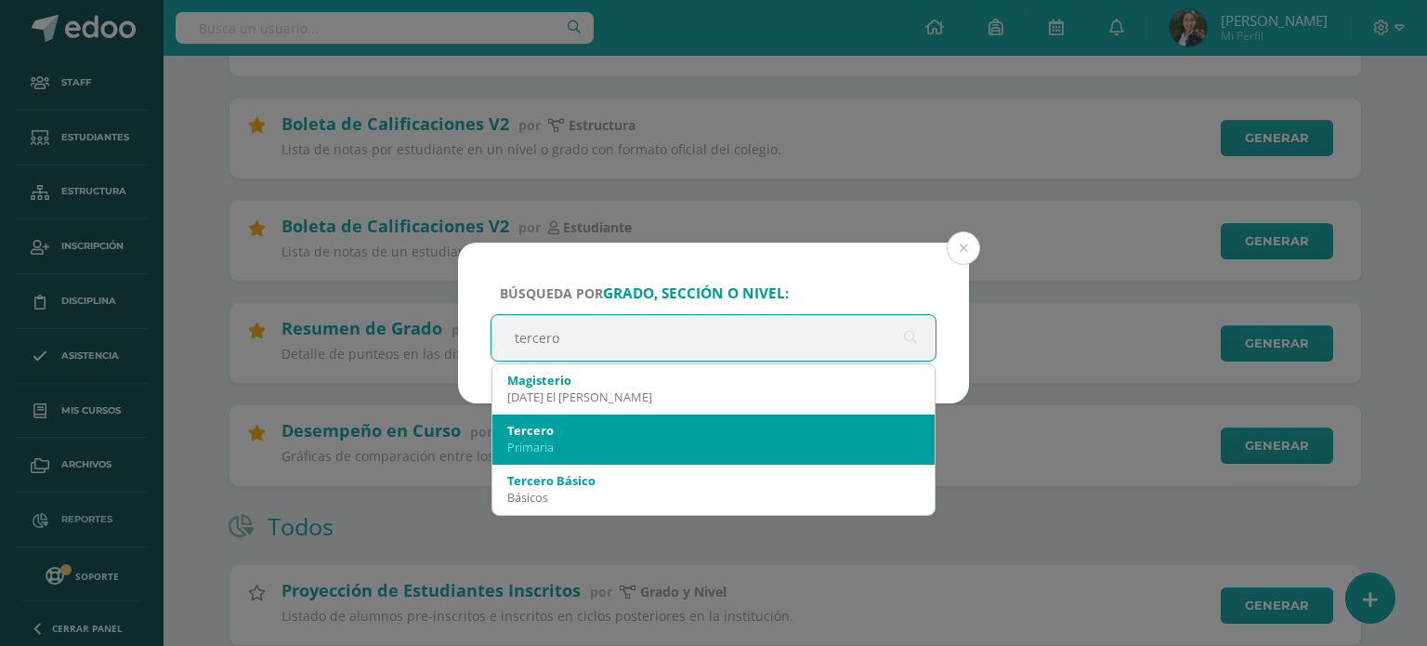
click at [538, 449] on div "Primaria" at bounding box center [713, 447] width 412 height 17
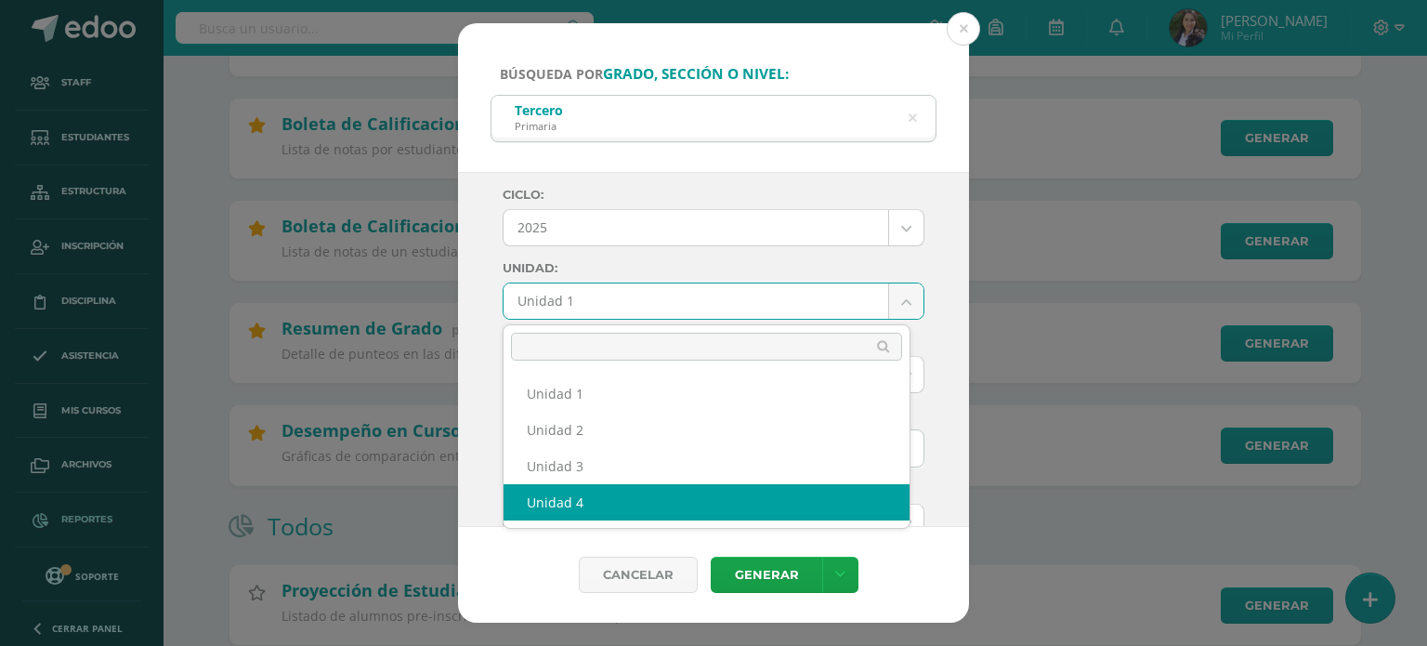
select select "Unidad 4"
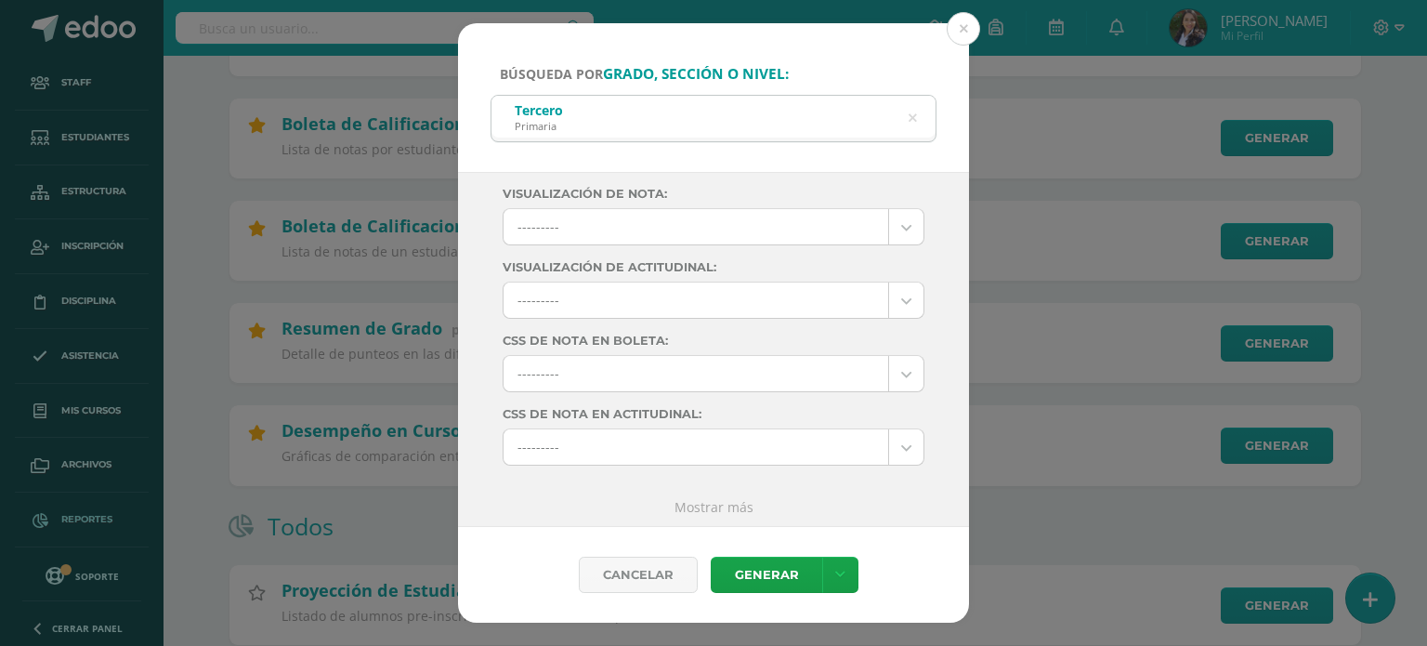
scroll to position [298, 0]
click at [766, 577] on link "Generar" at bounding box center [766, 575] width 111 height 36
click at [911, 115] on icon at bounding box center [913, 118] width 8 height 47
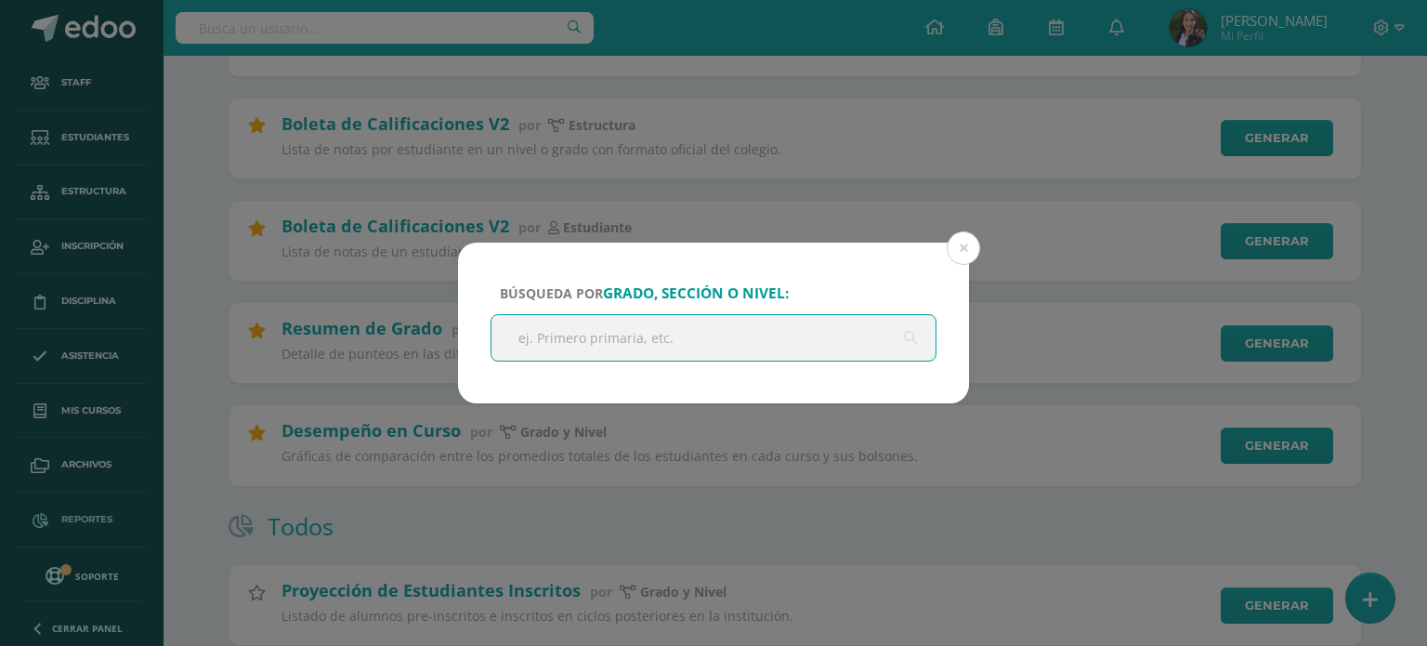
click at [639, 332] on input "text" at bounding box center [713, 338] width 444 height 46
type input "cuarto"
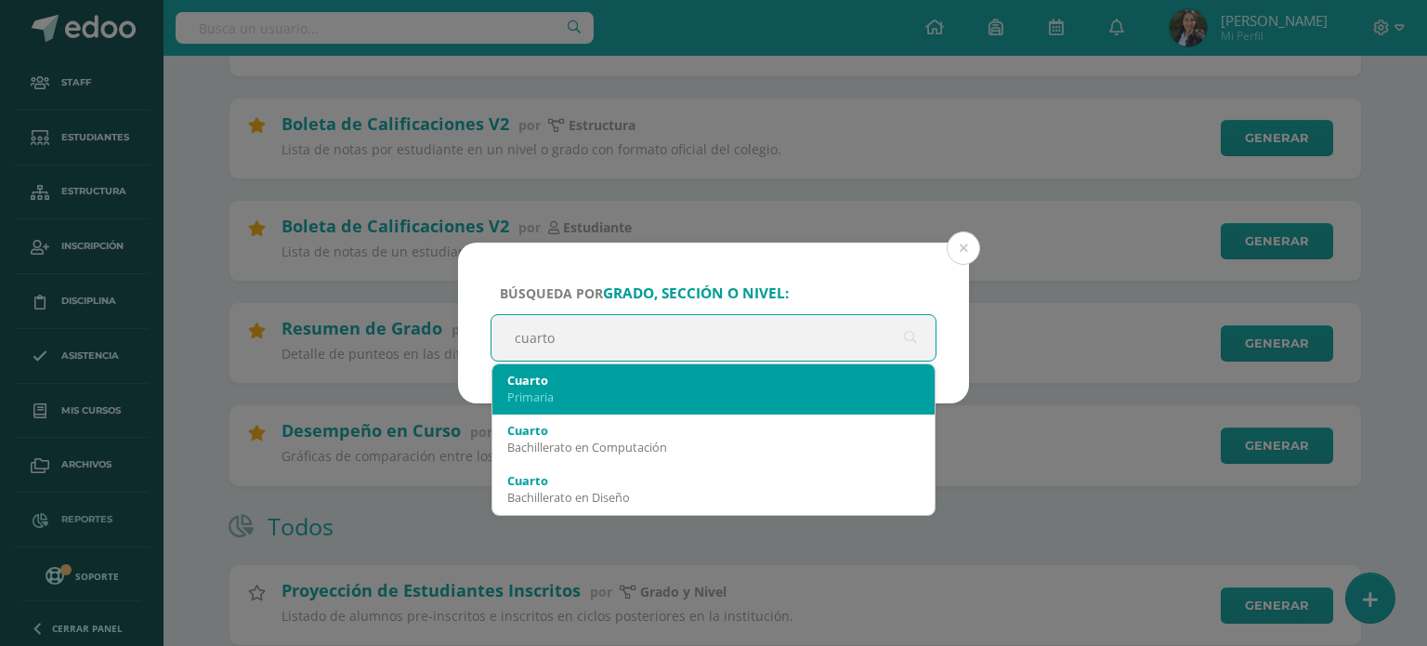
click at [527, 389] on div "Primaria" at bounding box center [713, 396] width 412 height 17
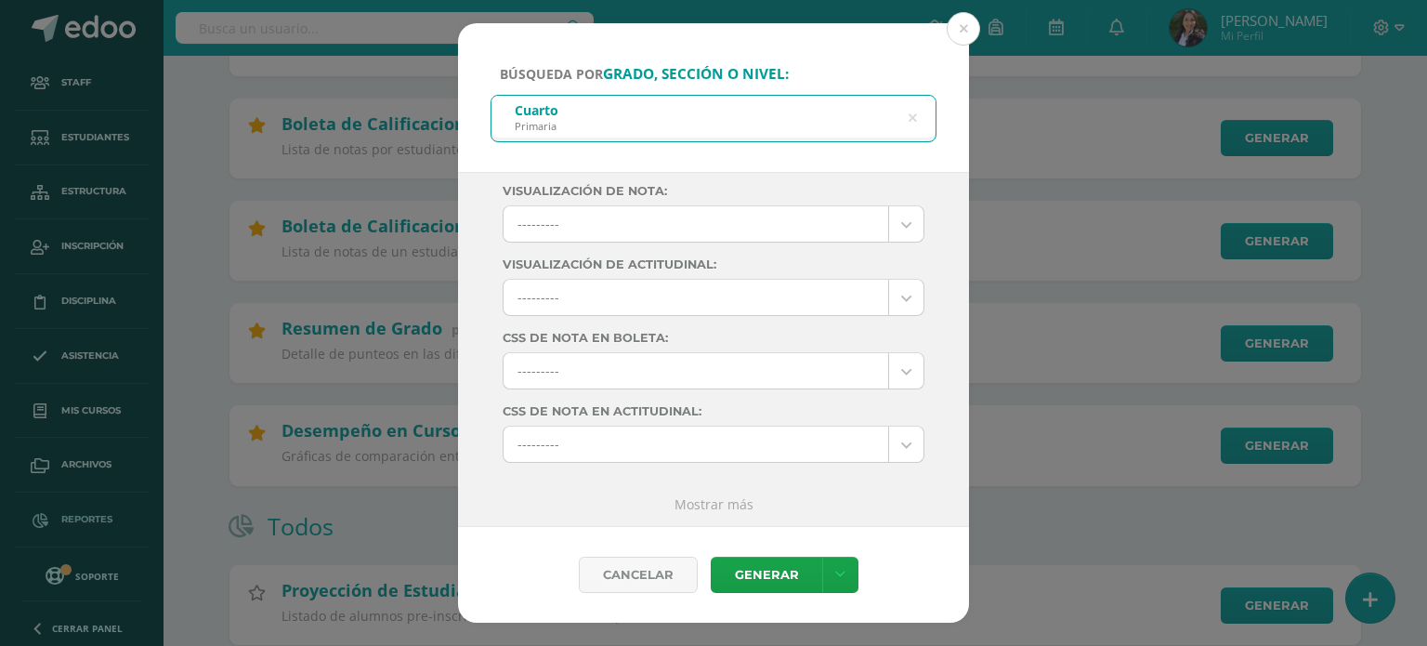
scroll to position [0, 0]
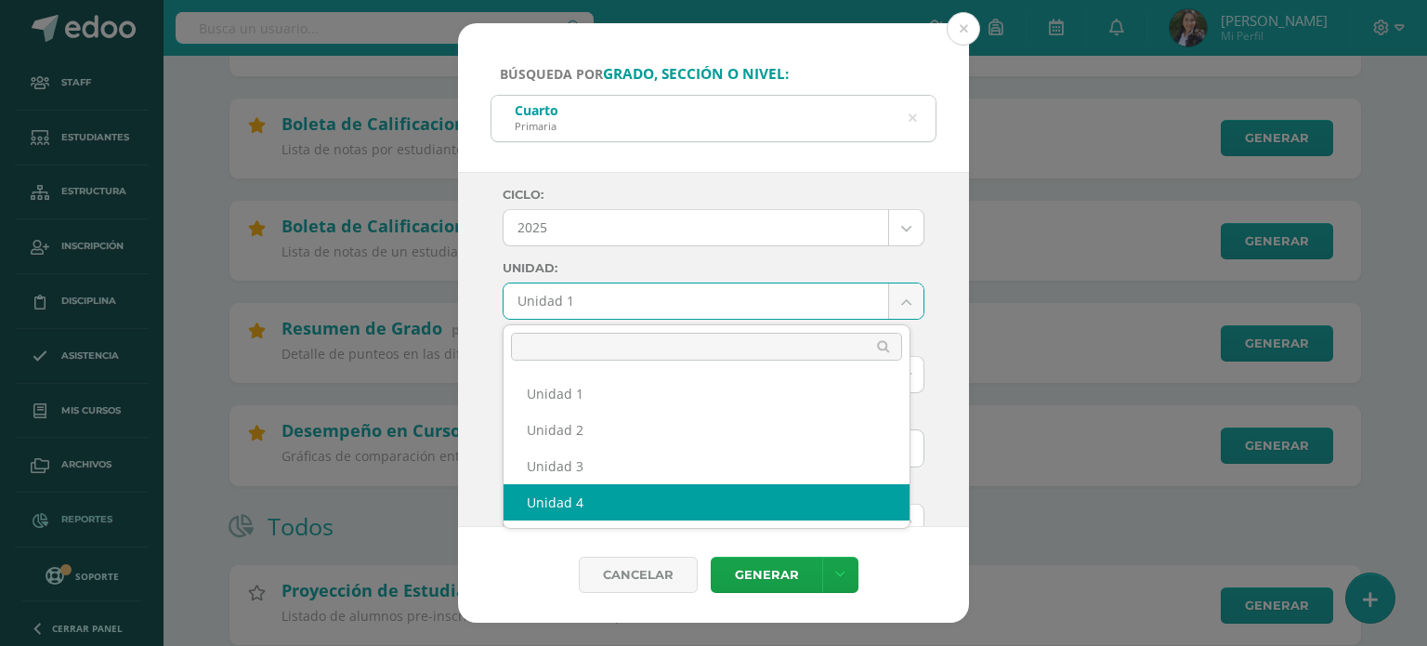
select select "Unidad 4"
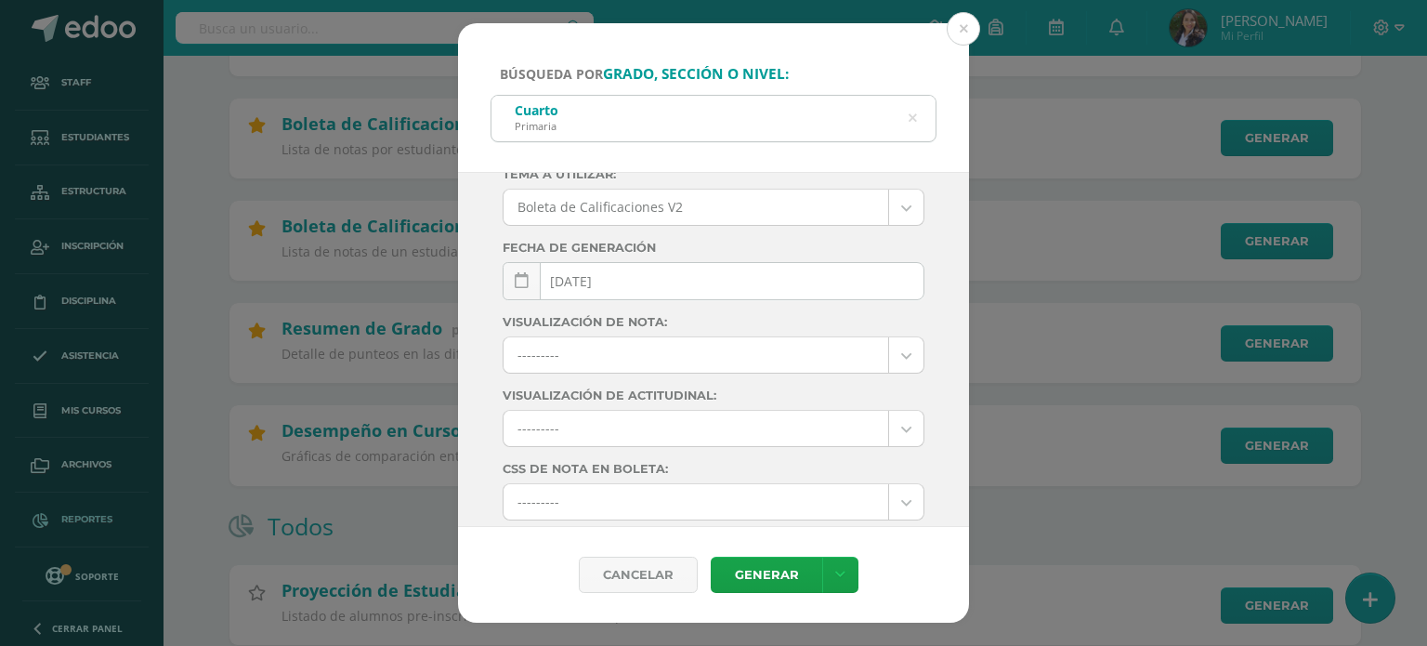
scroll to position [298, 0]
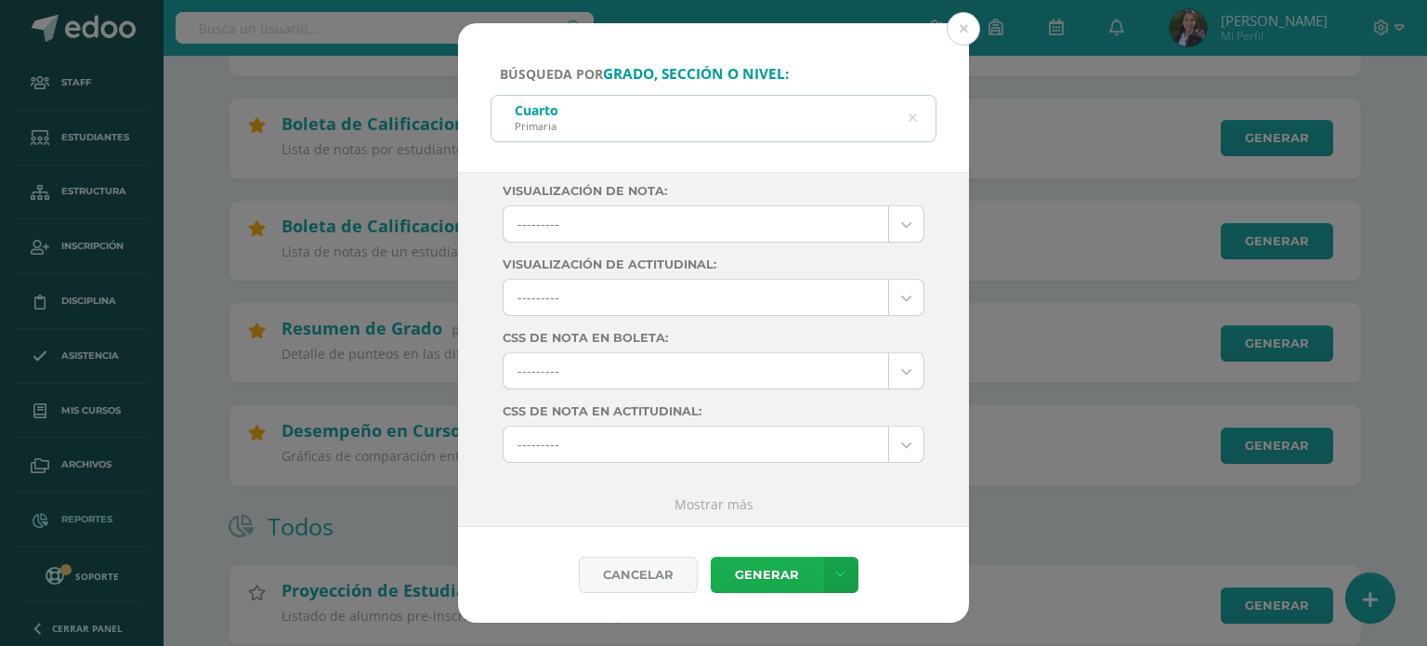
click at [774, 576] on link "Generar" at bounding box center [766, 575] width 111 height 36
click at [740, 577] on link "Generar" at bounding box center [766, 575] width 111 height 36
click at [912, 114] on icon at bounding box center [912, 118] width 39 height 39
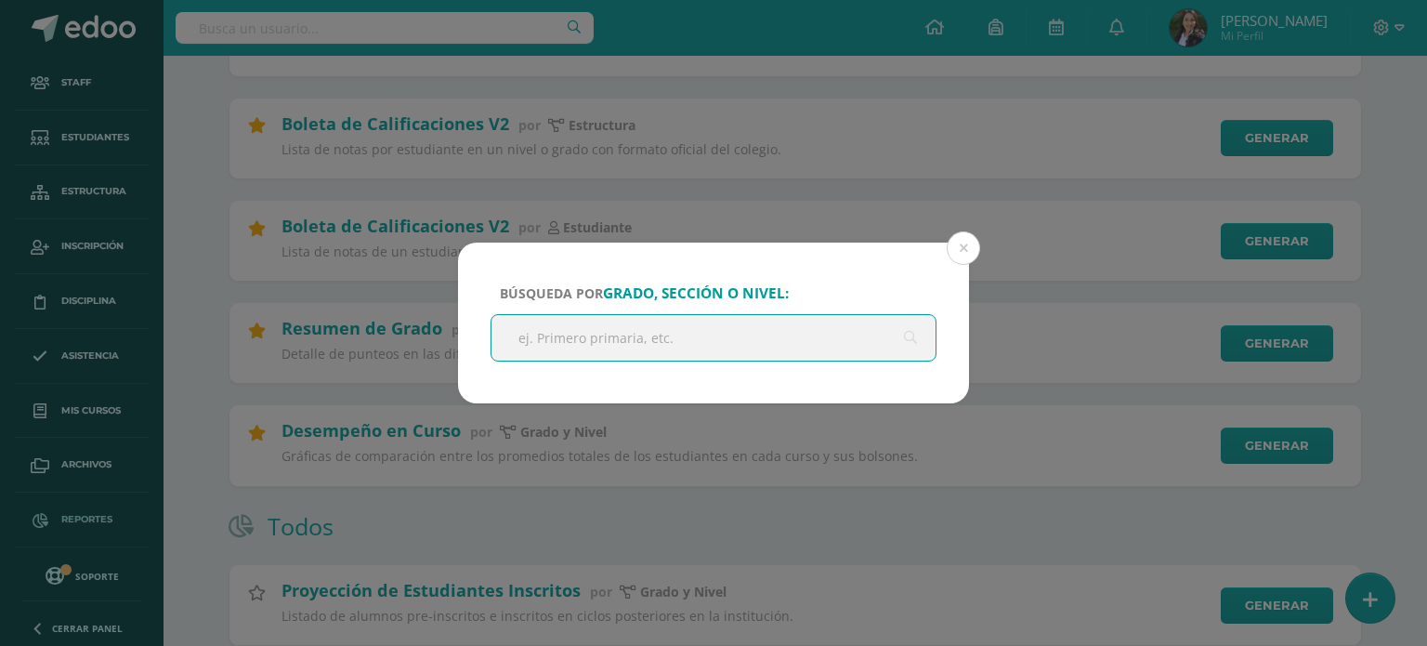
click at [580, 334] on input "text" at bounding box center [713, 338] width 444 height 46
type input "quinto"
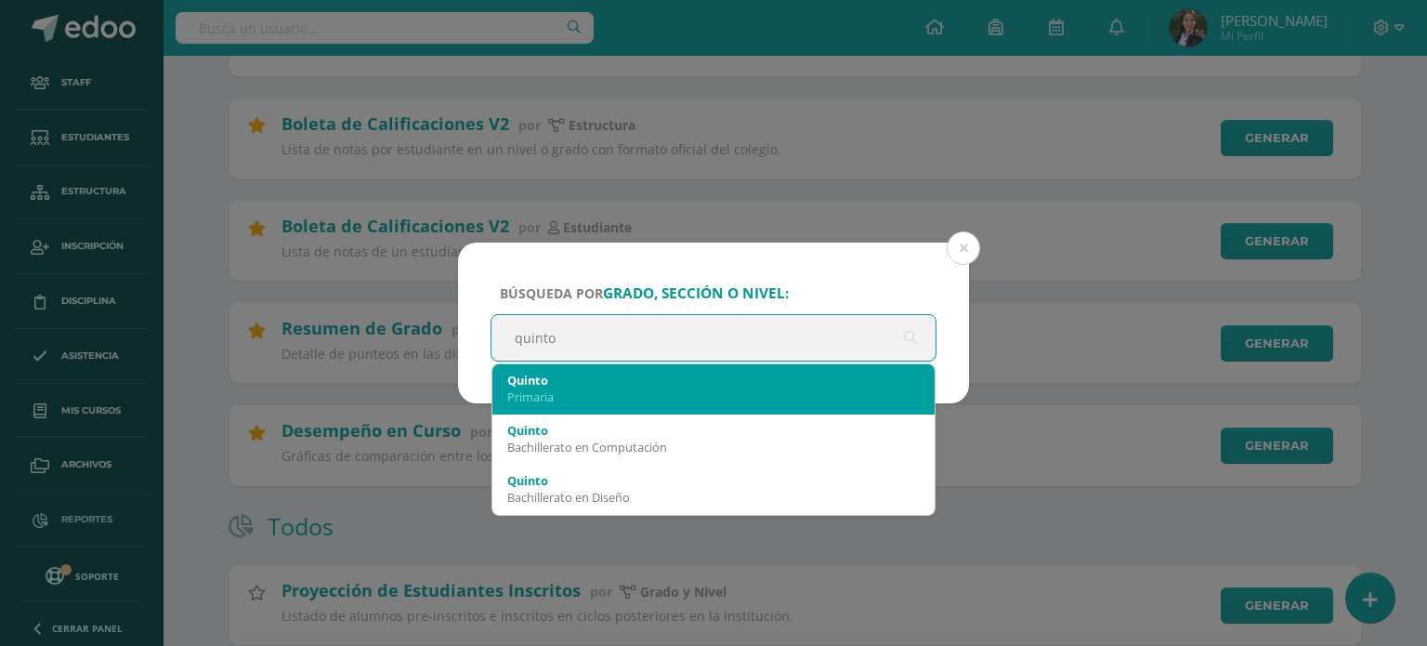
click at [569, 397] on div "Primaria" at bounding box center [713, 396] width 412 height 17
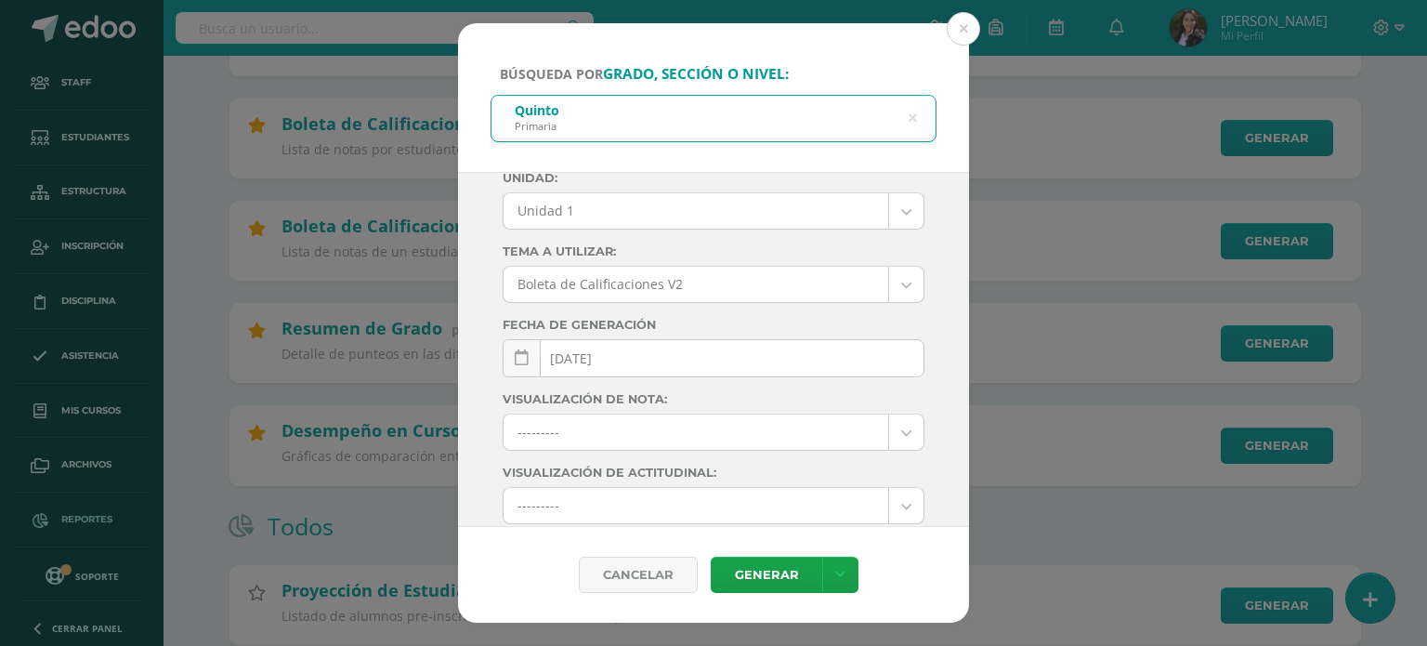
scroll to position [0, 0]
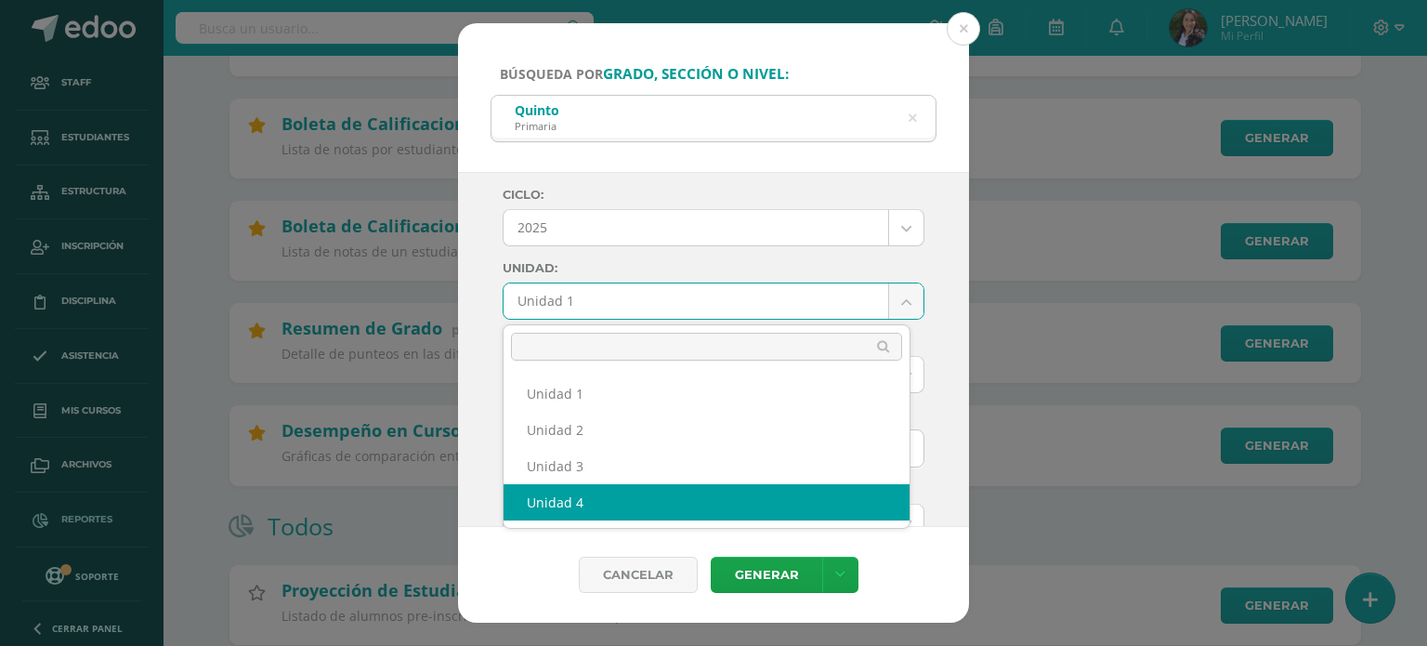
select select "Unidad 4"
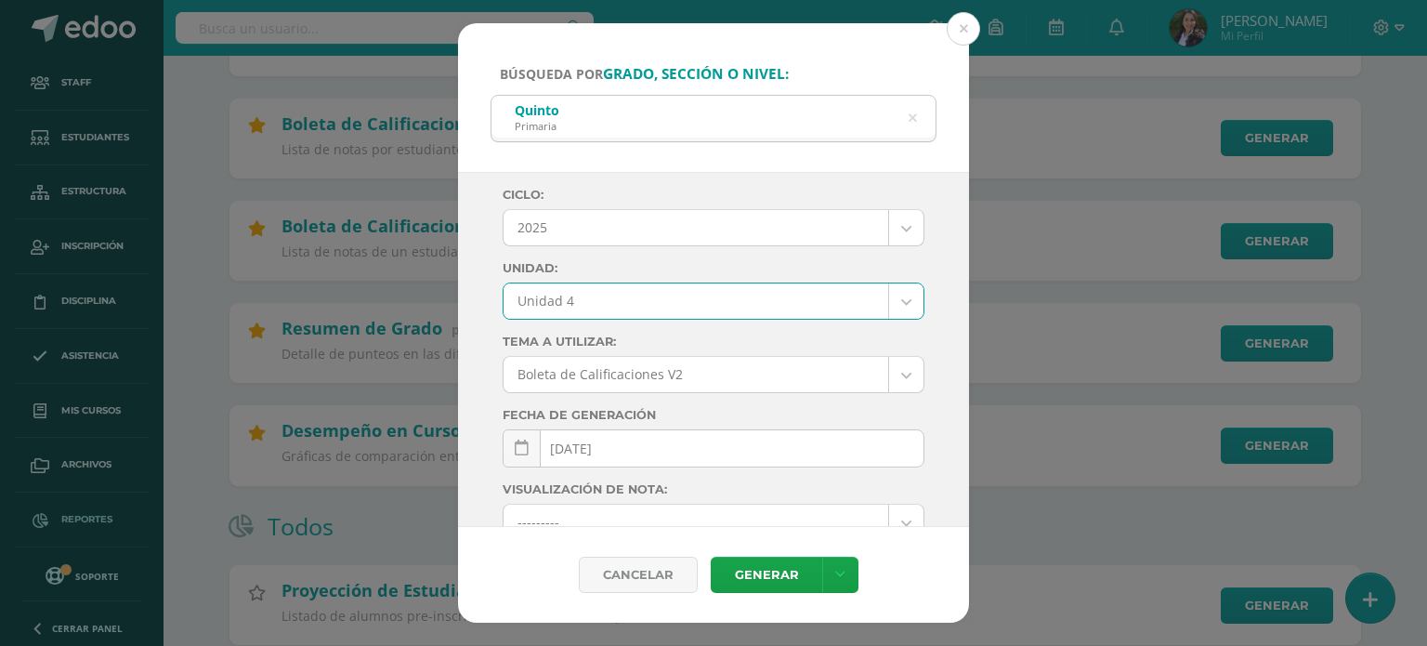
scroll to position [298, 0]
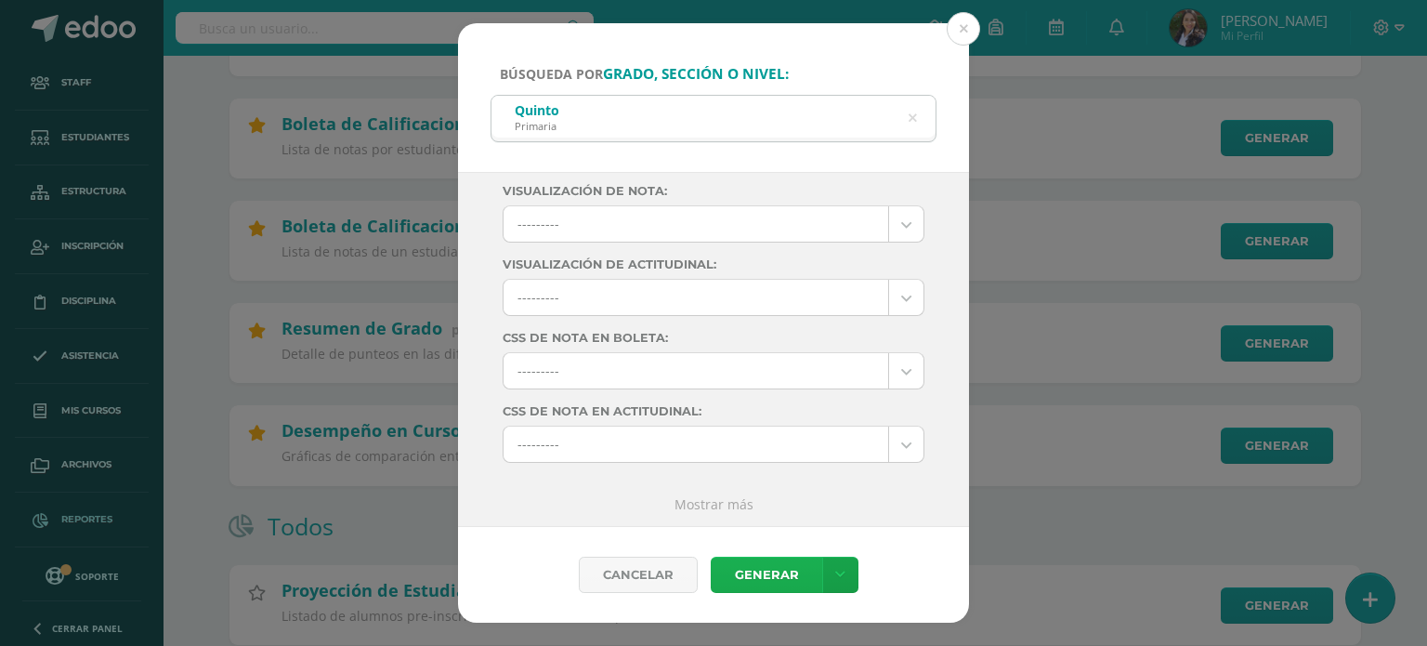
click at [763, 570] on link "Generar" at bounding box center [766, 575] width 111 height 36
